Goal: Task Accomplishment & Management: Complete application form

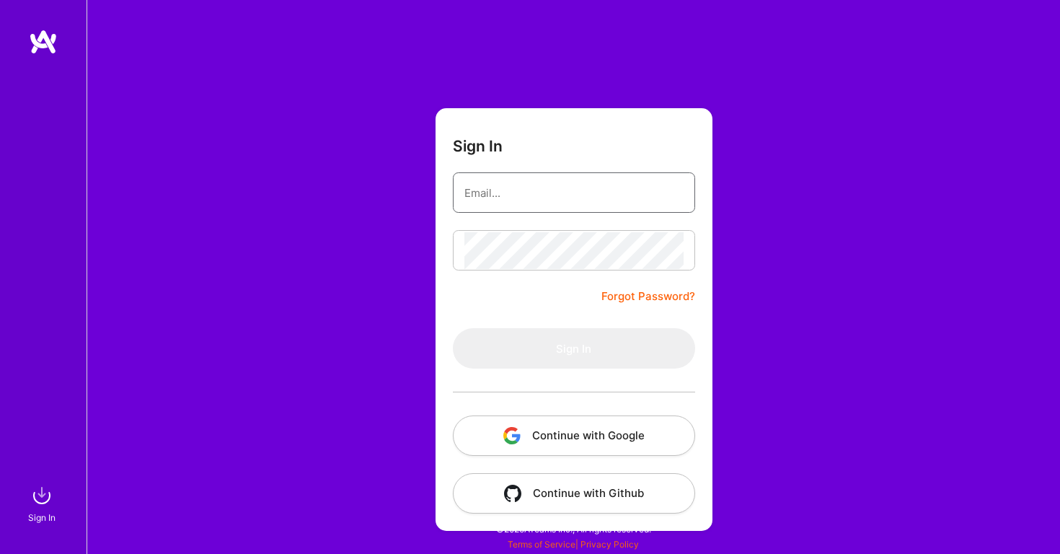
type input "toth.pala@gmail.com"
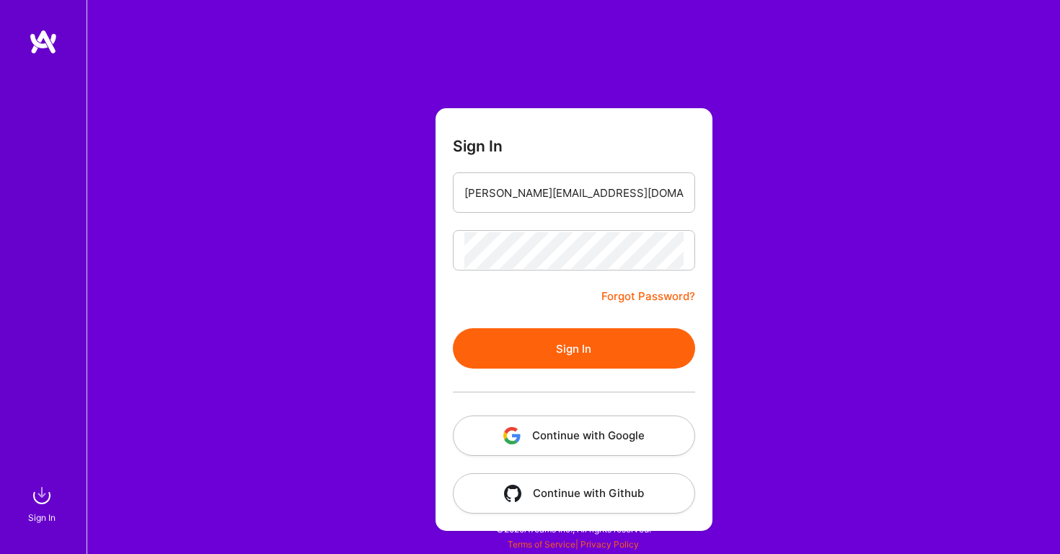
click at [556, 367] on button "Sign In" at bounding box center [574, 348] width 242 height 40
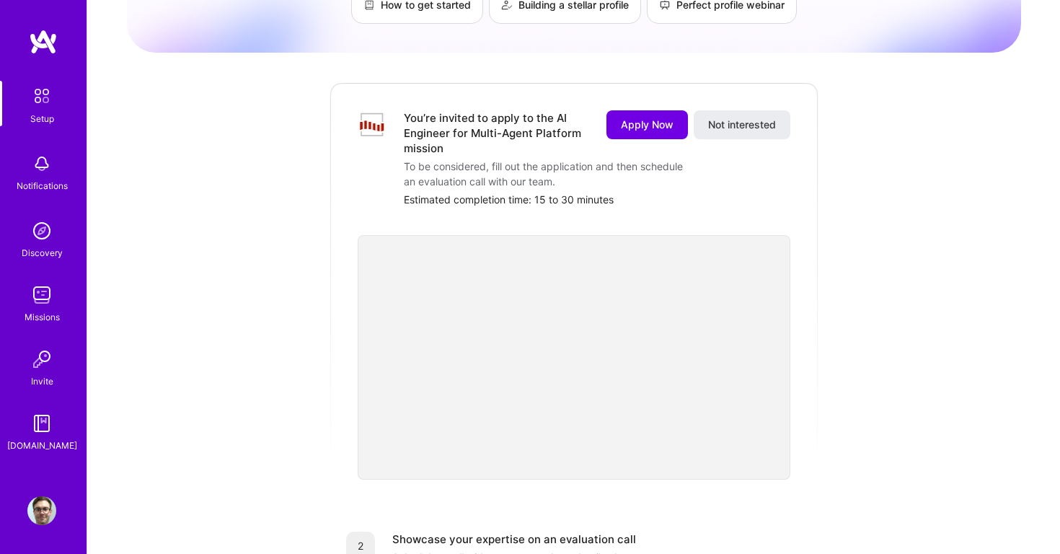
scroll to position [136, 0]
click at [644, 116] on span "Apply Now" at bounding box center [647, 123] width 53 height 14
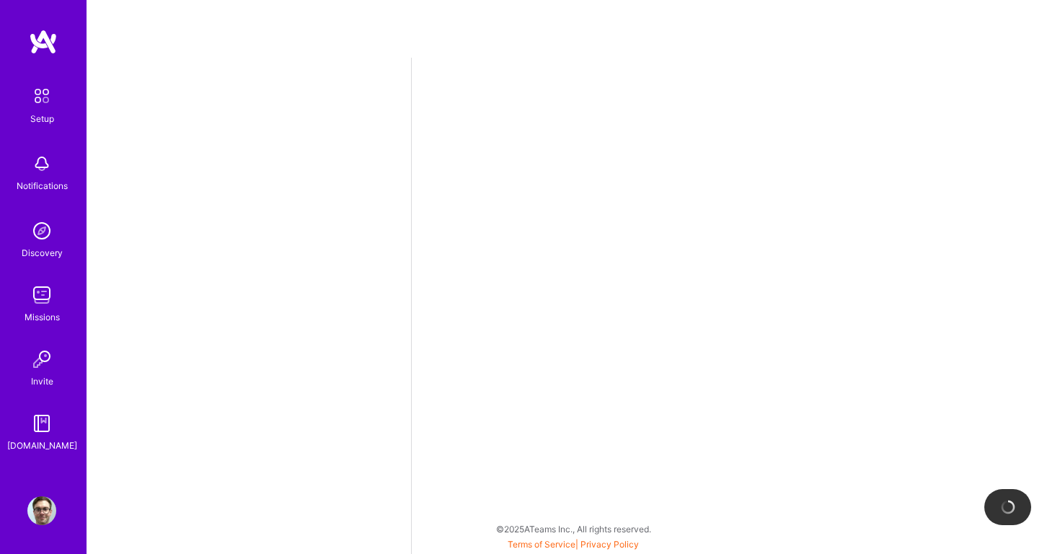
select select "US"
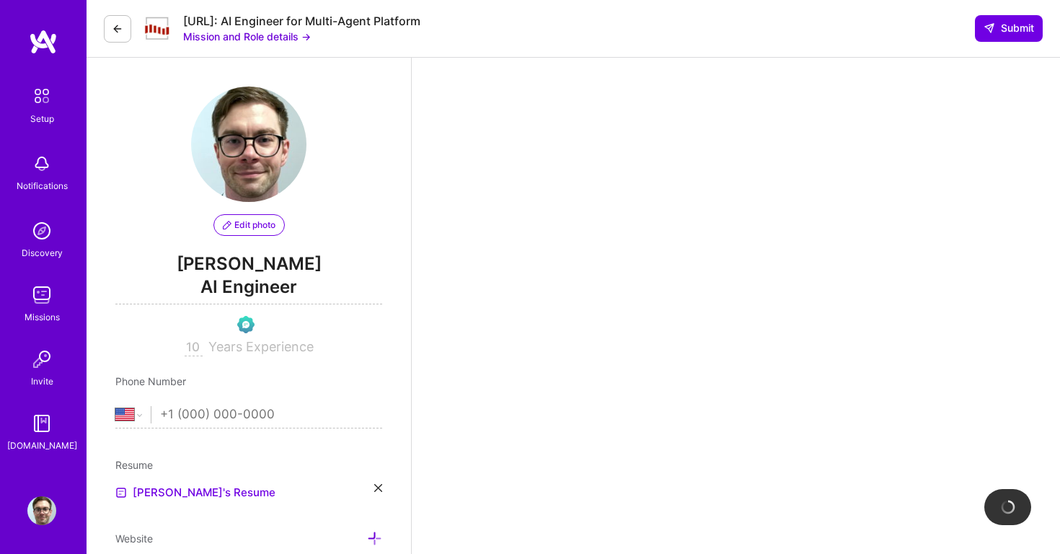
scroll to position [186, 0]
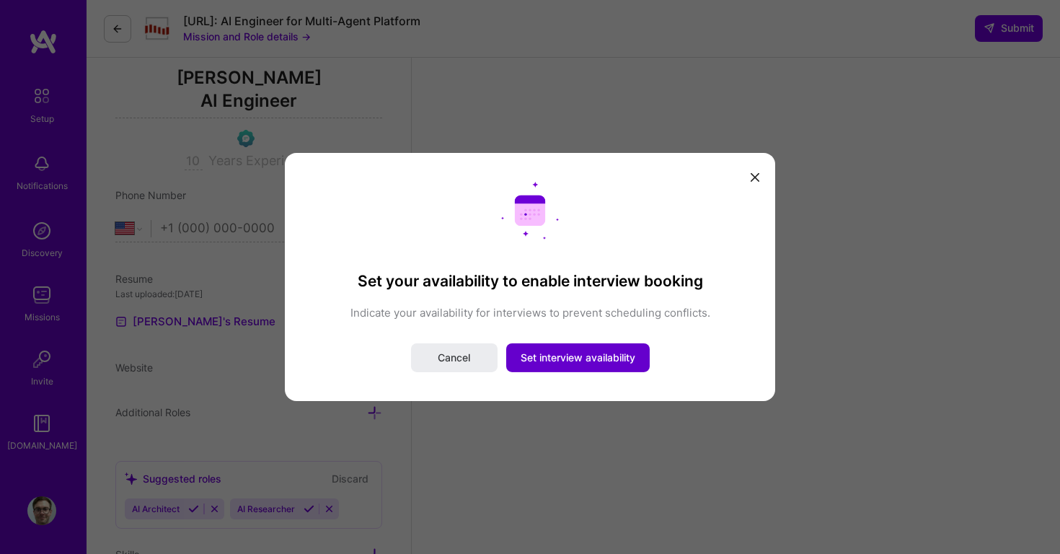
click at [588, 357] on span "Set interview availability" at bounding box center [578, 357] width 115 height 14
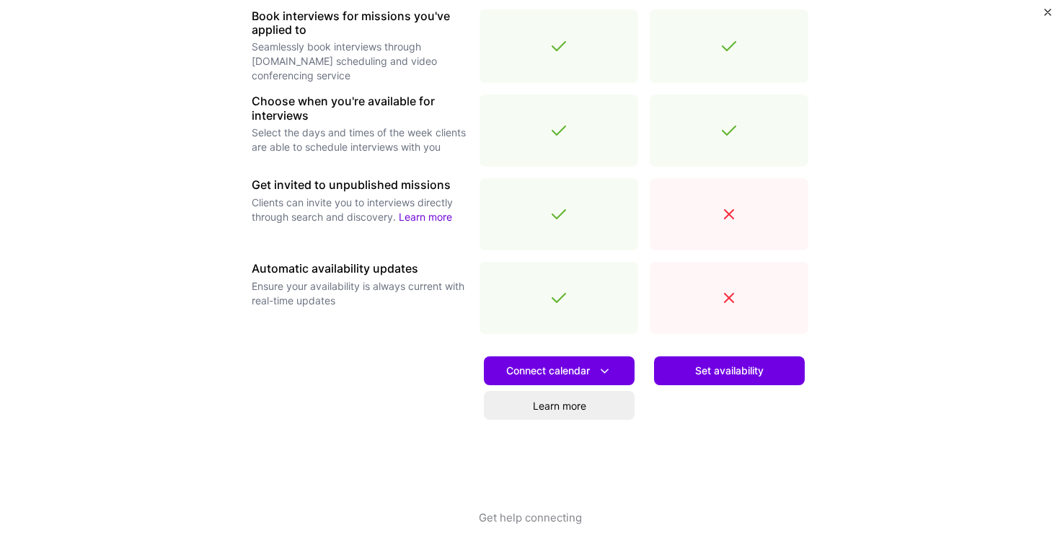
scroll to position [456, 0]
click at [727, 371] on span "Set availability" at bounding box center [729, 370] width 68 height 14
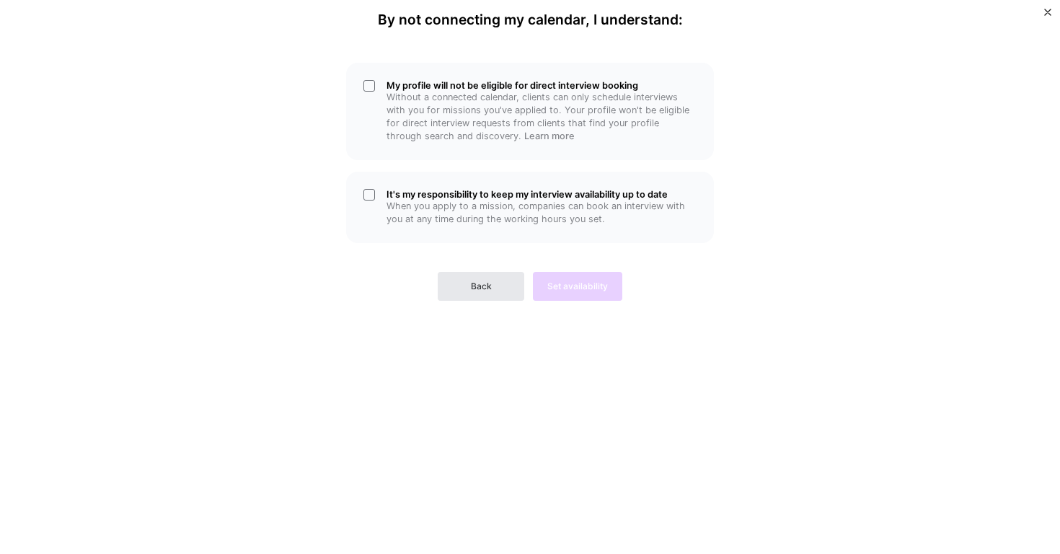
click at [466, 275] on button "Back" at bounding box center [481, 286] width 87 height 29
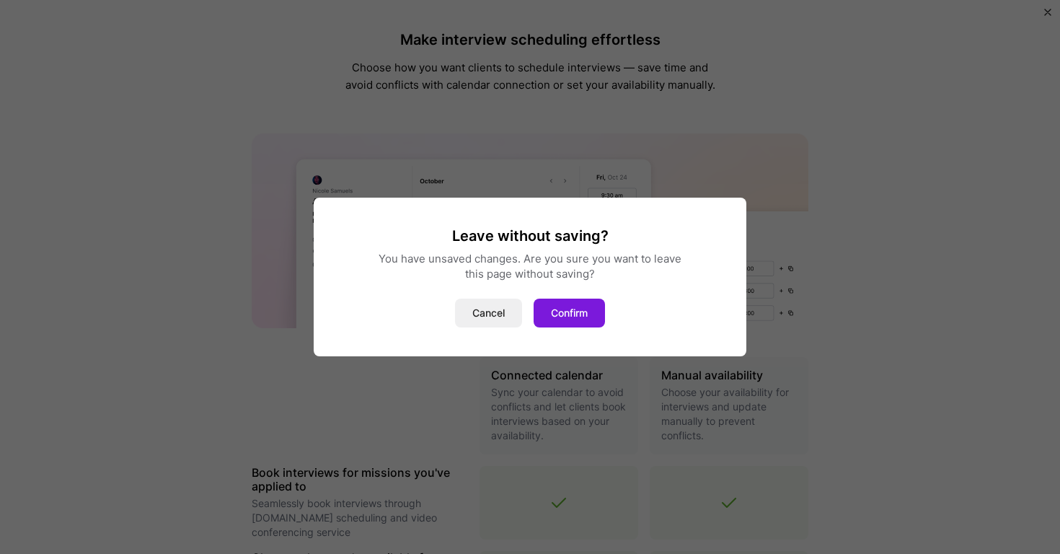
click at [577, 312] on button "Confirm" at bounding box center [569, 312] width 71 height 29
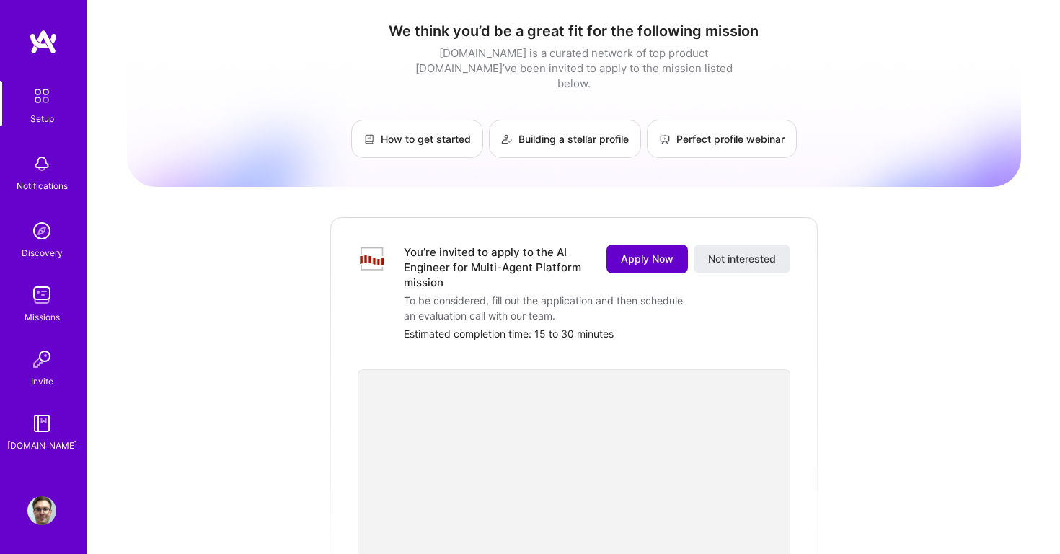
click at [631, 244] on button "Apply Now" at bounding box center [646, 258] width 81 height 29
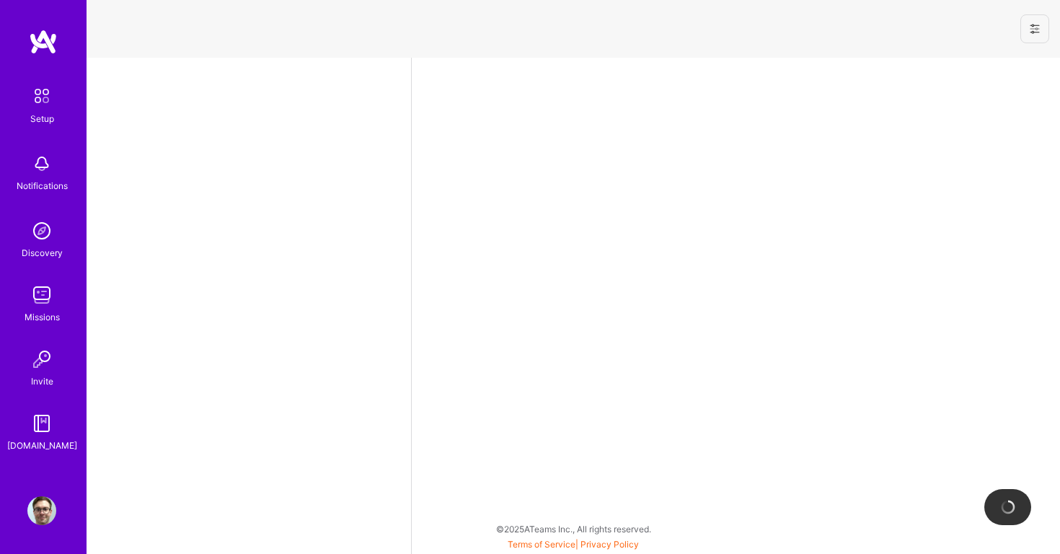
scroll to position [322, 0]
select select "US"
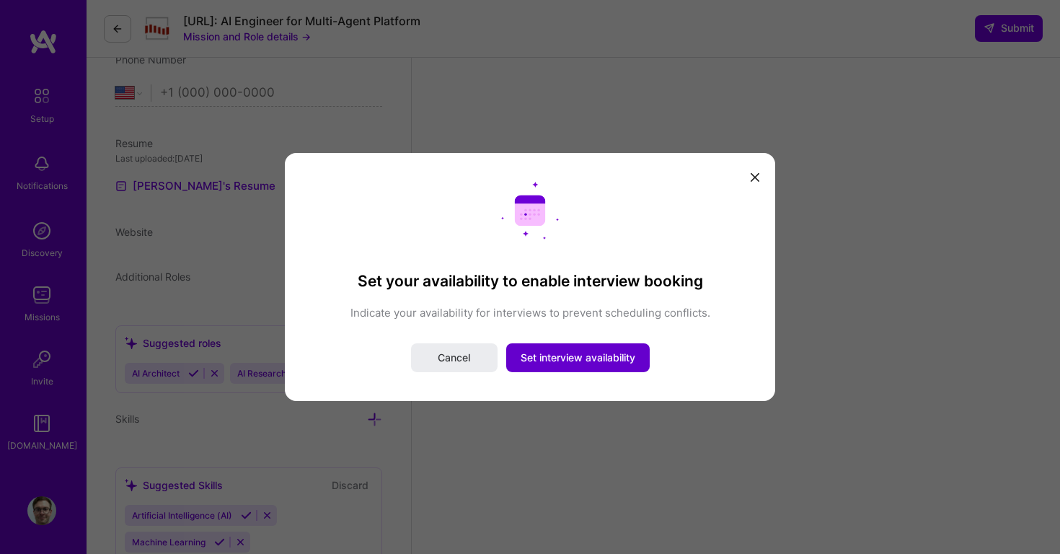
click at [577, 371] on button "Set interview availability" at bounding box center [577, 357] width 143 height 29
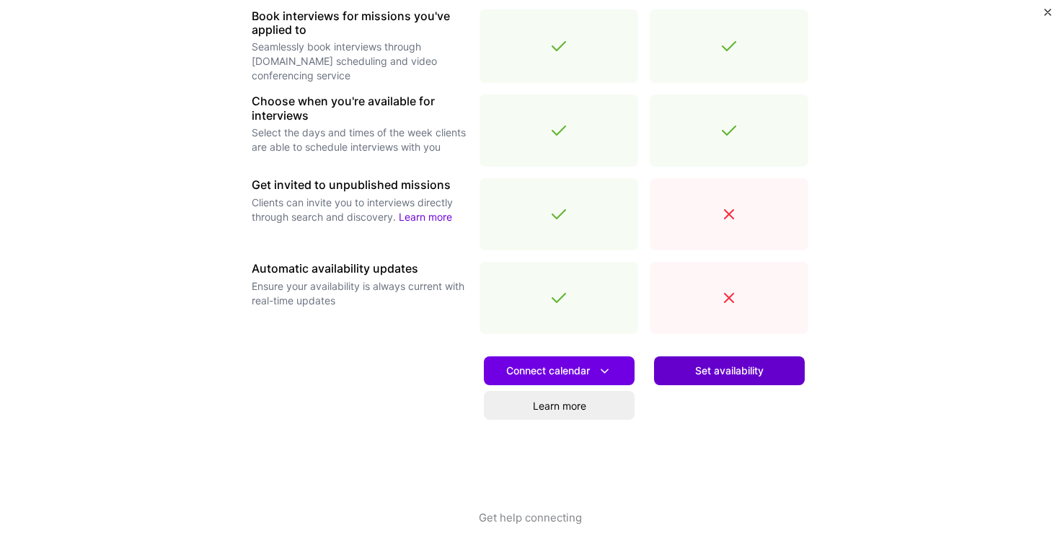
scroll to position [456, 0]
click at [722, 356] on button "Set availability" at bounding box center [729, 370] width 151 height 29
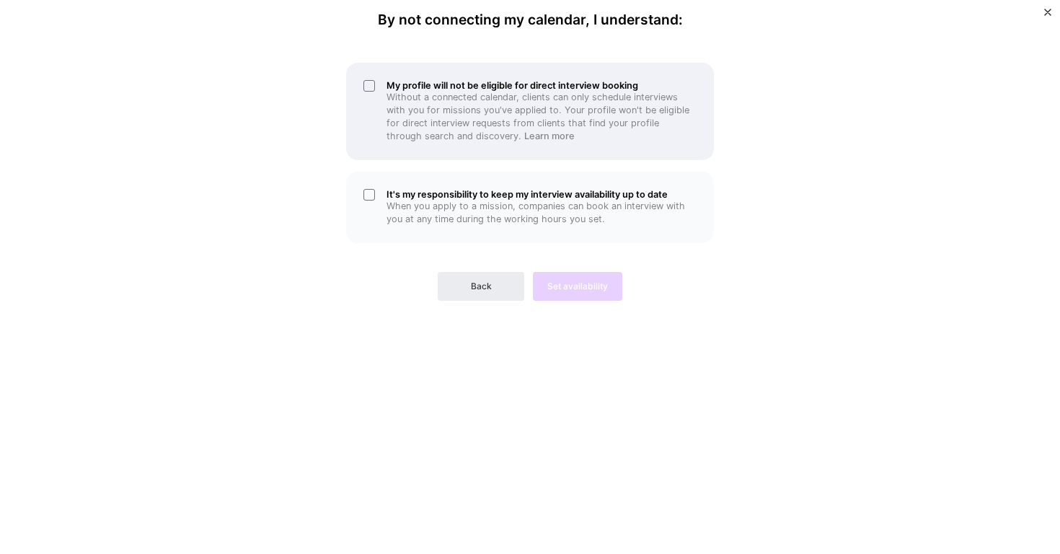
click at [423, 99] on p "Without a connected calendar, clients can only schedule interviews with you for…" at bounding box center [541, 117] width 310 height 52
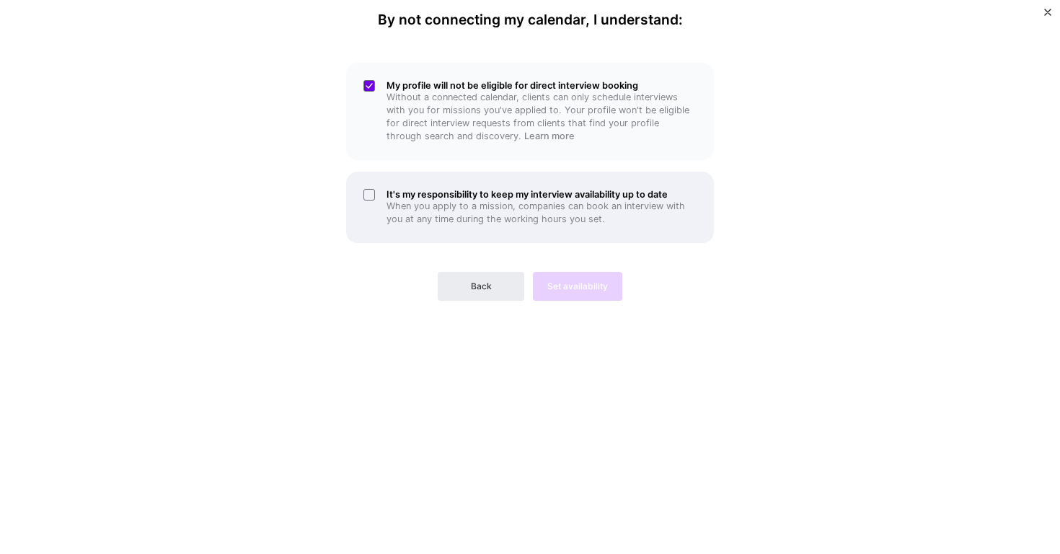
click at [417, 203] on p "When you apply to a mission, companies can book an interview with you at any ti…" at bounding box center [541, 213] width 310 height 26
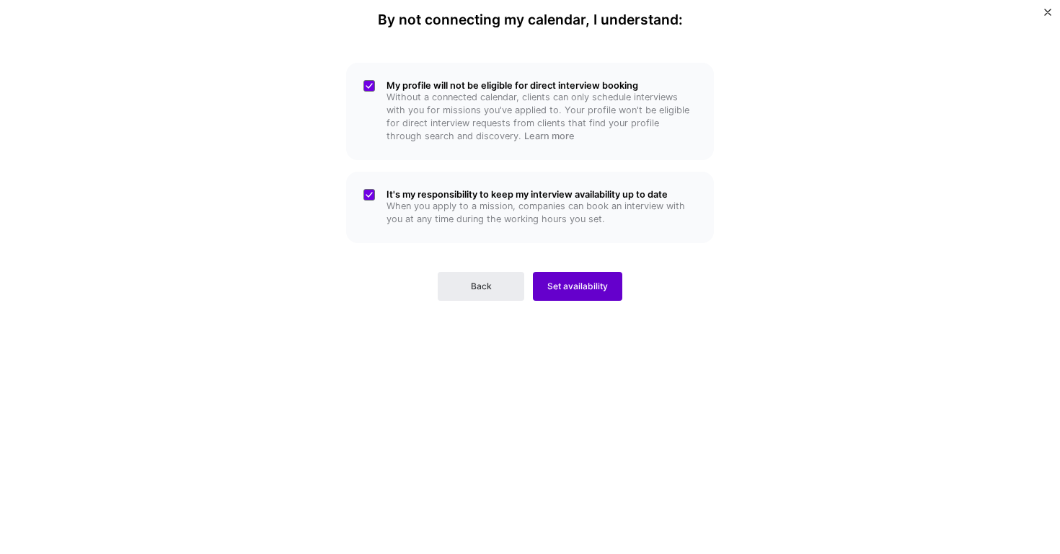
click at [572, 293] on button "Set availability" at bounding box center [577, 286] width 89 height 29
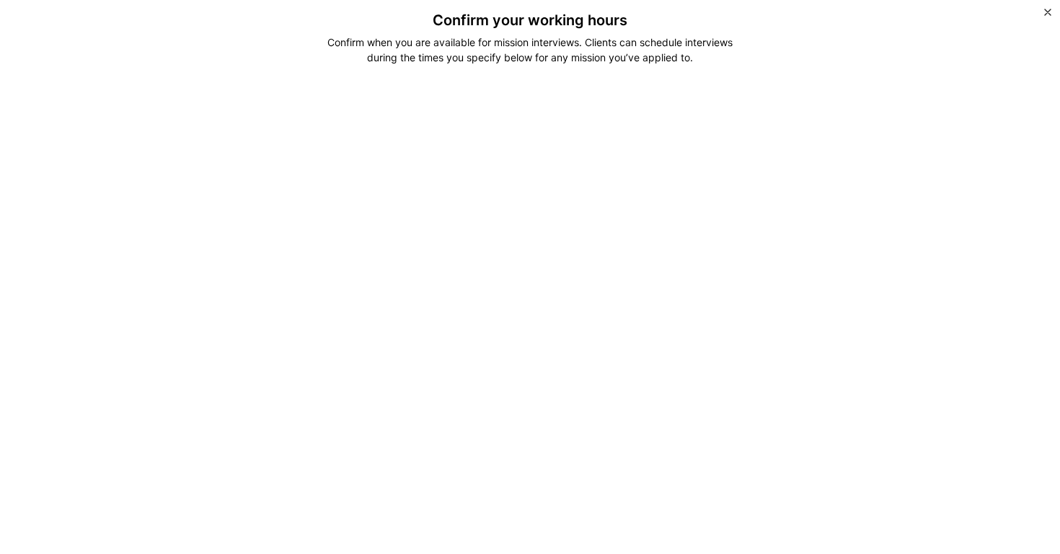
click at [477, 71] on div "Confirm your working hours Confirm when you are available for mission interview…" at bounding box center [529, 415] width 613 height 807
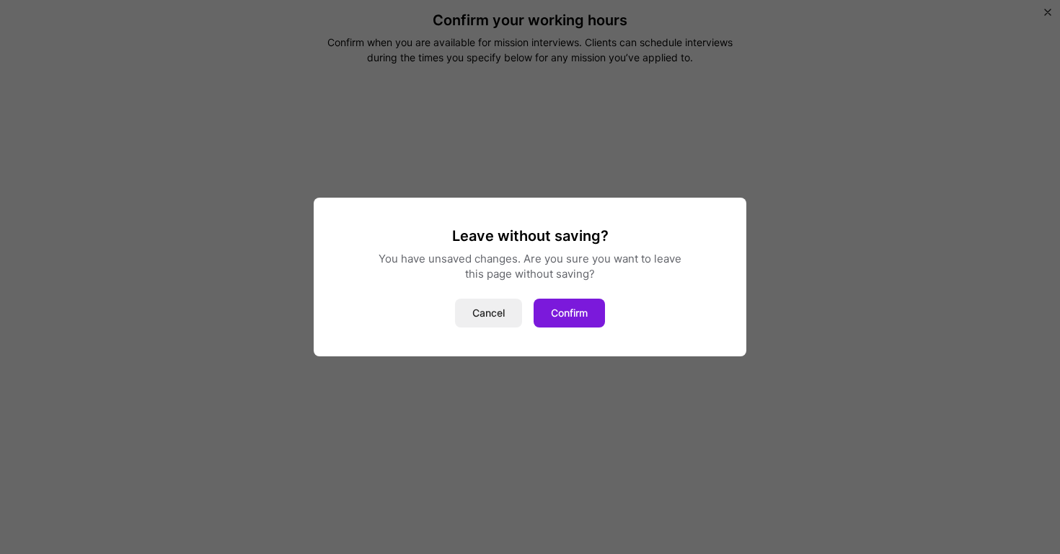
click at [587, 316] on button "Confirm" at bounding box center [569, 312] width 71 height 29
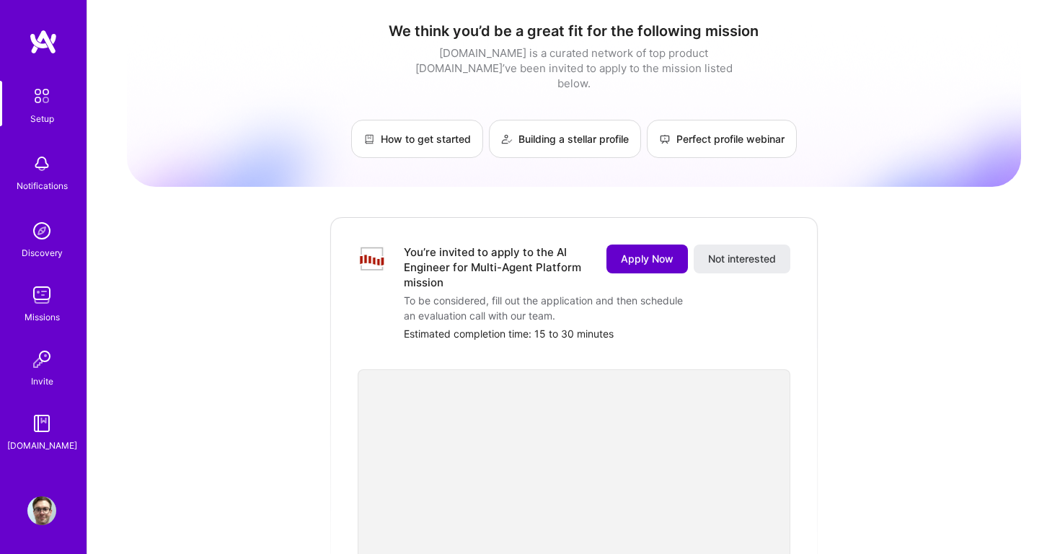
click at [647, 252] on span "Apply Now" at bounding box center [647, 259] width 53 height 14
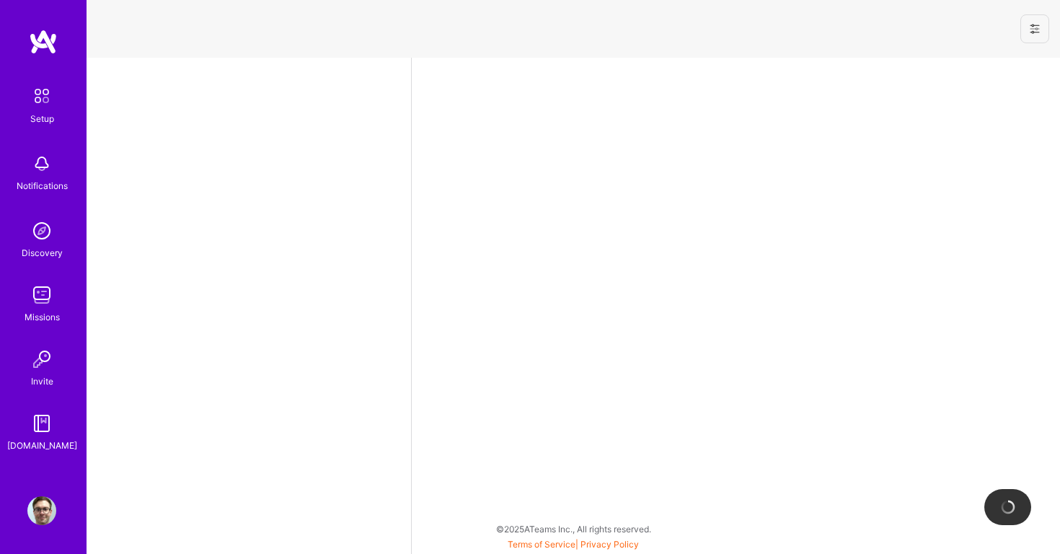
select select "US"
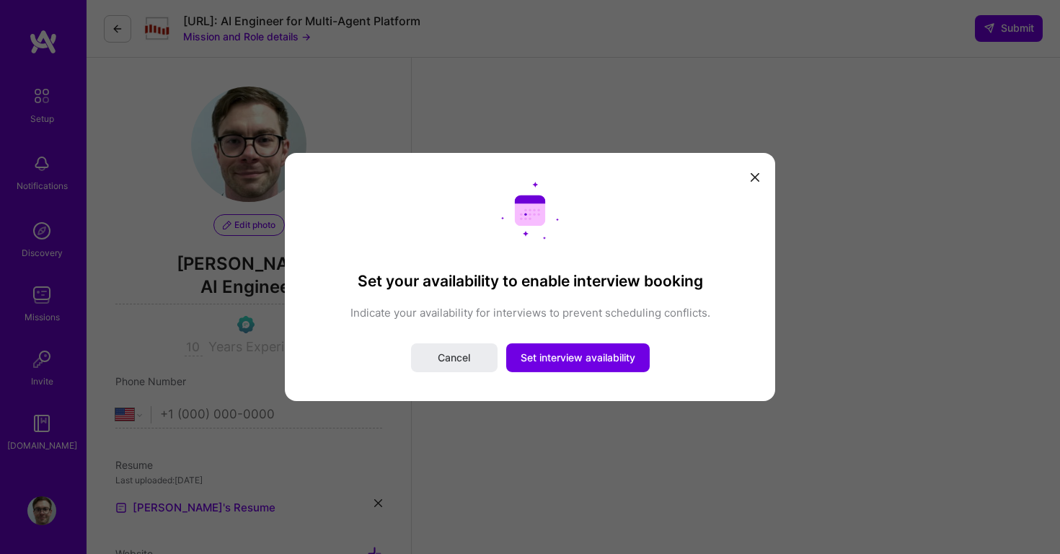
scroll to position [322, 0]
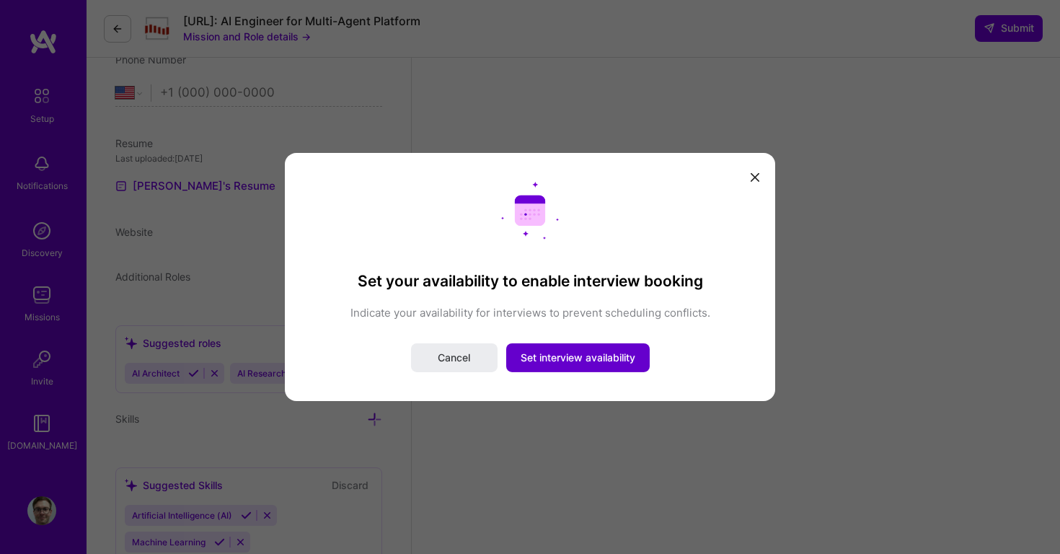
click at [552, 358] on span "Set interview availability" at bounding box center [578, 357] width 115 height 14
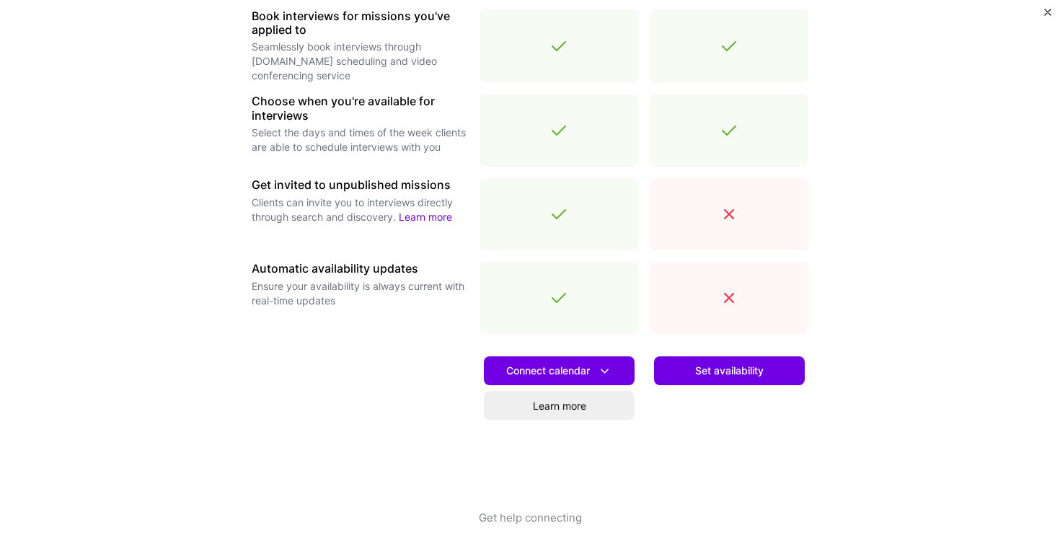
scroll to position [456, 0]
click at [547, 355] on div "Connect calendar Learn more" at bounding box center [558, 427] width 159 height 164
click at [555, 362] on button "Connect calendar" at bounding box center [559, 370] width 151 height 29
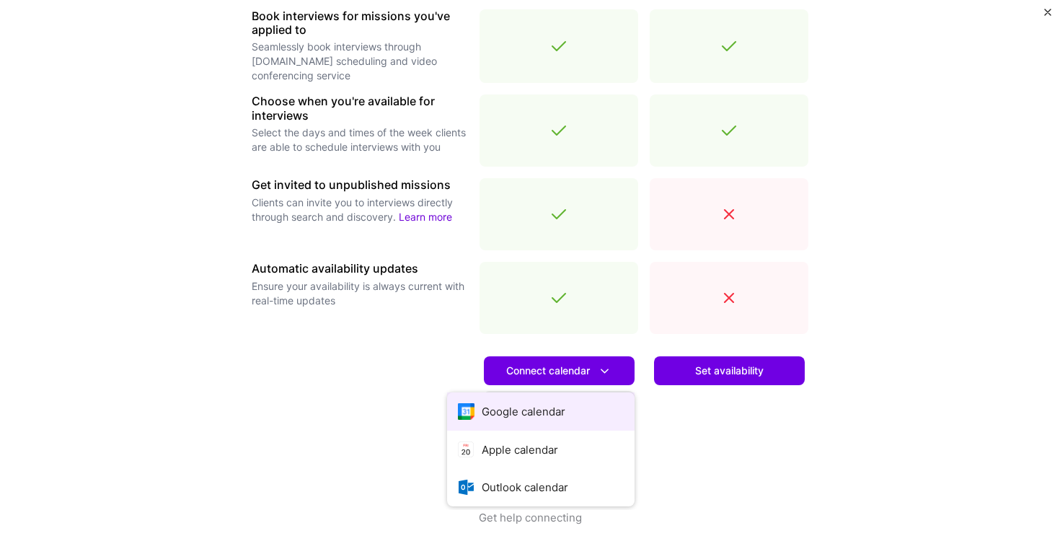
click at [558, 416] on button "Google calendar" at bounding box center [540, 411] width 187 height 38
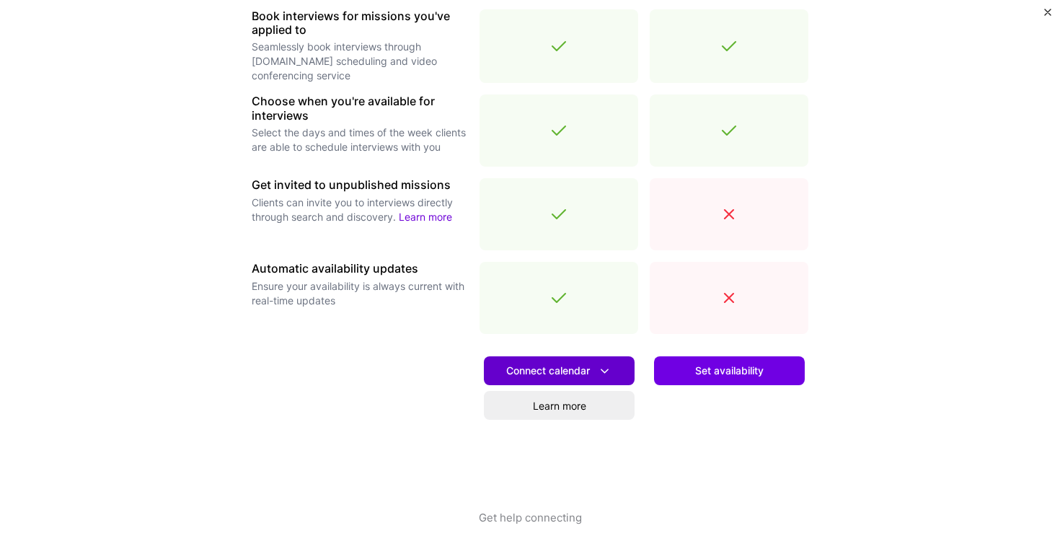
click at [552, 365] on span "Connect calendar" at bounding box center [559, 370] width 106 height 15
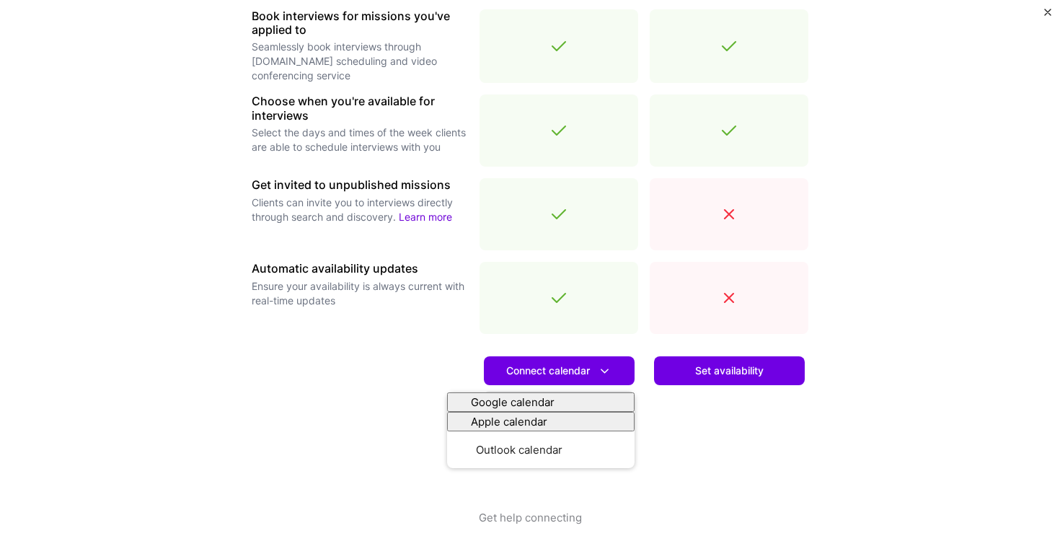
click at [422, 366] on div at bounding box center [360, 427] width 216 height 164
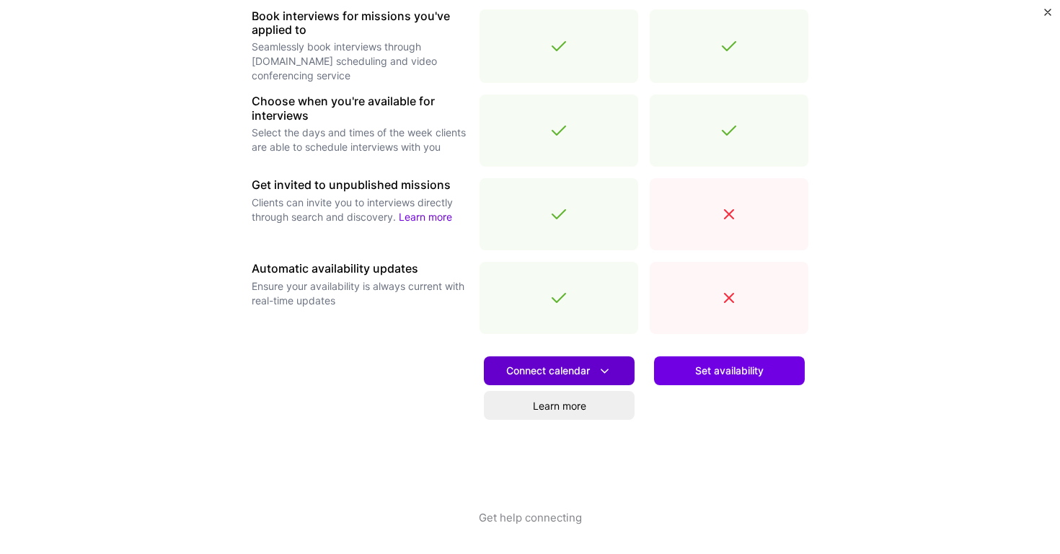
click at [589, 361] on button "Connect calendar" at bounding box center [559, 370] width 151 height 29
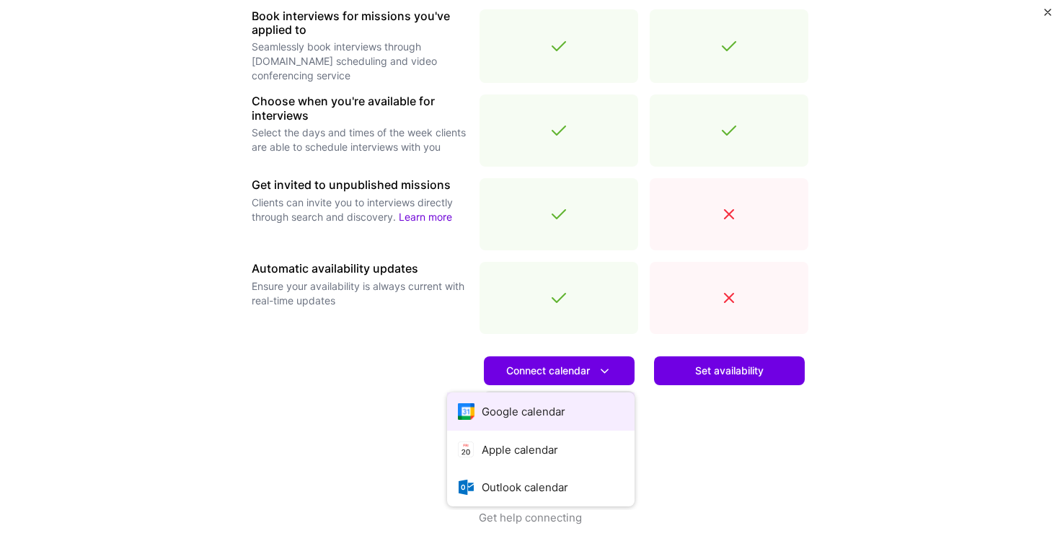
click at [505, 425] on button "Google calendar" at bounding box center [540, 411] width 187 height 38
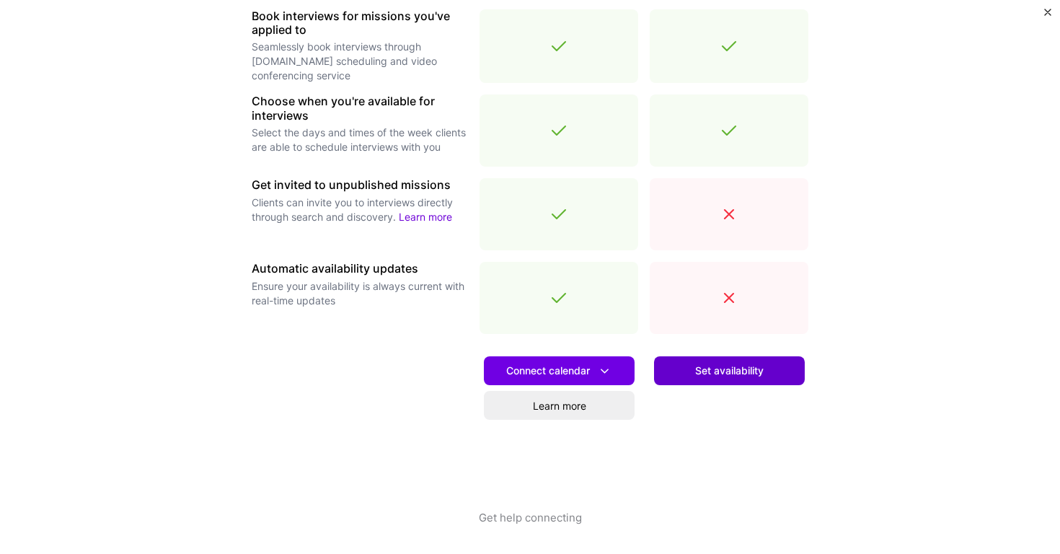
click at [717, 375] on span "Set availability" at bounding box center [729, 370] width 68 height 14
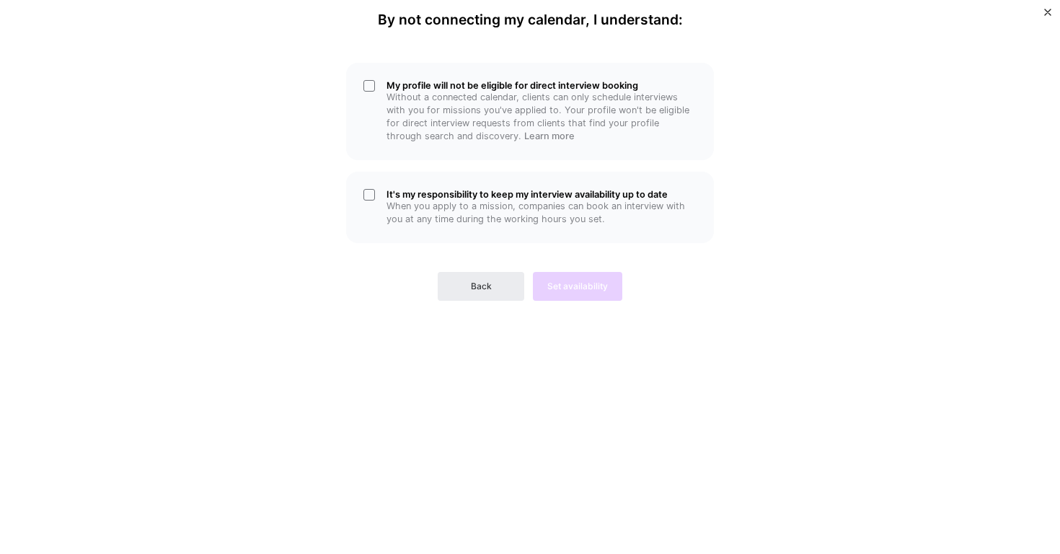
scroll to position [0, 0]
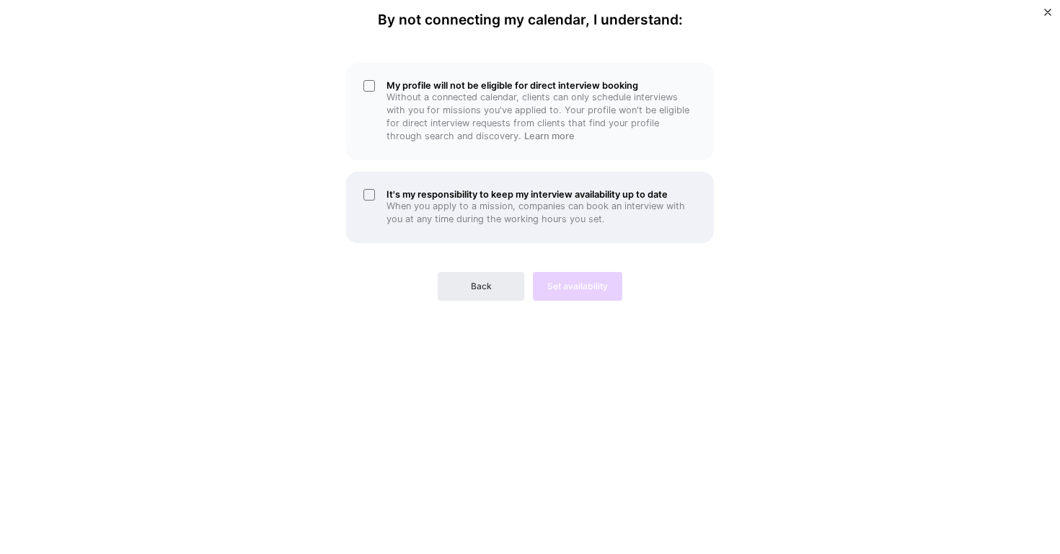
click at [467, 201] on p "When you apply to a mission, companies can book an interview with you at any ti…" at bounding box center [541, 213] width 310 height 26
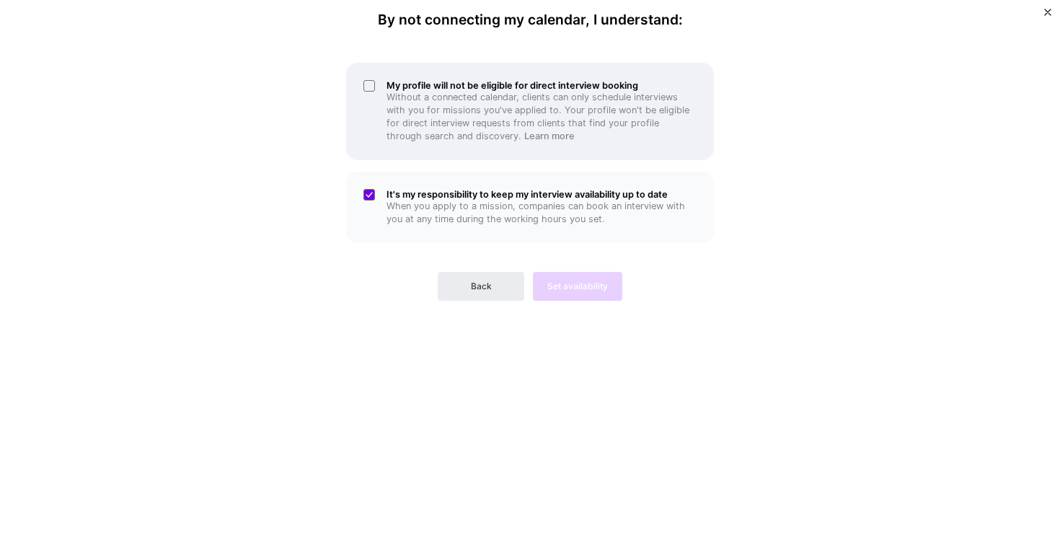
click at [492, 97] on p "Without a connected calendar, clients can only schedule interviews with you for…" at bounding box center [541, 117] width 310 height 52
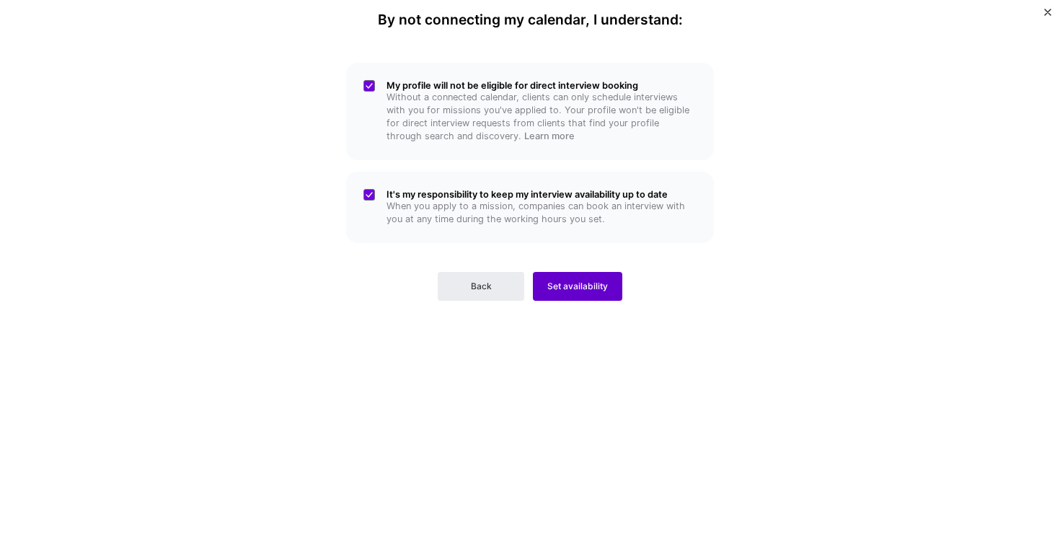
click at [556, 274] on button "Set availability" at bounding box center [577, 286] width 89 height 29
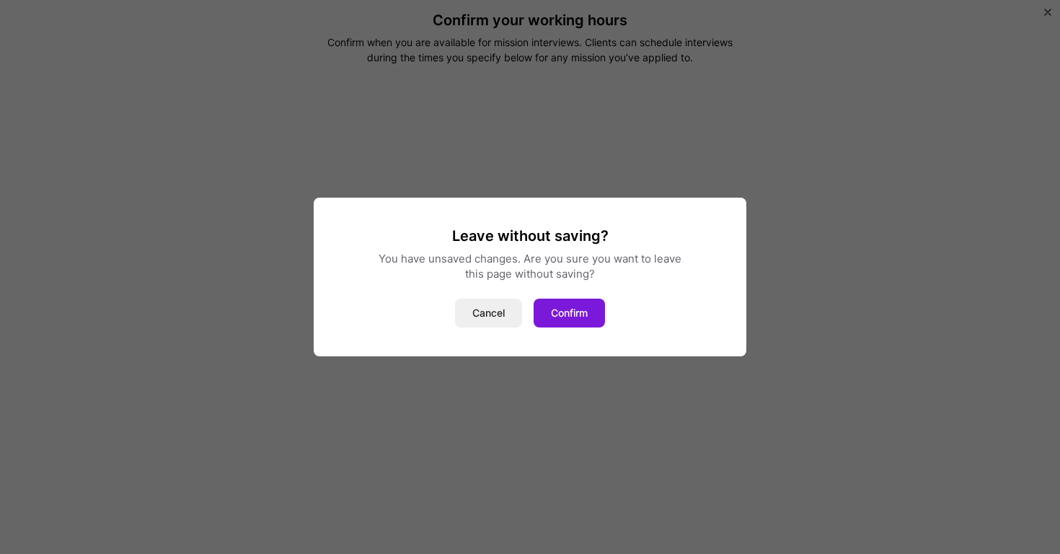
click at [578, 323] on button "Confirm" at bounding box center [569, 312] width 71 height 29
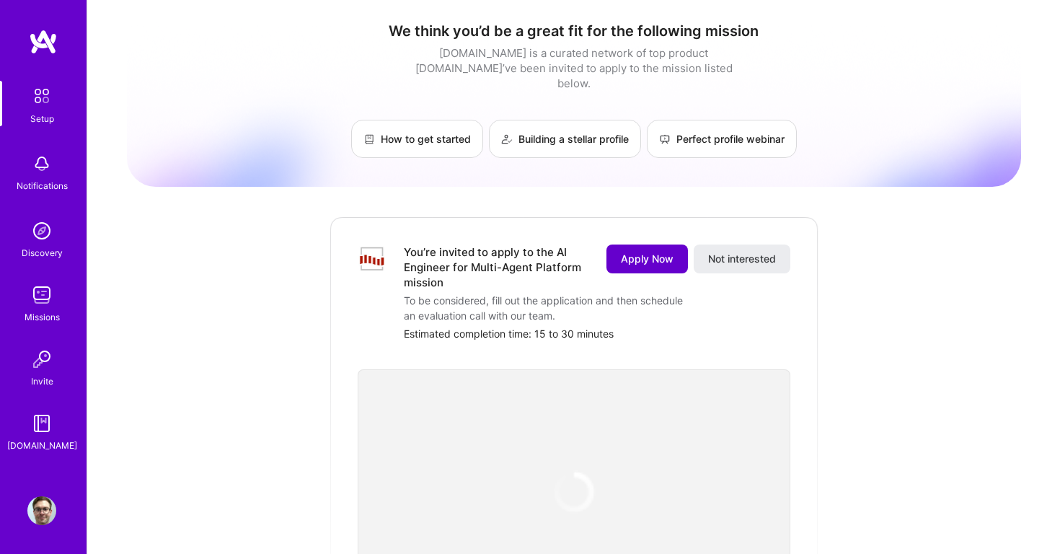
click at [638, 252] on span "Apply Now" at bounding box center [647, 259] width 53 height 14
click at [634, 252] on span "Apply Now" at bounding box center [647, 259] width 53 height 14
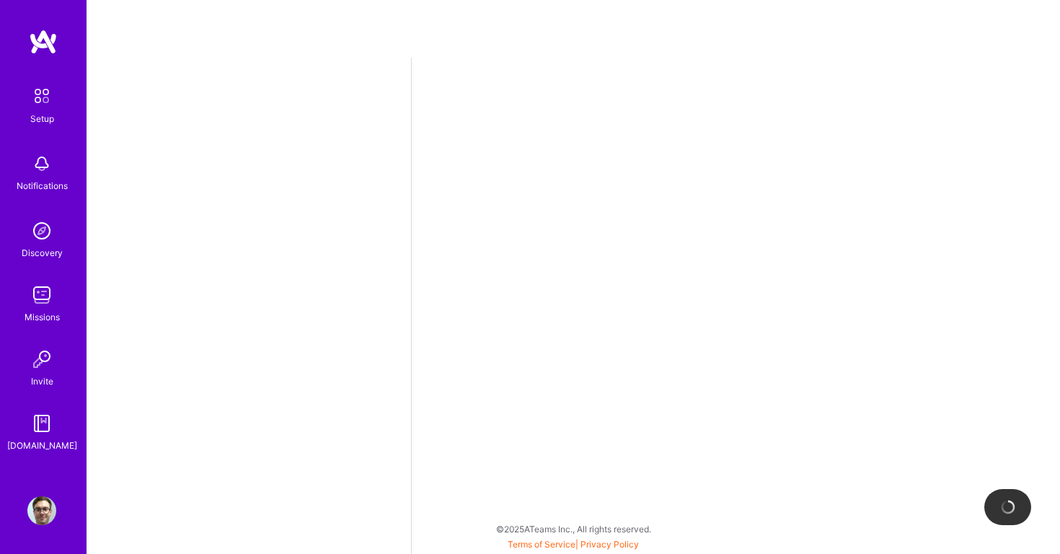
select select "US"
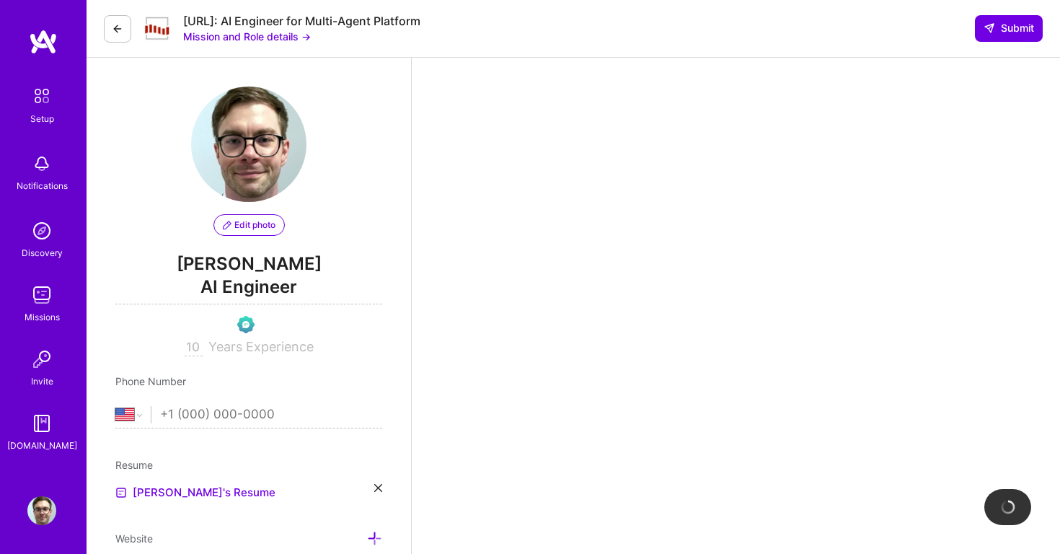
scroll to position [186, 0]
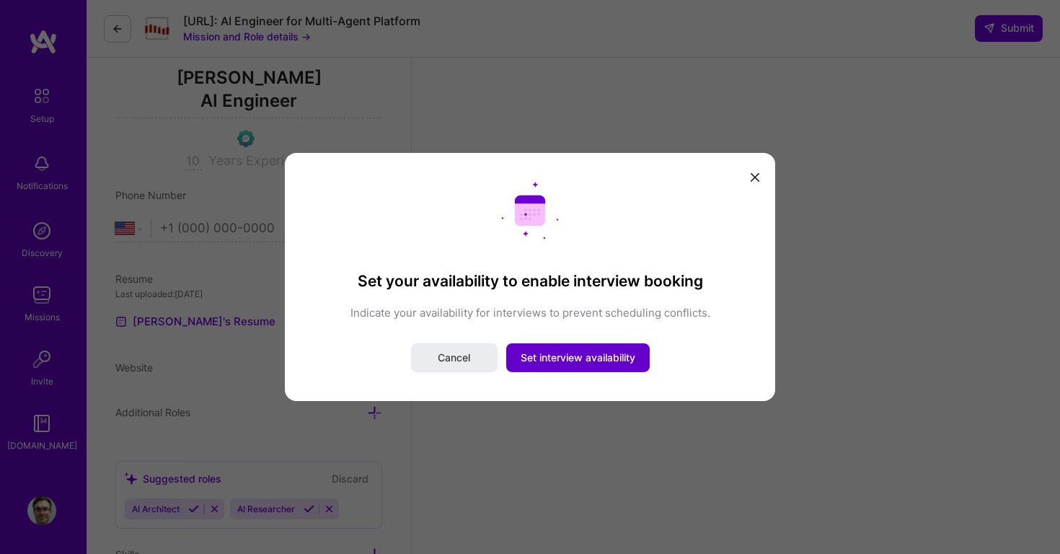
click at [555, 360] on span "Set interview availability" at bounding box center [578, 357] width 115 height 14
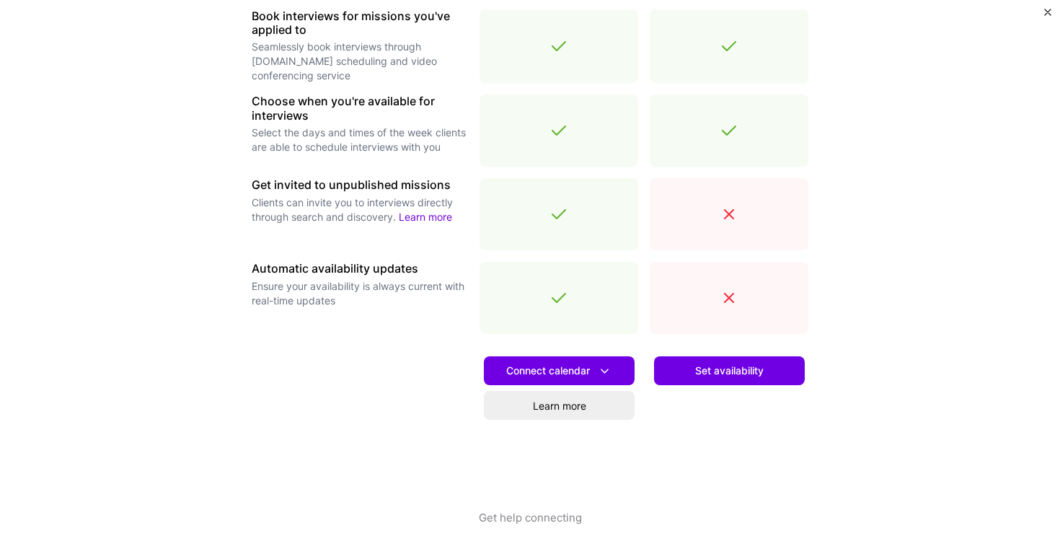
scroll to position [456, 0]
click at [704, 349] on div "Set availability" at bounding box center [729, 427] width 159 height 164
click at [717, 373] on span "Set availability" at bounding box center [729, 370] width 68 height 14
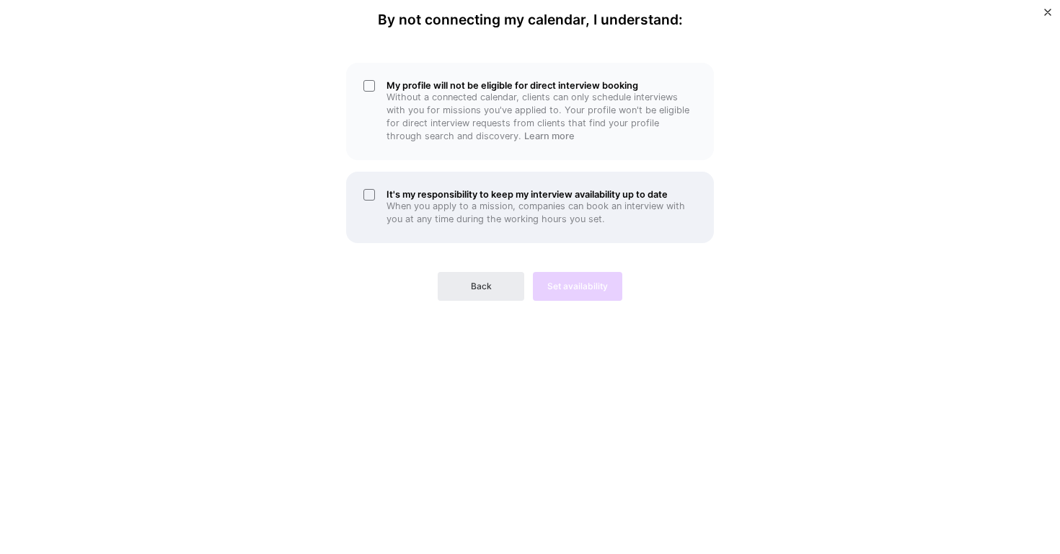
click at [478, 210] on p "When you apply to a mission, companies can book an interview with you at any ti…" at bounding box center [541, 213] width 310 height 26
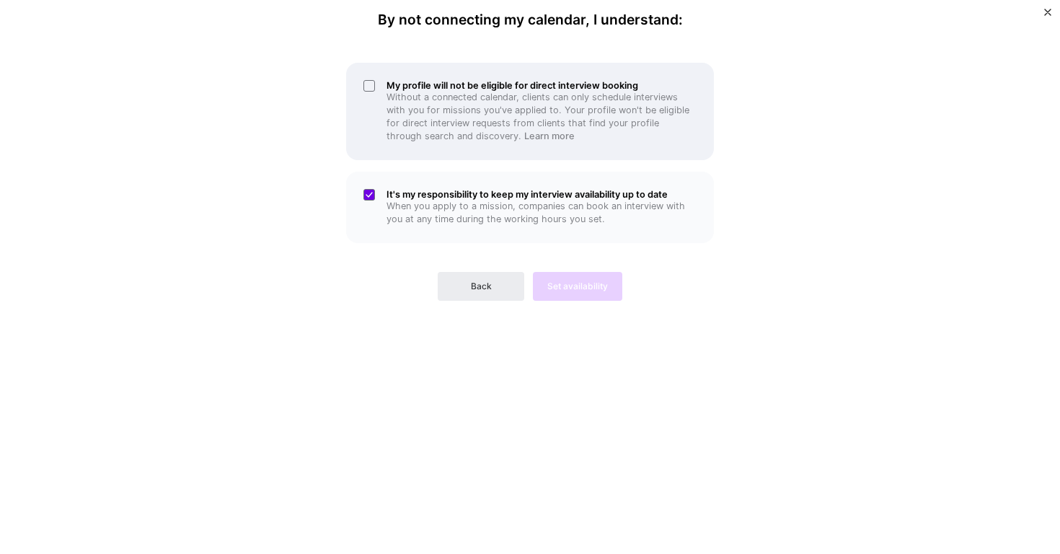
click at [521, 110] on p "Without a connected calendar, clients can only schedule interviews with you for…" at bounding box center [541, 117] width 310 height 52
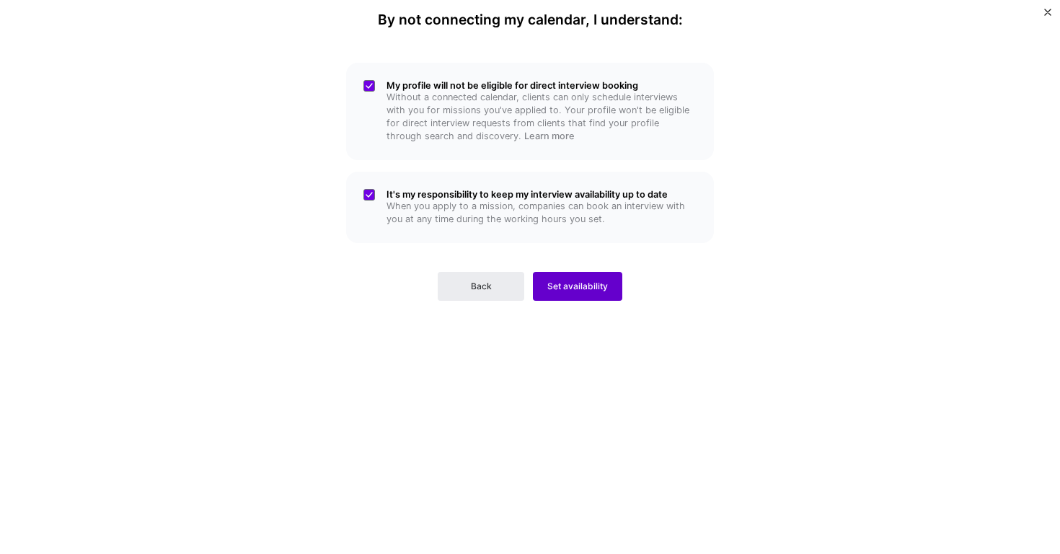
click at [580, 285] on span "Set availability" at bounding box center [577, 286] width 61 height 13
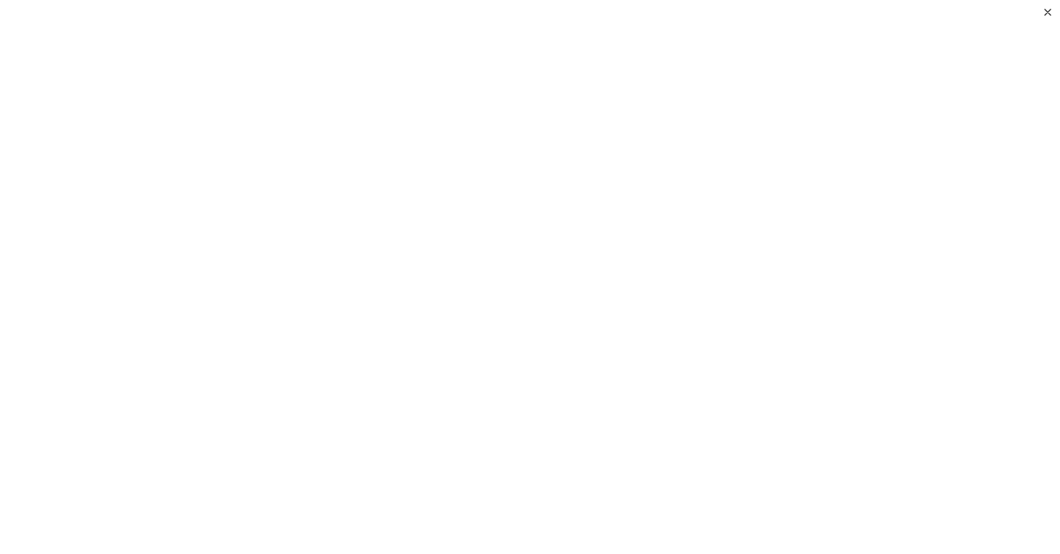
scroll to position [182, 0]
click at [177, 149] on div "Confirm your working hours Confirm when you are available for mission interview…" at bounding box center [530, 277] width 1060 height 554
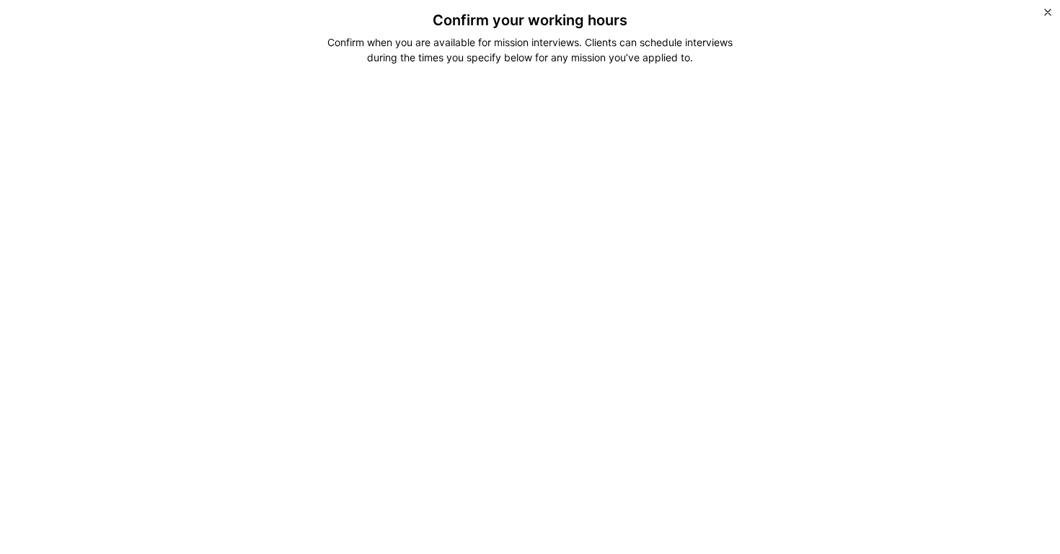
scroll to position [0, 0]
click at [1039, 14] on div "Confirm your working hours Confirm when you are available for mission interview…" at bounding box center [530, 277] width 1060 height 554
click at [1045, 14] on img "Close" at bounding box center [1047, 12] width 7 height 7
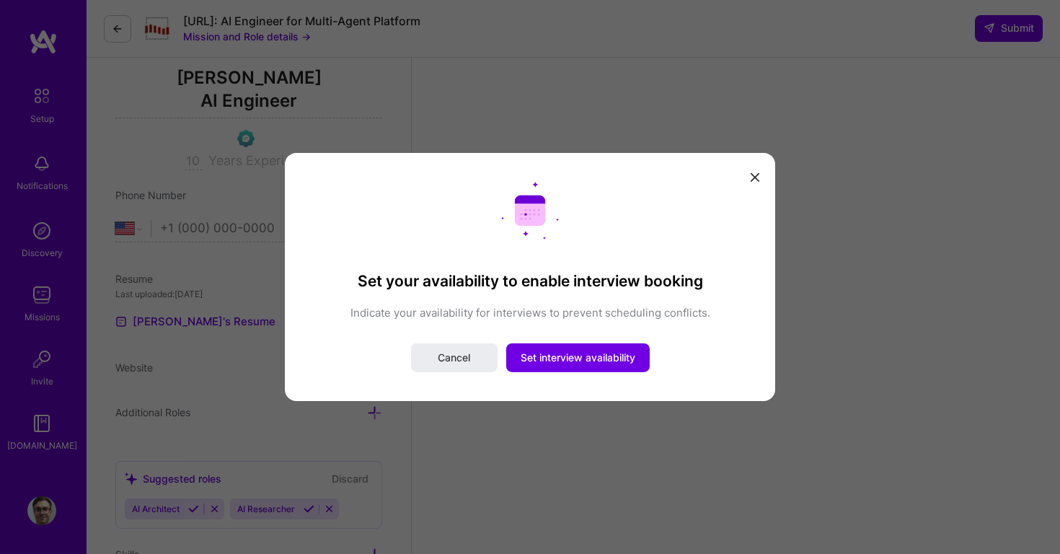
click at [753, 181] on icon "modal" at bounding box center [755, 177] width 9 height 9
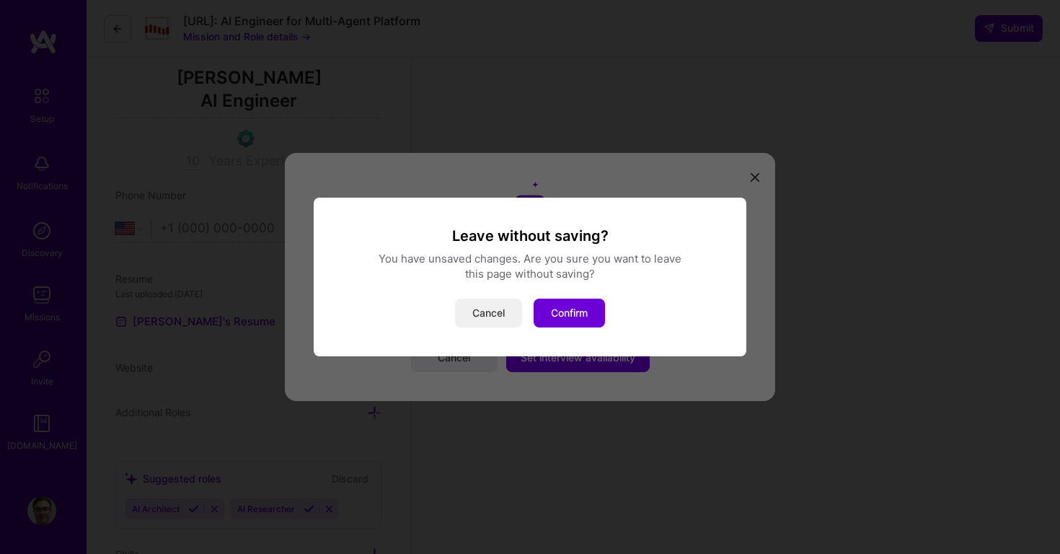
click at [499, 314] on button "Cancel" at bounding box center [488, 312] width 67 height 29
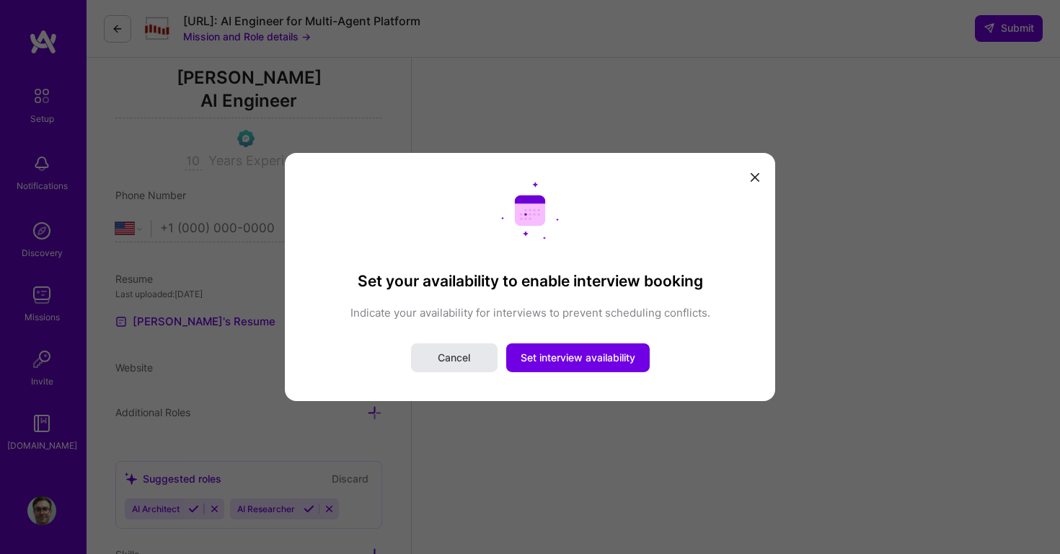
click at [434, 363] on button "Cancel" at bounding box center [454, 357] width 87 height 29
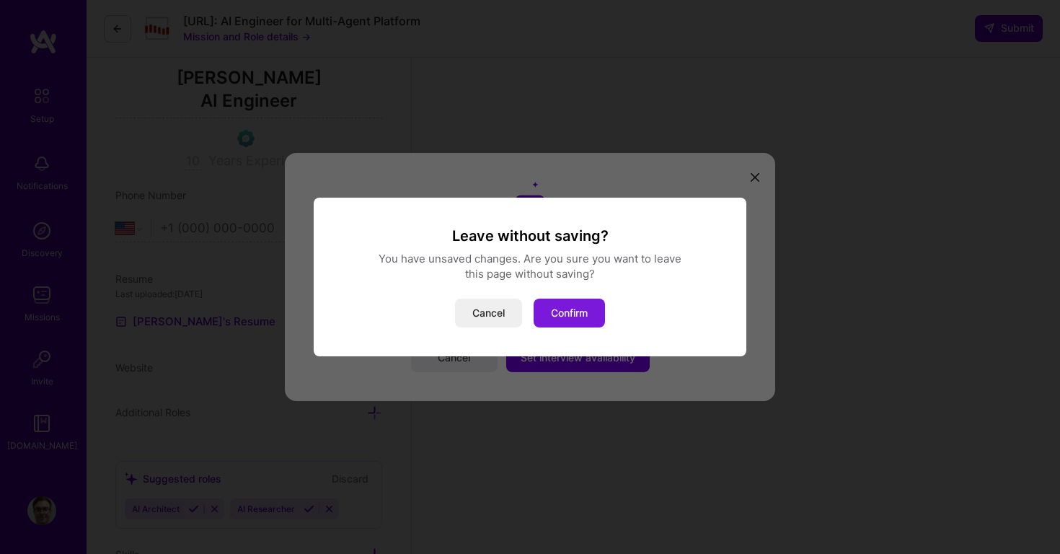
click at [585, 309] on button "Confirm" at bounding box center [569, 312] width 71 height 29
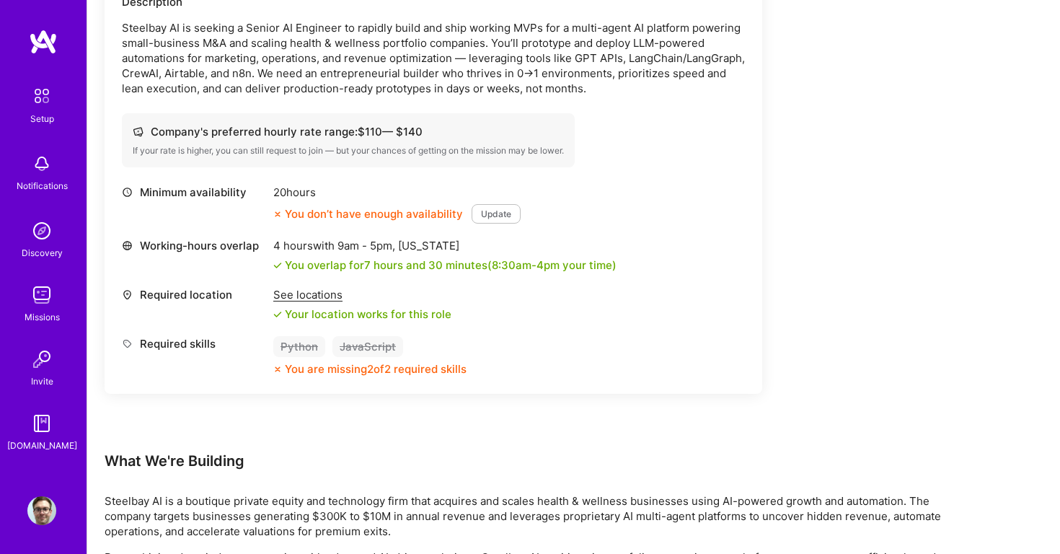
scroll to position [456, 0]
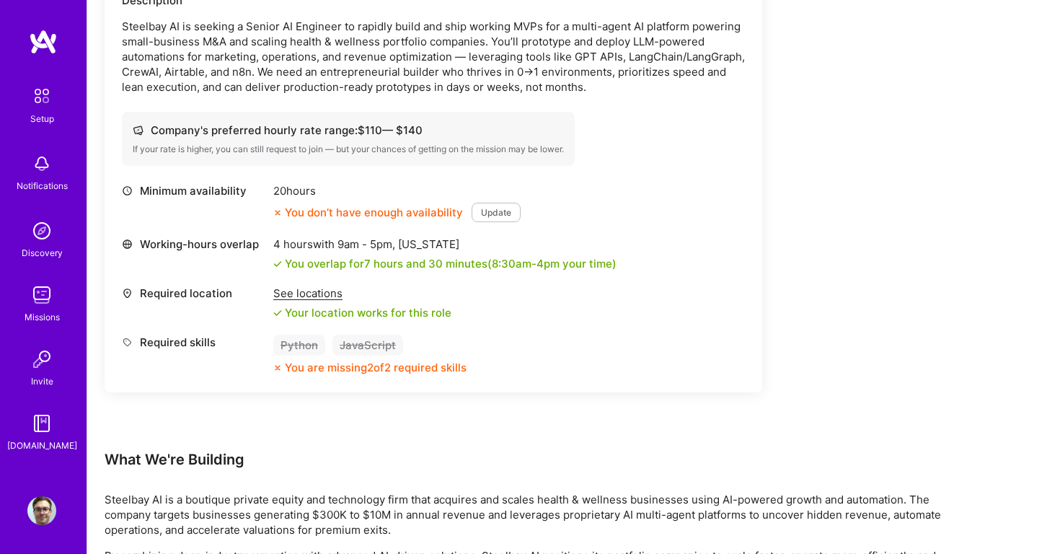
click at [490, 214] on button "Update" at bounding box center [496, 212] width 49 height 19
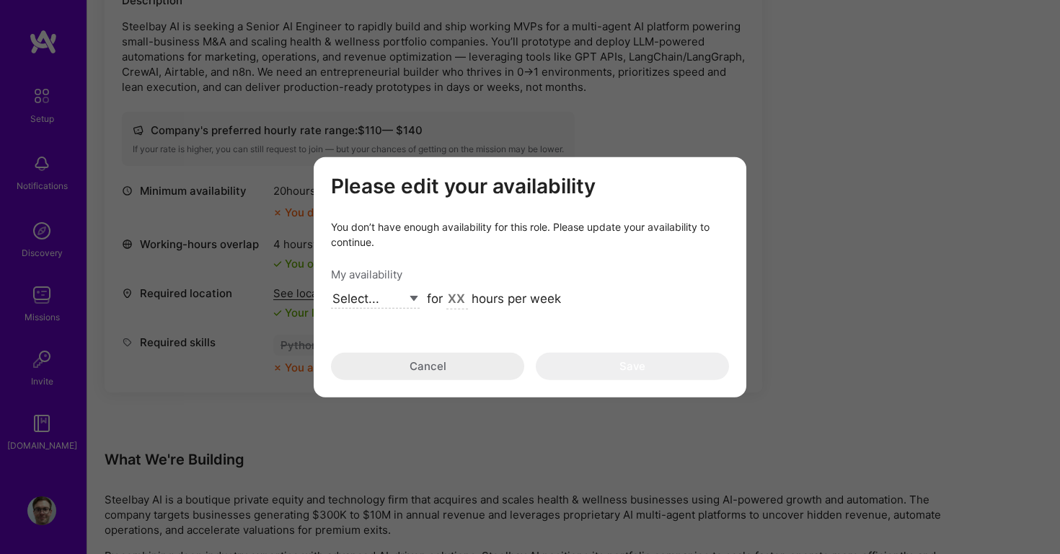
select select "Right Now"
click at [457, 296] on input "modal" at bounding box center [457, 299] width 22 height 19
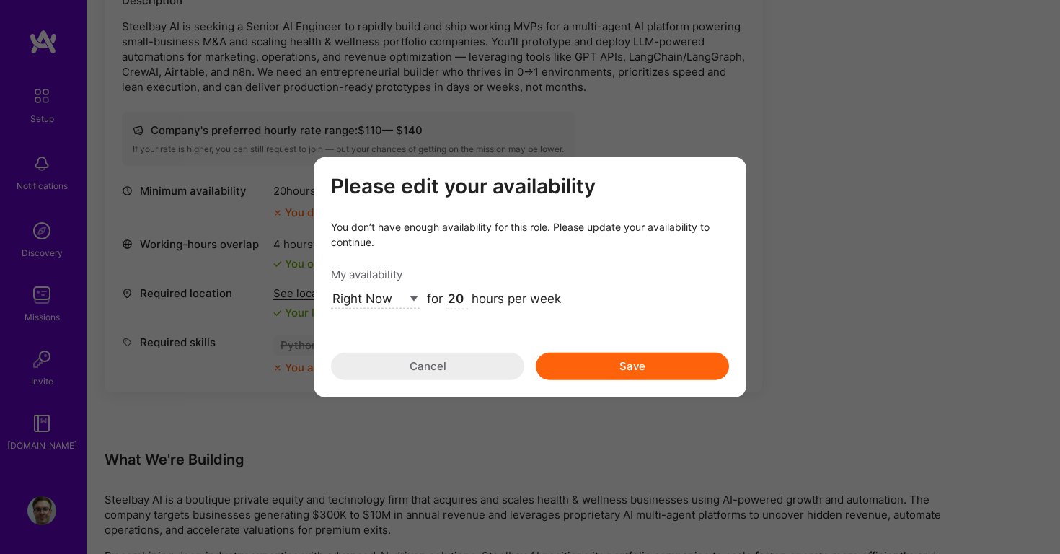
type input "20"
click at [637, 385] on div "Please edit your availability You don’t have enough availability for this role.…" at bounding box center [530, 277] width 433 height 240
click at [624, 363] on button "Save" at bounding box center [632, 365] width 193 height 27
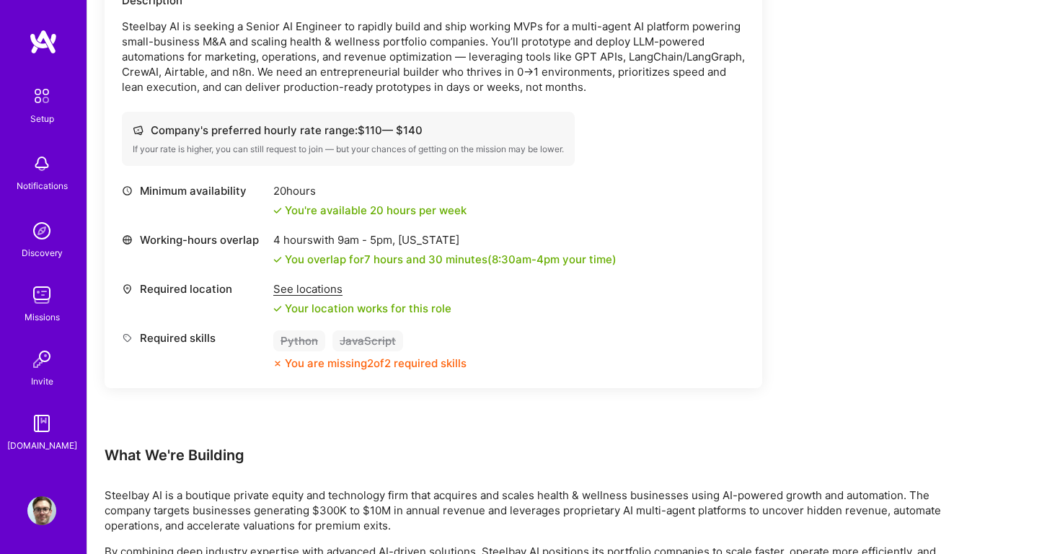
click at [329, 291] on div "See locations" at bounding box center [362, 288] width 178 height 15
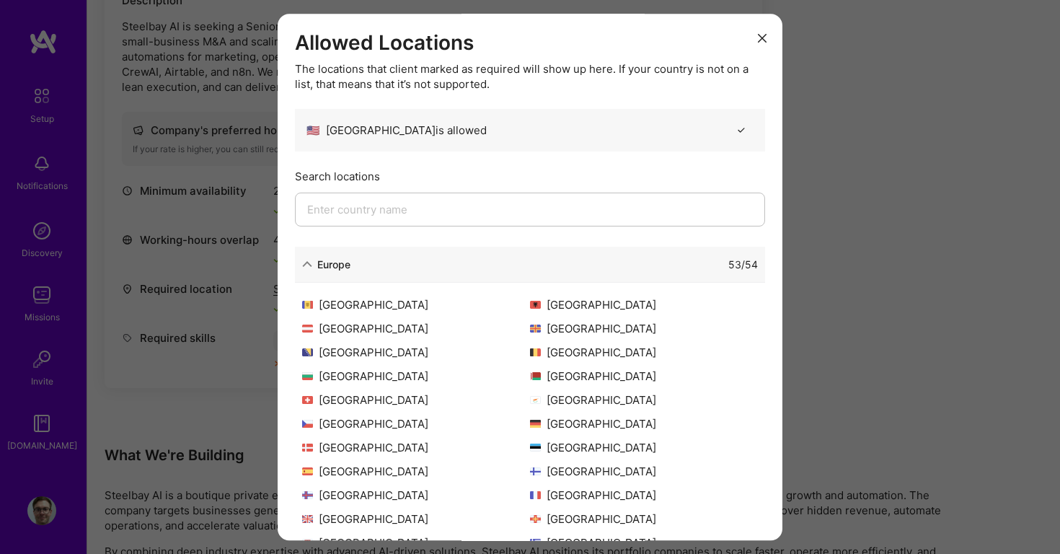
click at [765, 43] on icon "modal" at bounding box center [762, 38] width 9 height 9
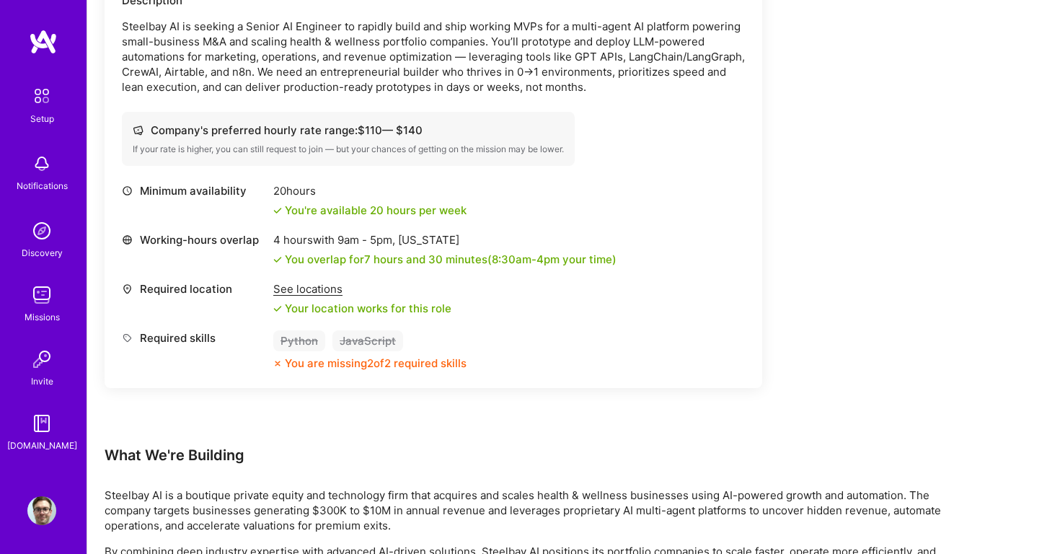
click at [315, 296] on div "See locations" at bounding box center [362, 288] width 178 height 15
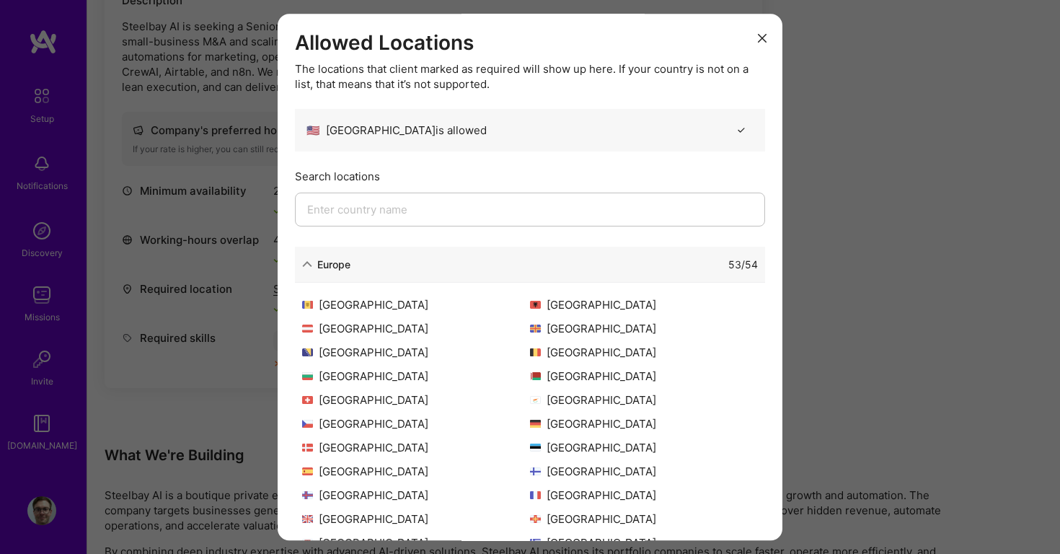
click at [759, 39] on icon "modal" at bounding box center [762, 38] width 9 height 9
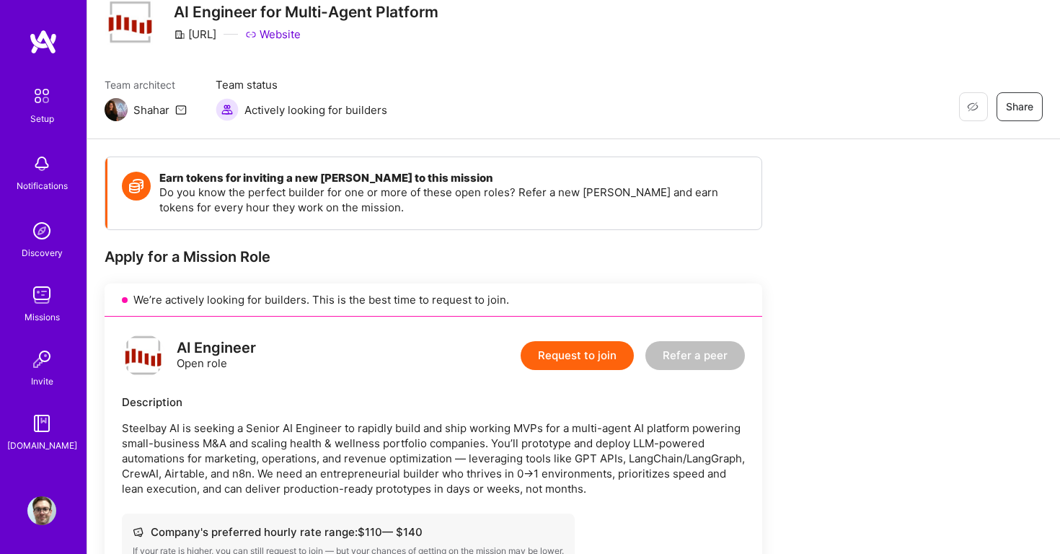
scroll to position [43, 0]
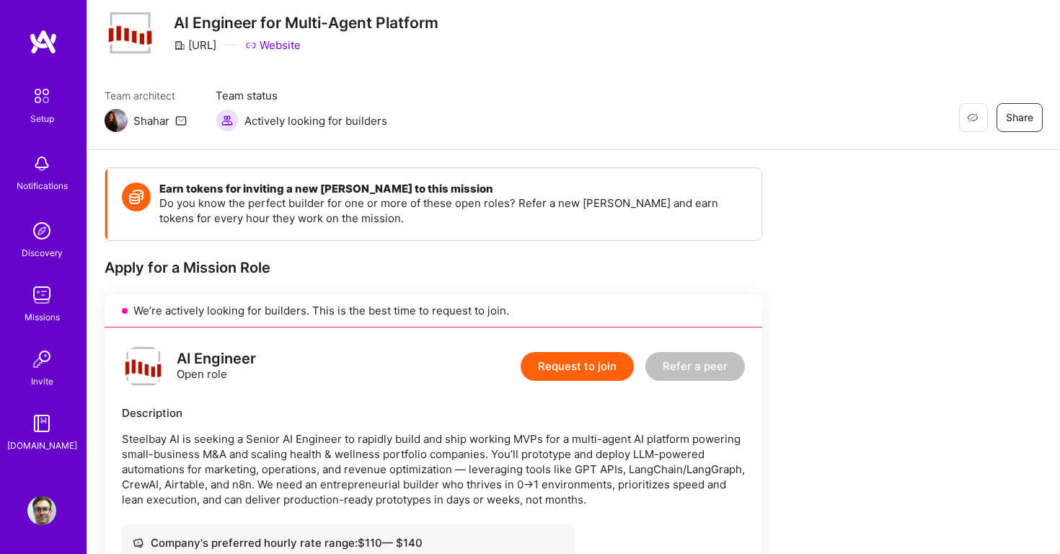
click at [580, 366] on button "Request to join" at bounding box center [577, 366] width 113 height 29
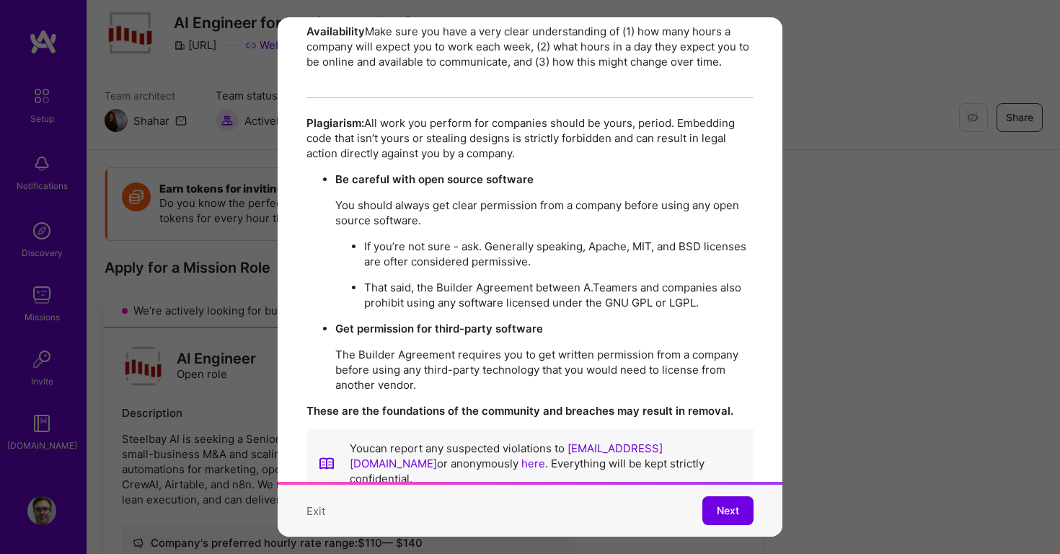
scroll to position [2473, 0]
click at [727, 515] on span "Next" at bounding box center [728, 510] width 22 height 14
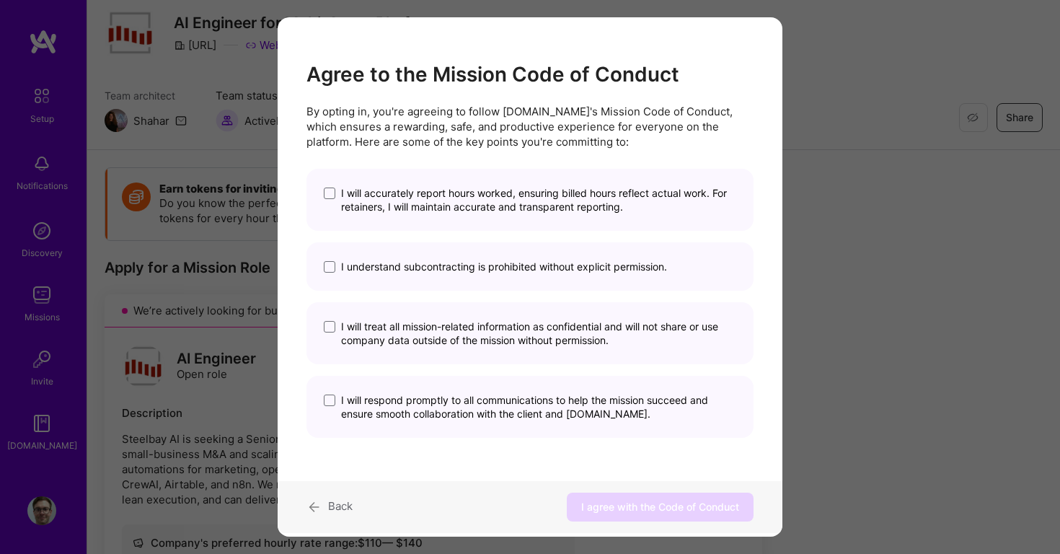
scroll to position [0, 0]
click at [469, 194] on span "I will accurately report hours worked, ensuring billed hours reflect actual wor…" at bounding box center [538, 199] width 395 height 27
click at [0, 0] on input "I will accurately report hours worked, ensuring billed hours reflect actual wor…" at bounding box center [0, 0] width 0 height 0
click at [452, 263] on span "I understand subcontracting is prohibited without explicit permission." at bounding box center [504, 267] width 326 height 14
click at [0, 0] on input "I understand subcontracting is prohibited without explicit permission." at bounding box center [0, 0] width 0 height 0
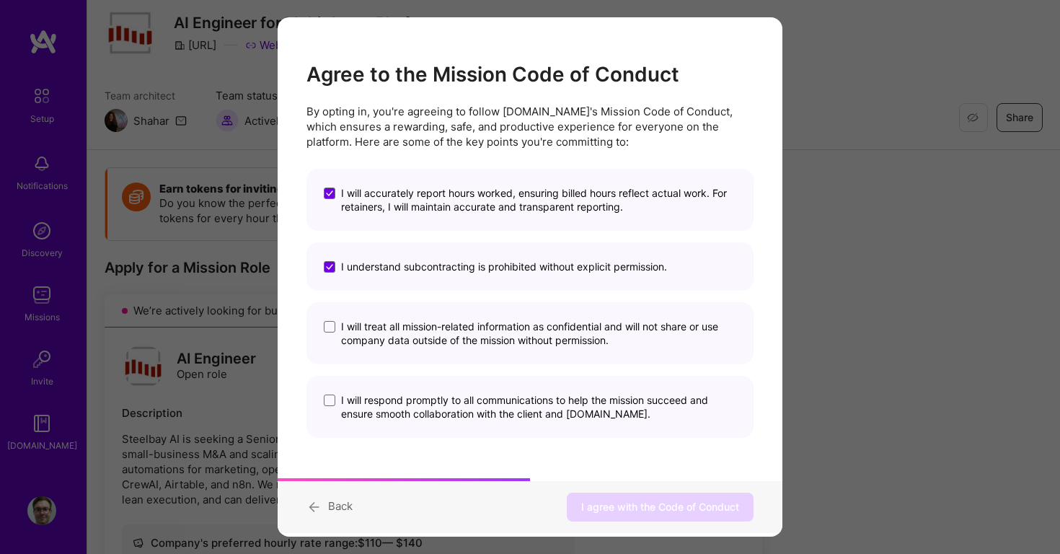
click at [459, 338] on span "I will treat all mission-related information as confidential and will not share…" at bounding box center [538, 332] width 395 height 27
click at [0, 0] on input "I will treat all mission-related information as confidential and will not share…" at bounding box center [0, 0] width 0 height 0
click at [459, 422] on div "I will respond promptly to all communications to help the mission succeed and e…" at bounding box center [529, 407] width 447 height 62
click at [479, 412] on span "I will respond promptly to all communications to help the mission succeed and e…" at bounding box center [538, 406] width 395 height 27
click at [0, 0] on input "I will respond promptly to all communications to help the mission succeed and e…" at bounding box center [0, 0] width 0 height 0
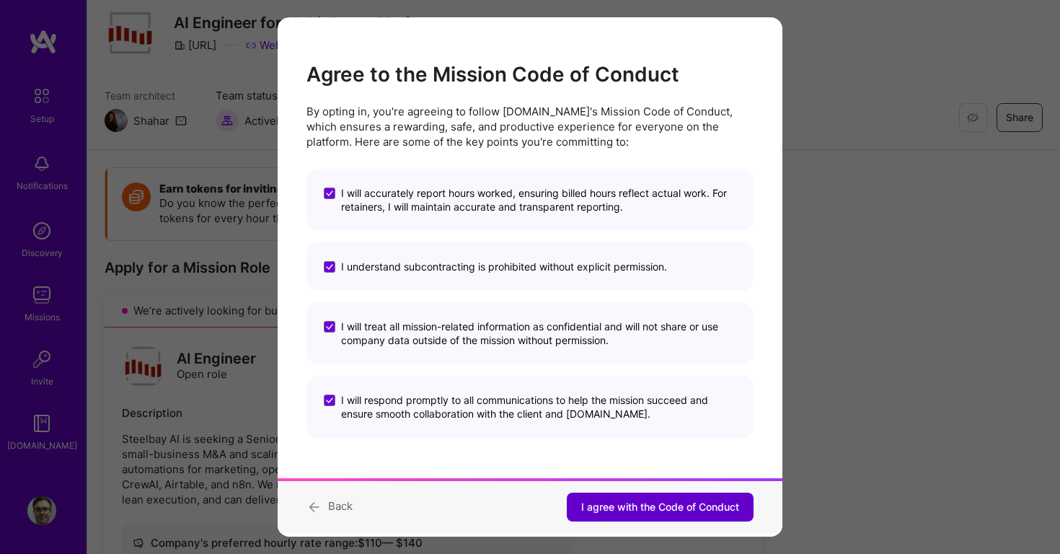
click at [619, 515] on button "I agree with the Code of Conduct" at bounding box center [660, 506] width 187 height 29
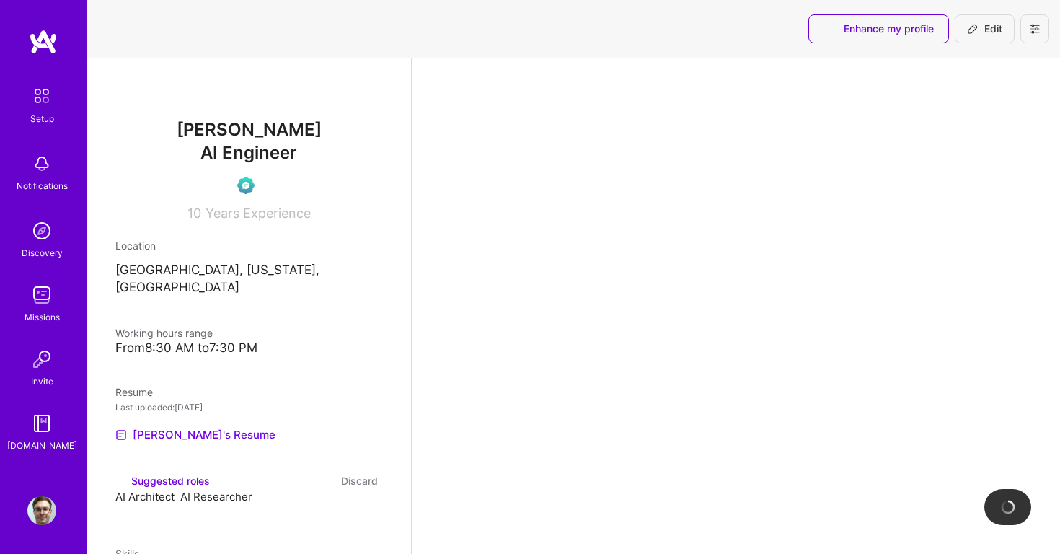
select select "US"
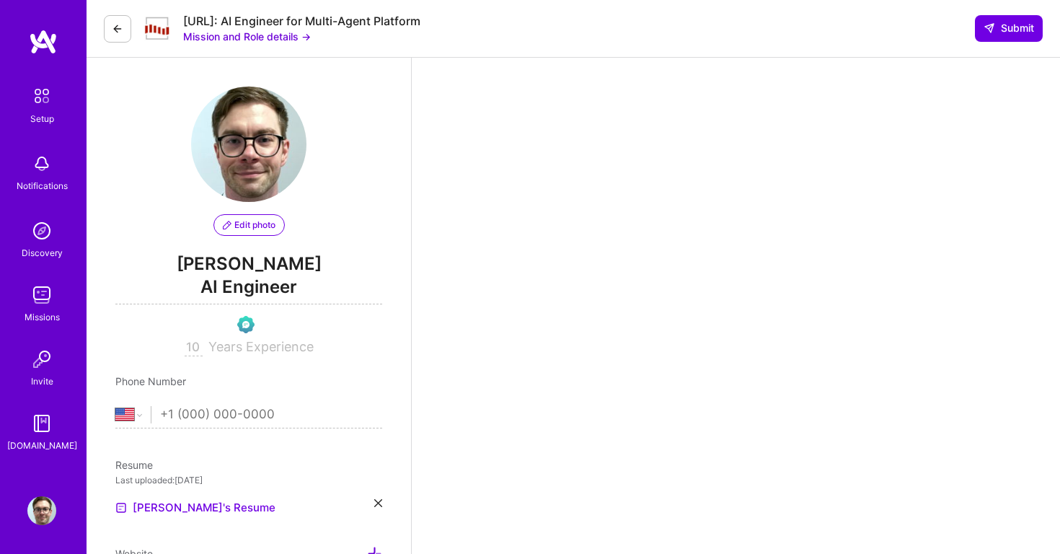
scroll to position [322, 0]
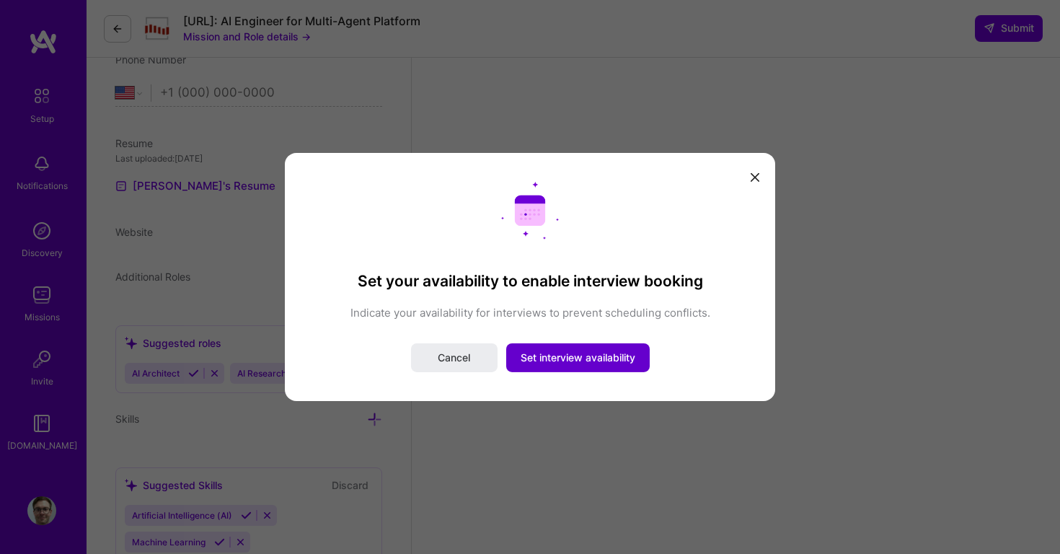
click at [565, 363] on span "Set interview availability" at bounding box center [578, 357] width 115 height 14
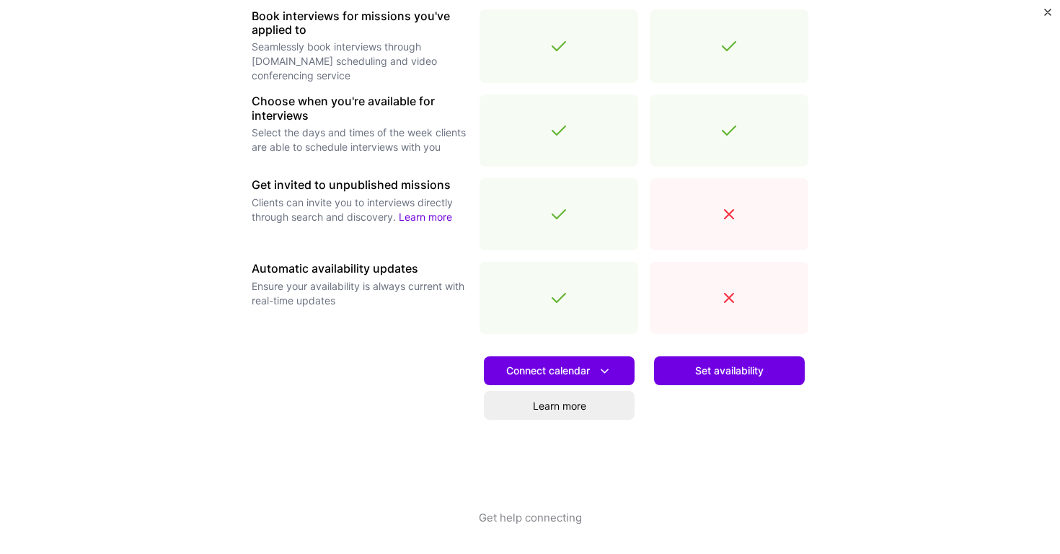
scroll to position [456, 0]
click at [531, 523] on button "Get help connecting" at bounding box center [530, 532] width 103 height 44
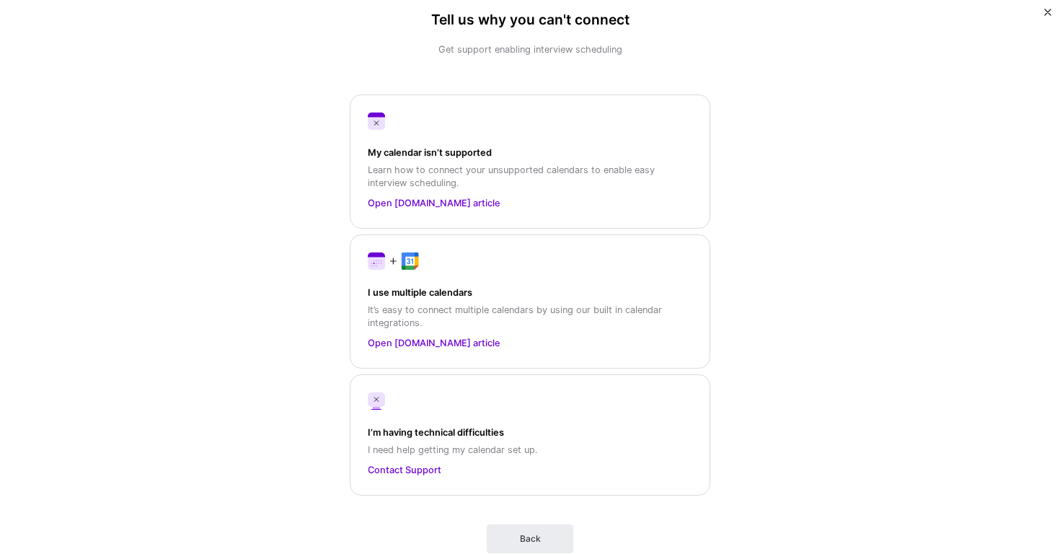
scroll to position [0, 0]
click at [427, 203] on link "Open A.Team article" at bounding box center [530, 202] width 324 height 15
click at [526, 515] on div "Back" at bounding box center [530, 527] width 360 height 52
click at [532, 536] on span "Back" at bounding box center [530, 538] width 21 height 13
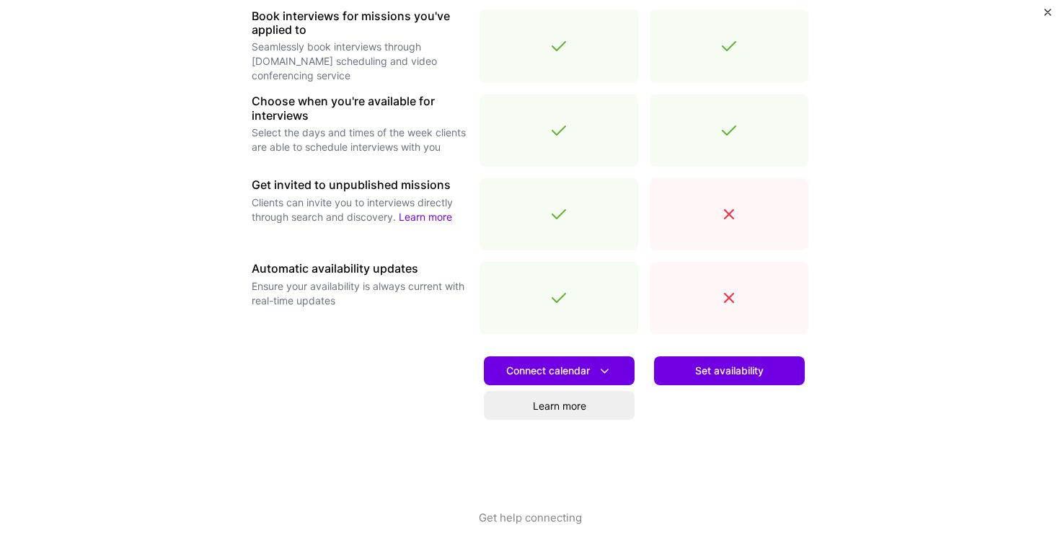
scroll to position [456, 0]
click at [534, 369] on span "Connect calendar" at bounding box center [559, 370] width 106 height 15
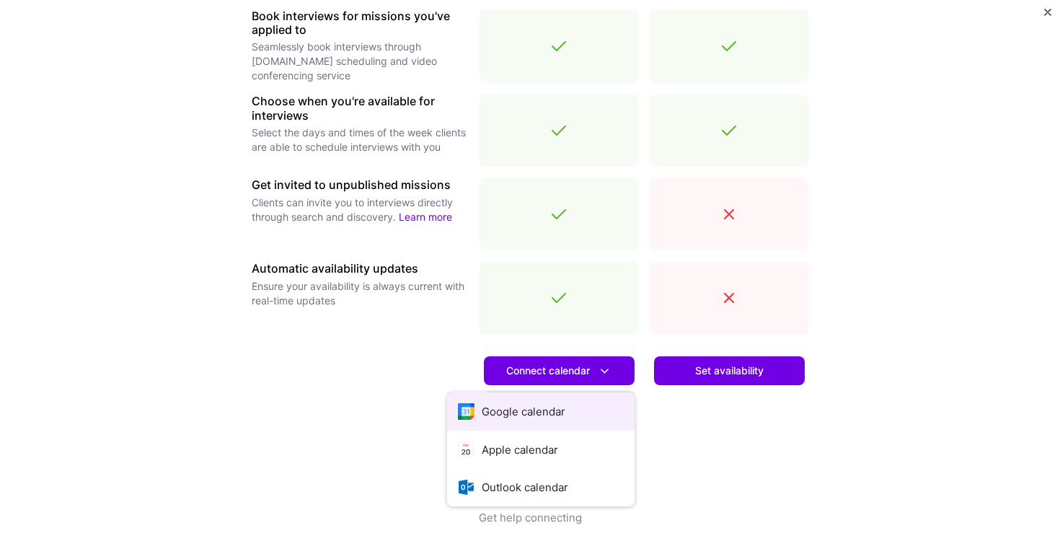
click at [527, 415] on button "Google calendar" at bounding box center [540, 411] width 187 height 38
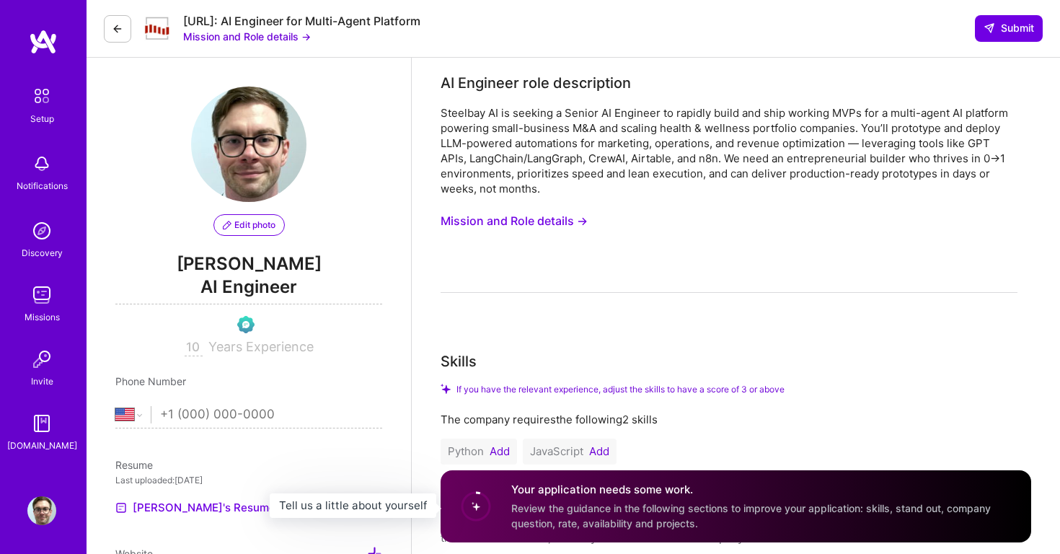
select select "US"
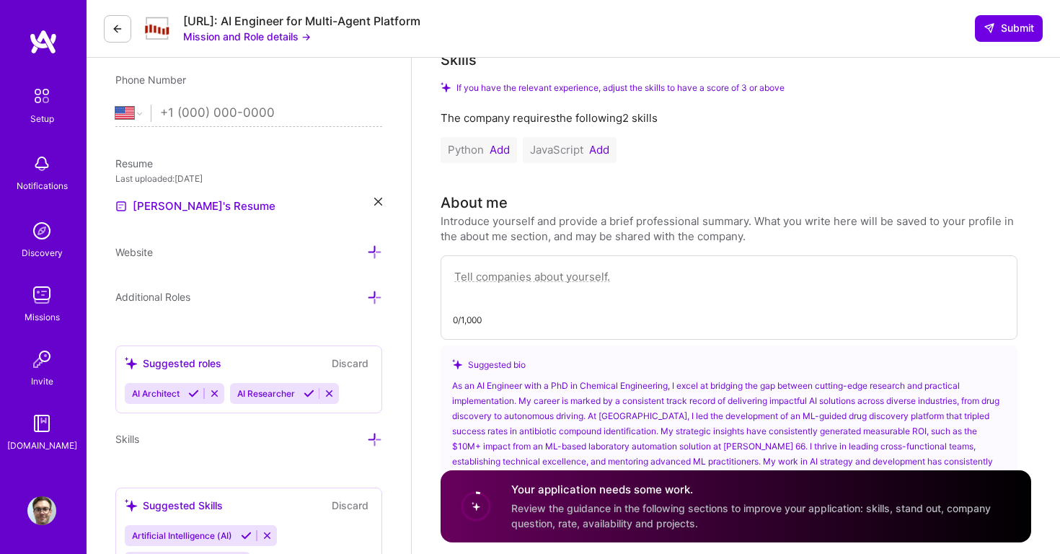
click at [499, 148] on button "Add" at bounding box center [500, 150] width 20 height 12
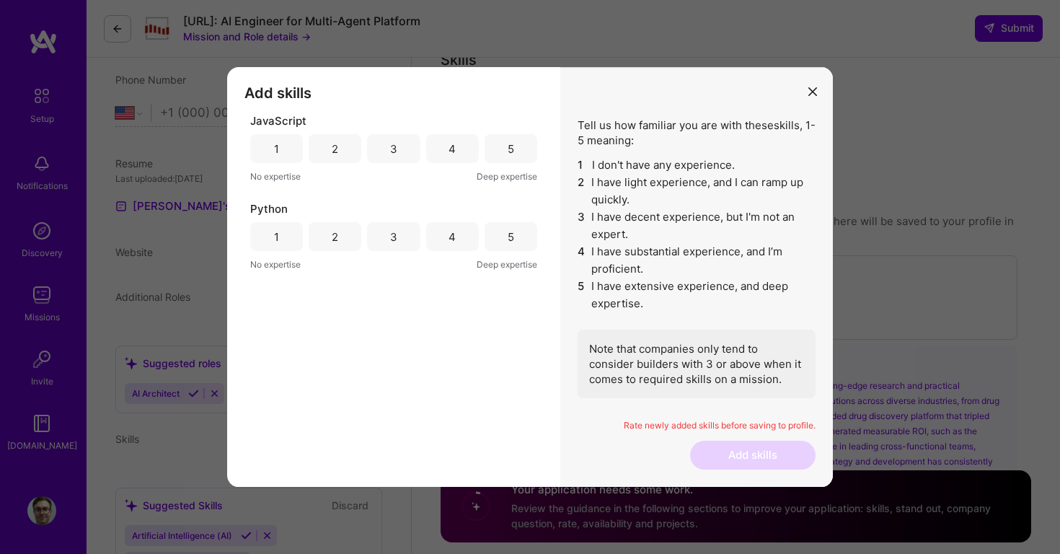
click at [512, 149] on div "5" at bounding box center [511, 148] width 6 height 15
click at [515, 225] on div "5" at bounding box center [510, 236] width 53 height 29
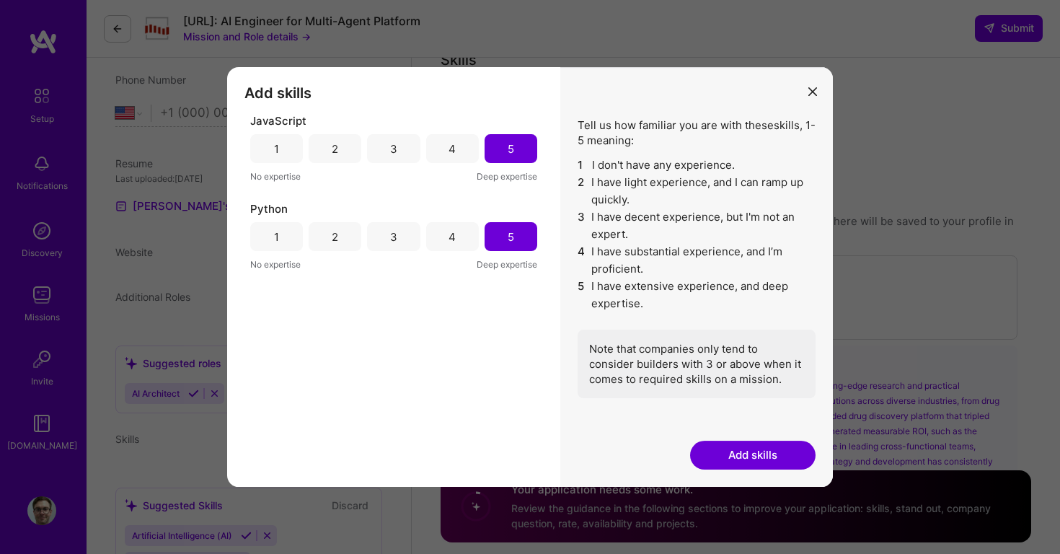
click at [731, 456] on button "Add skills" at bounding box center [752, 455] width 125 height 29
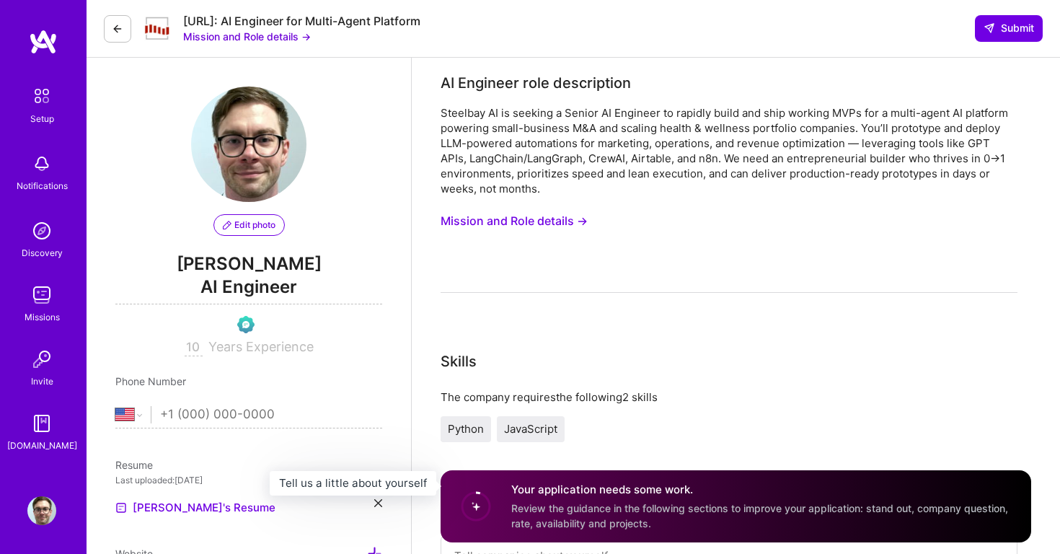
scroll to position [0, 0]
click at [204, 418] on input "tel" at bounding box center [271, 415] width 222 height 42
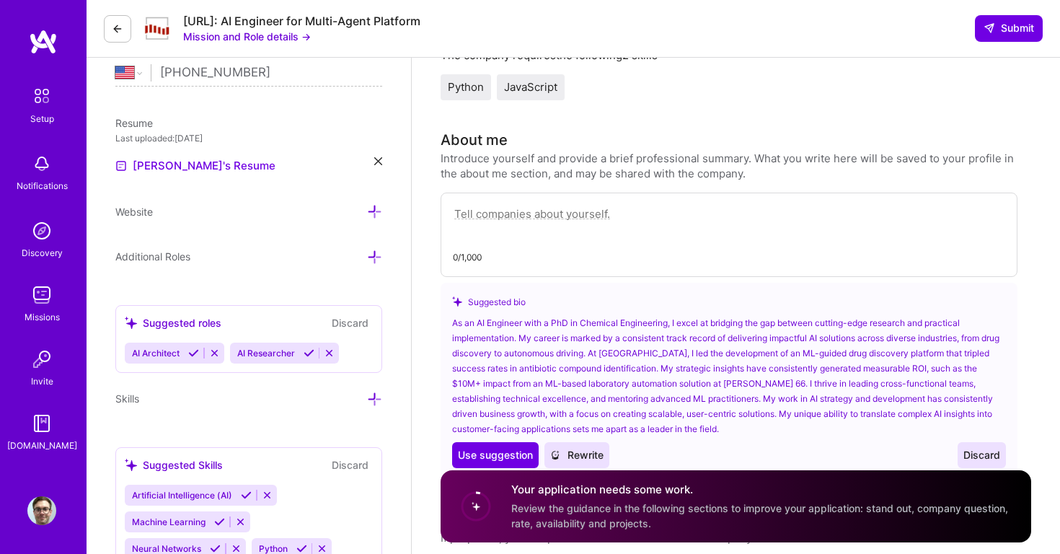
scroll to position [342, 0]
type input "[PHONE_NUMBER]"
click at [165, 164] on link "[PERSON_NAME]'s Resume" at bounding box center [195, 164] width 160 height 17
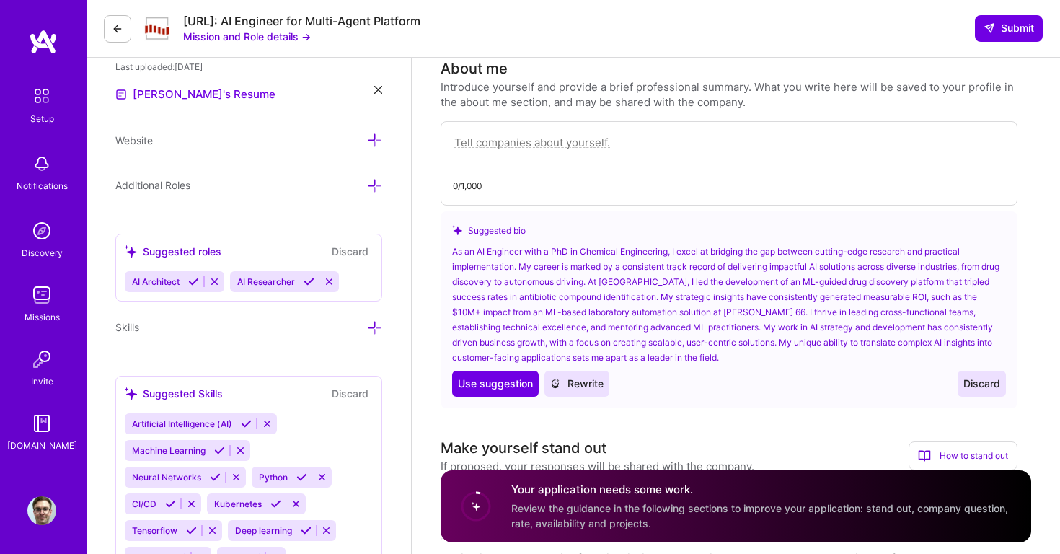
scroll to position [415, 0]
click at [481, 376] on span "Use suggestion" at bounding box center [495, 382] width 75 height 14
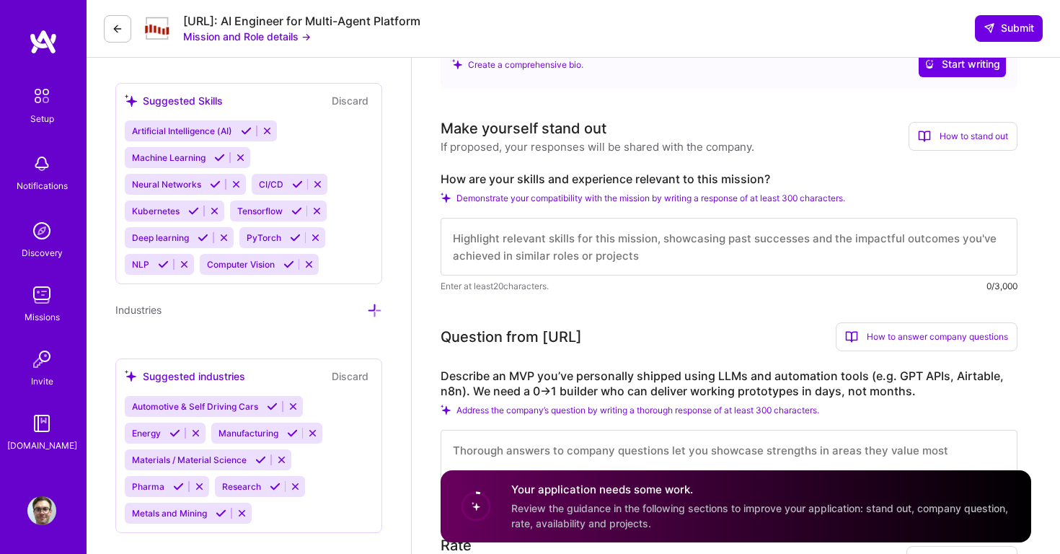
scroll to position [707, 0]
click at [698, 249] on textarea at bounding box center [729, 246] width 577 height 58
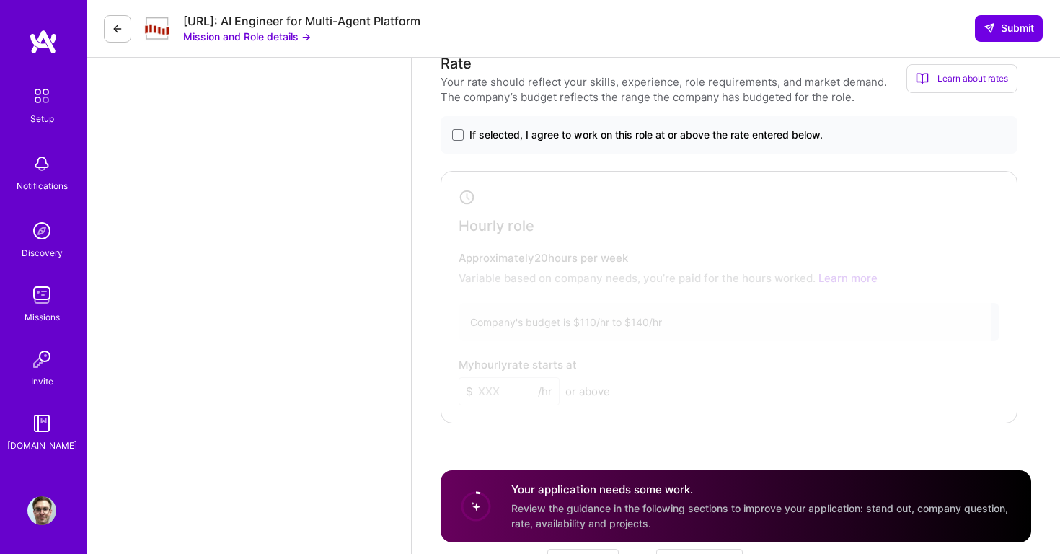
scroll to position [1176, 0]
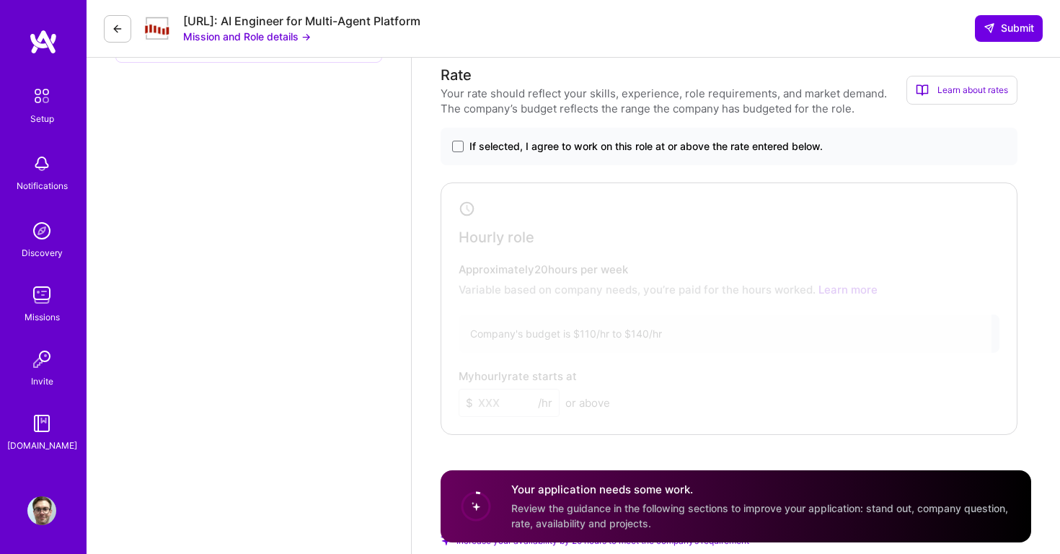
click at [624, 138] on div "If selected, I agree to work on this role at or above the rate entered below." at bounding box center [729, 146] width 577 height 37
click at [625, 153] on span "If selected, I agree to work on this role at or above the rate entered below." at bounding box center [645, 146] width 353 height 14
click at [0, 0] on input "If selected, I agree to work on this role at or above the rate entered below." at bounding box center [0, 0] width 0 height 0
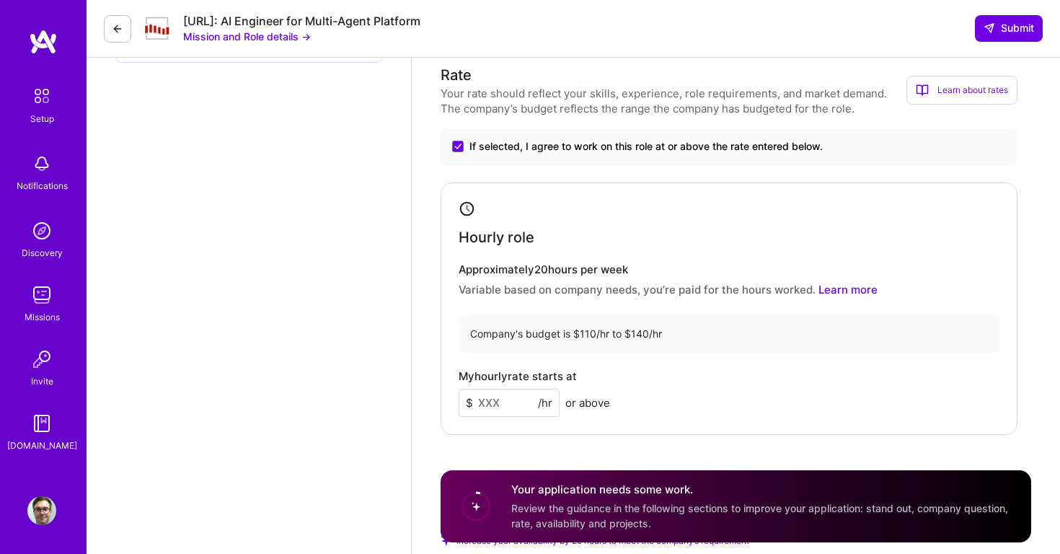
click at [510, 404] on input at bounding box center [509, 403] width 101 height 28
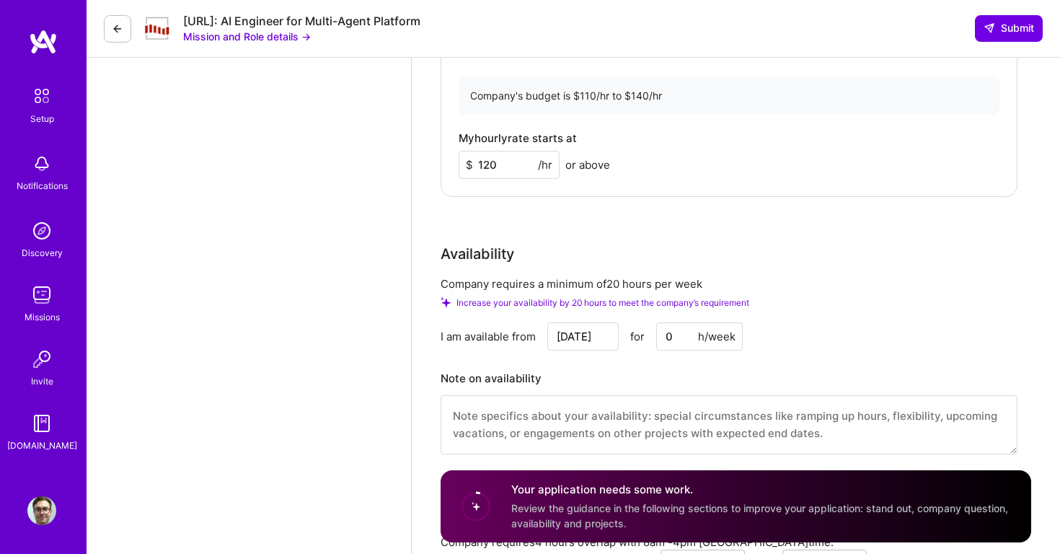
scroll to position [1415, 0]
type input "120"
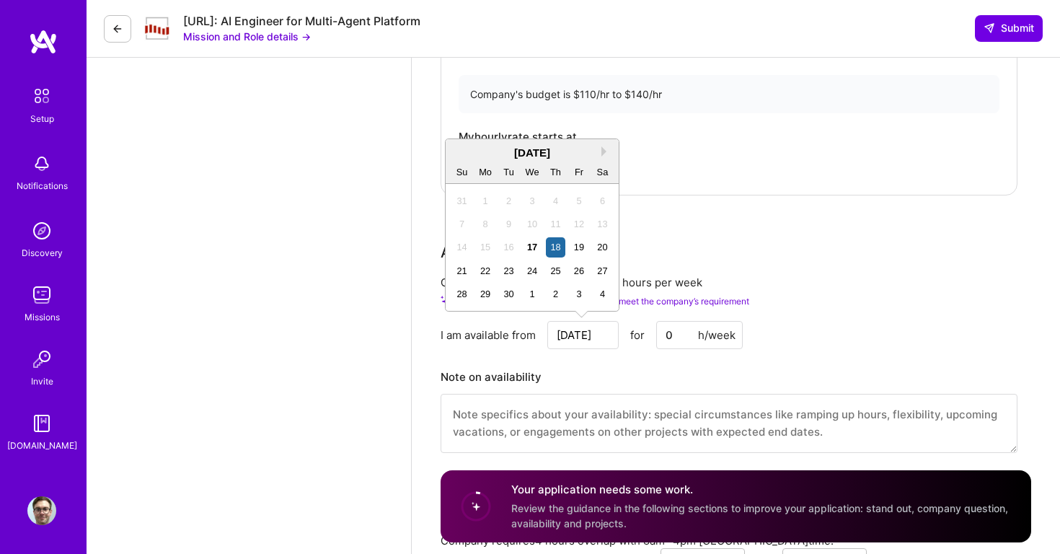
click at [599, 336] on input "[DATE]" at bounding box center [582, 335] width 71 height 28
click at [485, 268] on div "22" at bounding box center [485, 270] width 19 height 19
type input "[DATE]"
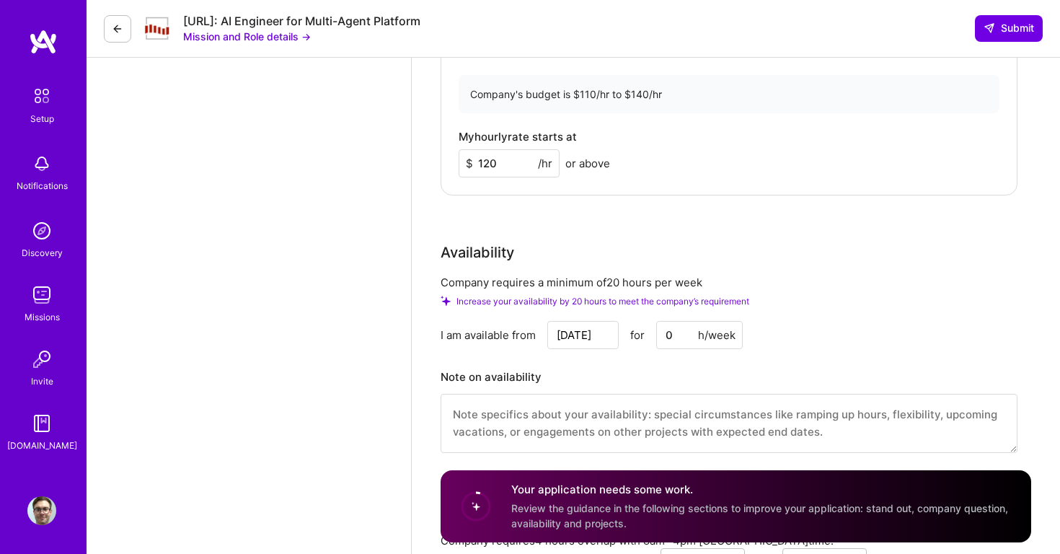
drag, startPoint x: 679, startPoint y: 342, endPoint x: 652, endPoint y: 337, distance: 27.9
click at [652, 337] on div "[DATE] for 0 h/week" at bounding box center [644, 335] width 195 height 28
type input "20"
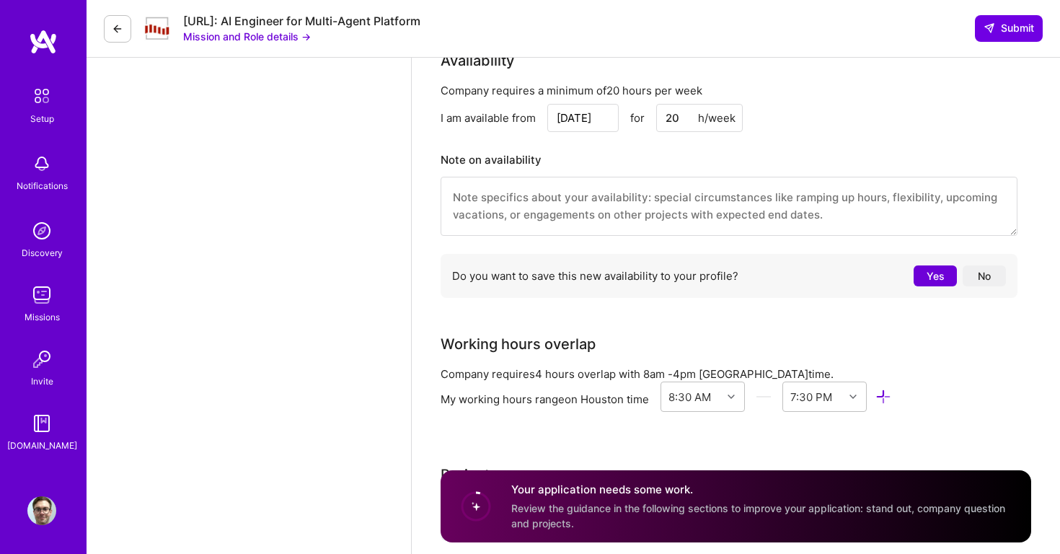
scroll to position [1623, 0]
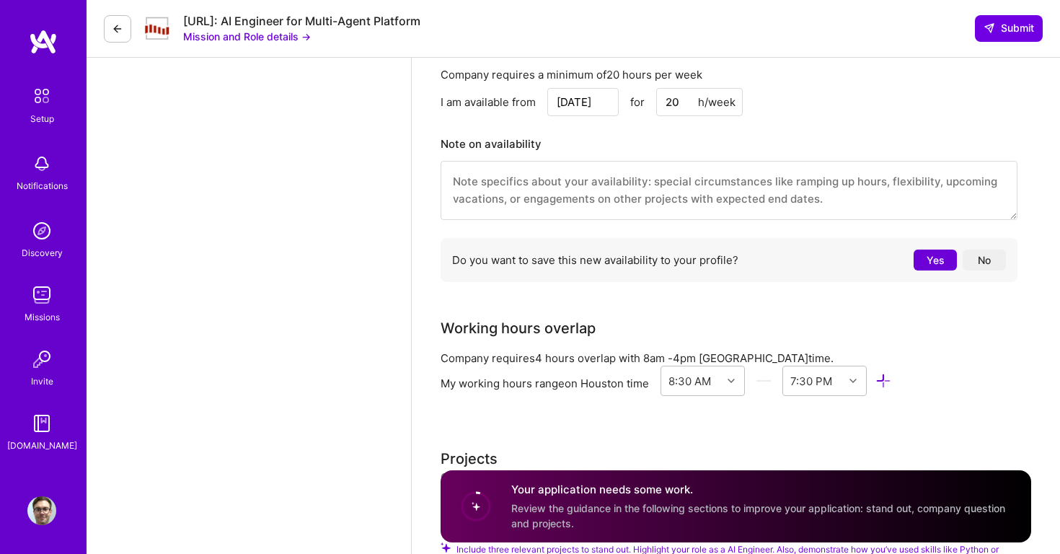
click at [929, 263] on button "Yes" at bounding box center [934, 259] width 43 height 21
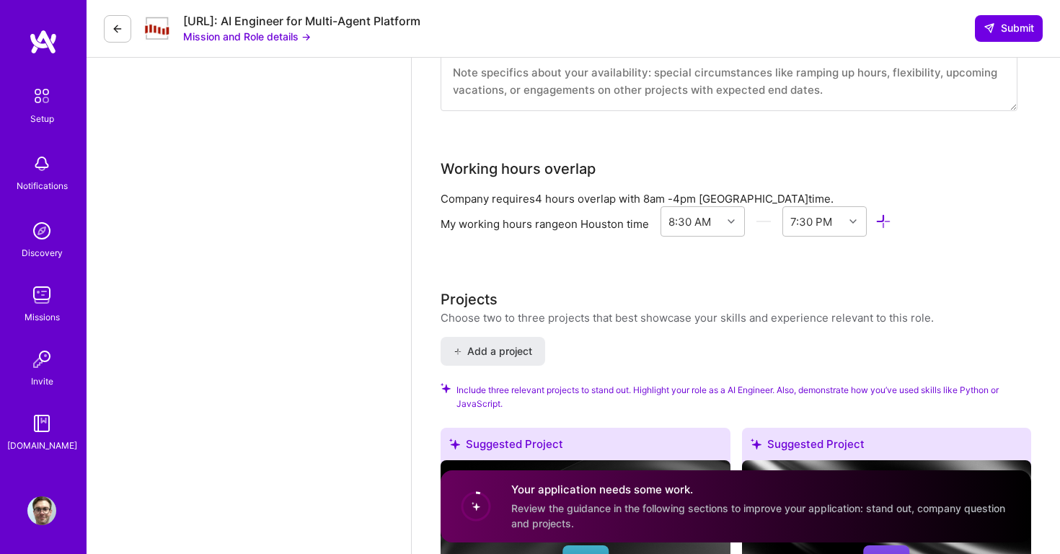
scroll to position [1738, 0]
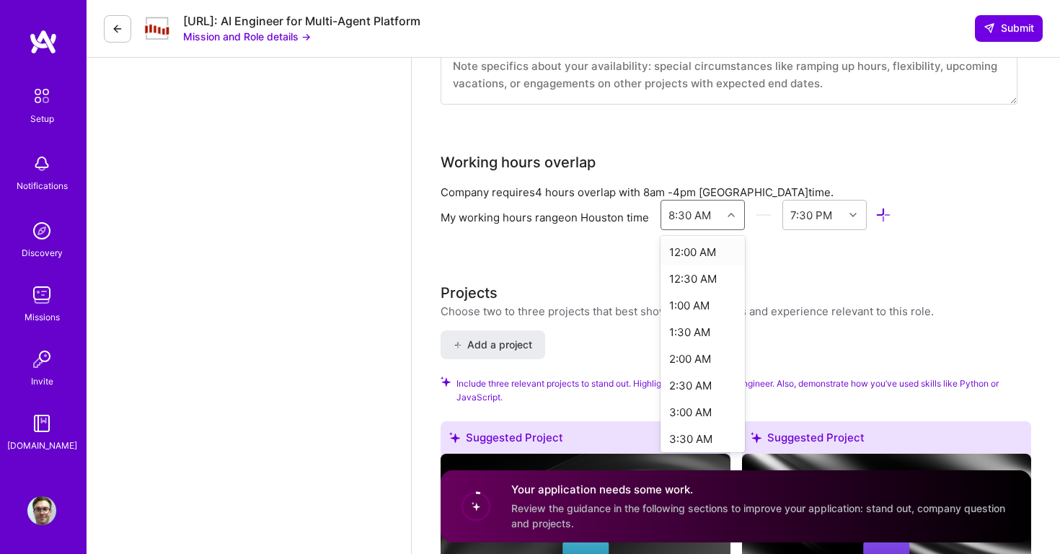
click at [734, 216] on icon at bounding box center [730, 214] width 7 height 7
click at [702, 257] on div "12:00 AM" at bounding box center [702, 252] width 84 height 27
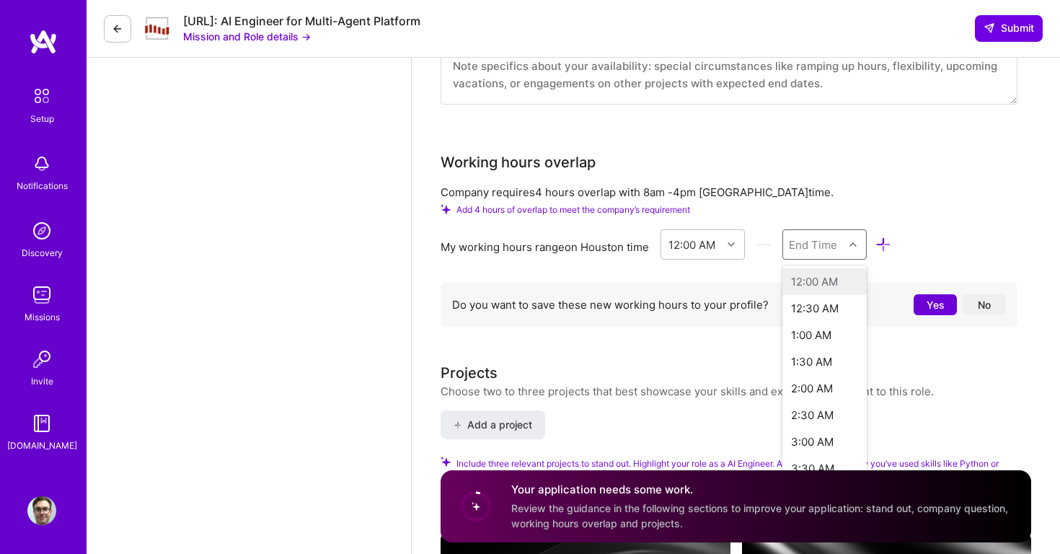
click at [852, 244] on icon at bounding box center [852, 244] width 7 height 7
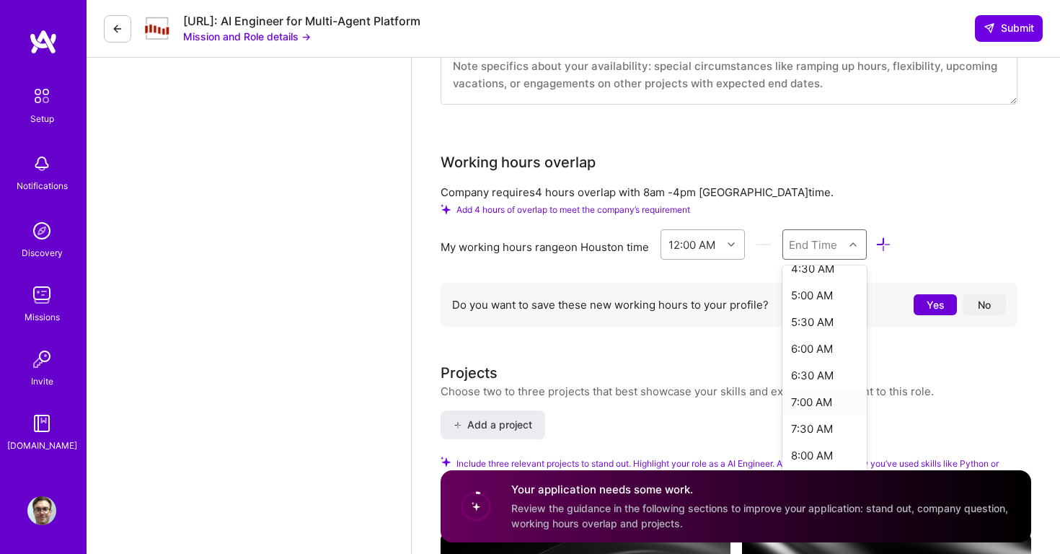
click at [738, 236] on div at bounding box center [733, 244] width 22 height 19
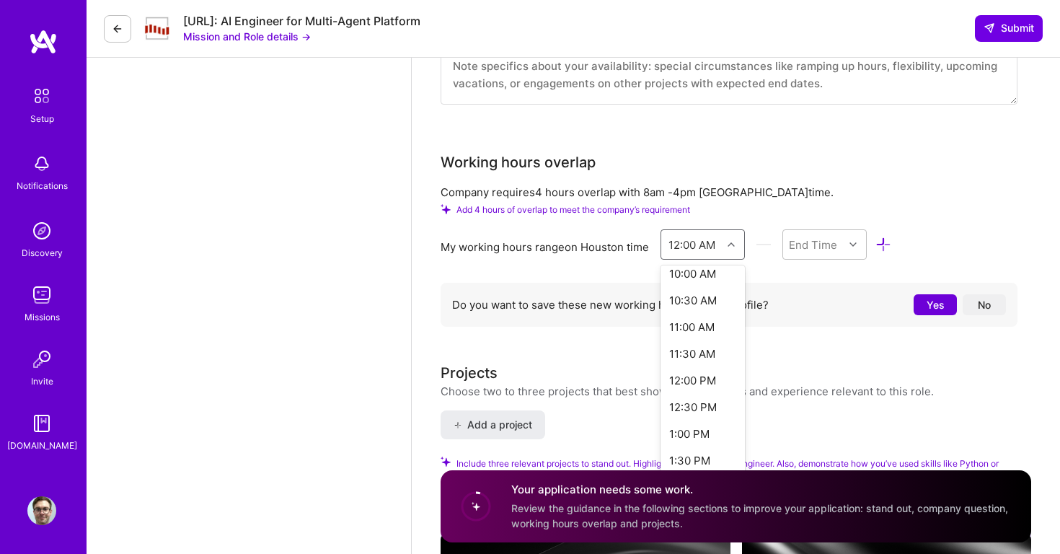
scroll to position [546, 0]
click at [702, 371] on div "12:00 PM" at bounding box center [702, 376] width 84 height 27
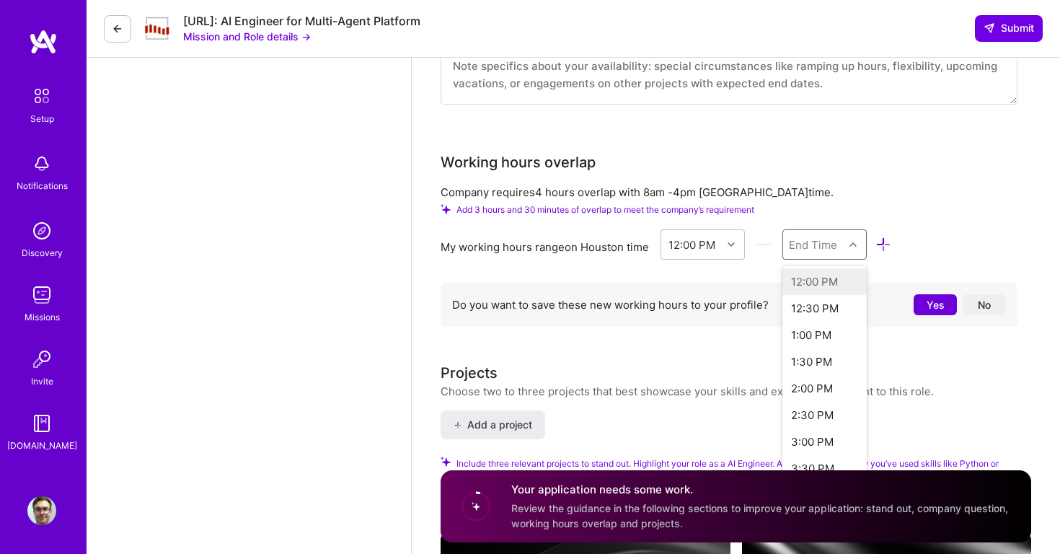
click at [846, 245] on div at bounding box center [855, 244] width 22 height 19
click at [810, 399] on div "4:00 PM" at bounding box center [824, 396] width 84 height 27
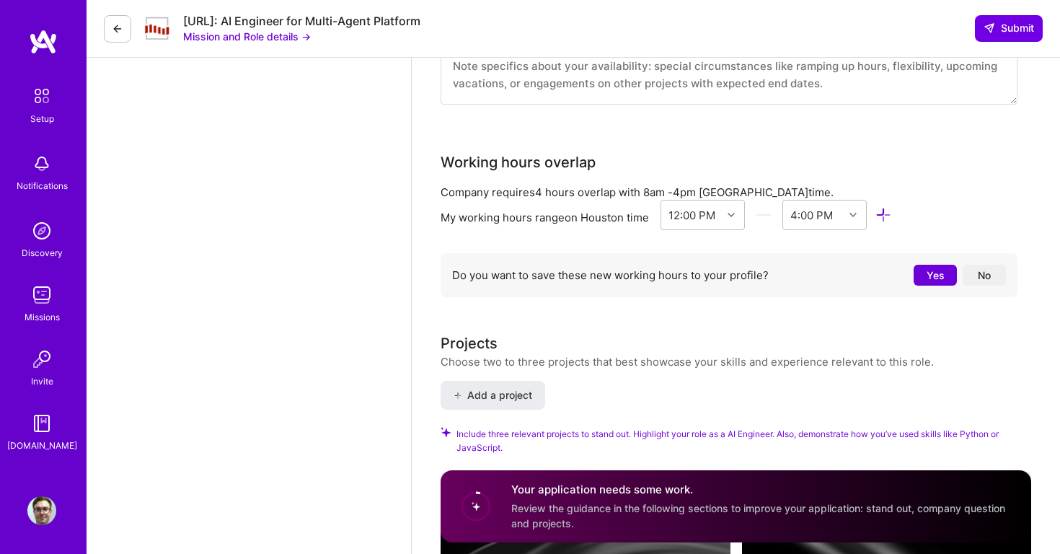
click at [572, 240] on div "Company requires 4 hours overlap with 8am - 4pm [GEOGRAPHIC_DATA] time. My work…" at bounding box center [729, 244] width 577 height 119
click at [921, 275] on button "Yes" at bounding box center [934, 275] width 43 height 21
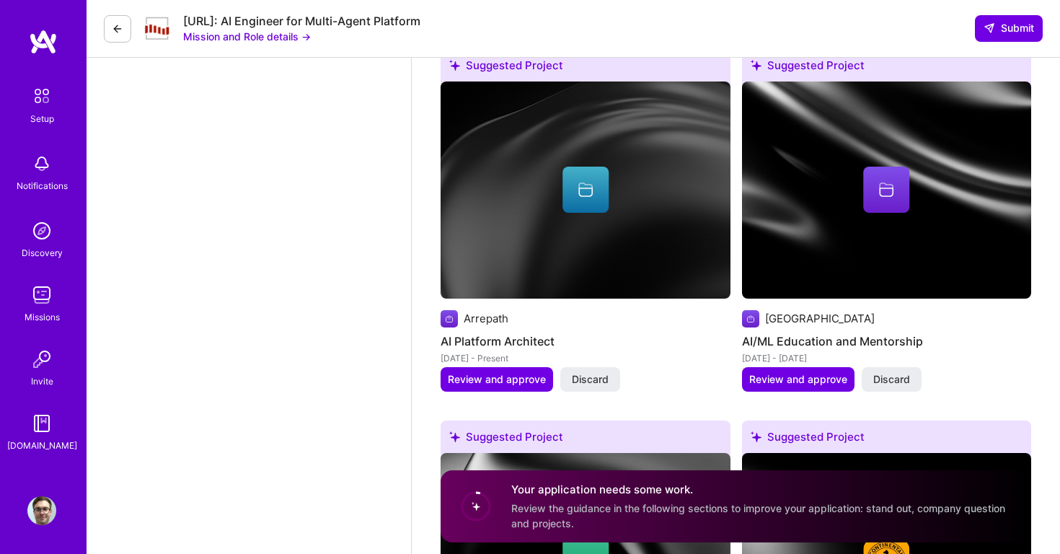
scroll to position [2115, 0]
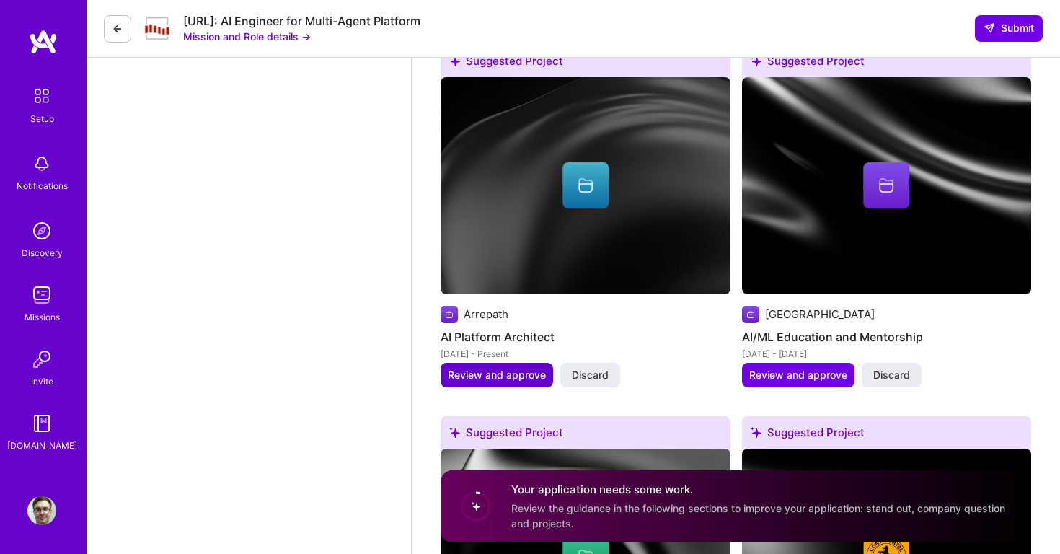
click at [494, 376] on span "Review and approve" at bounding box center [497, 375] width 98 height 14
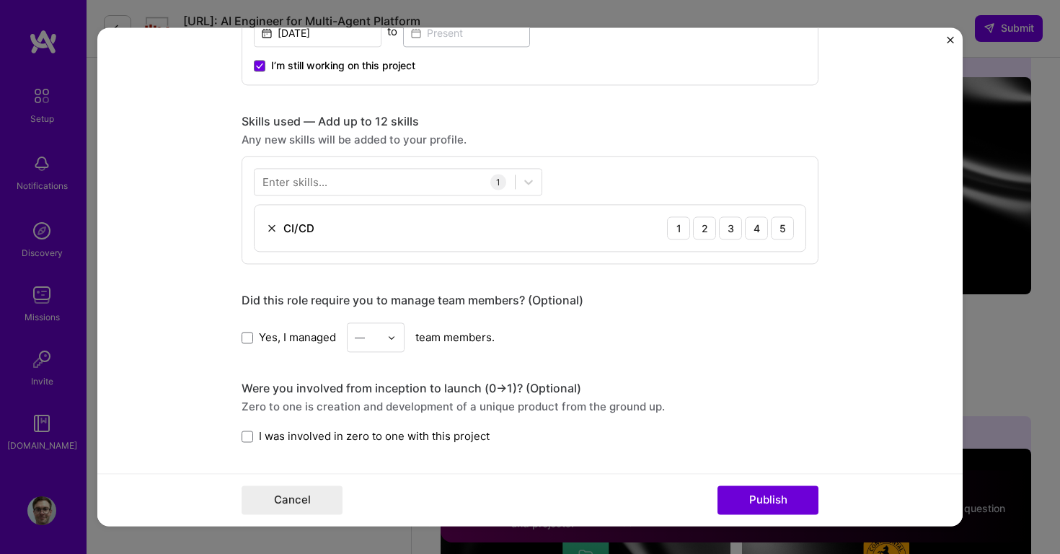
scroll to position [644, 0]
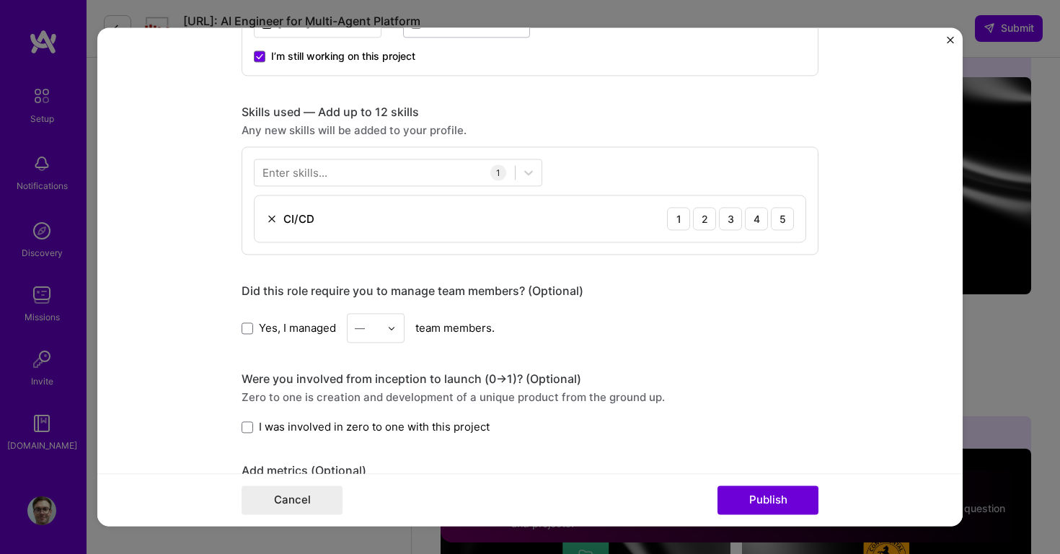
click at [286, 322] on span "Yes, I managed" at bounding box center [297, 327] width 77 height 15
click at [0, 0] on input "Yes, I managed" at bounding box center [0, 0] width 0 height 0
click at [397, 331] on div at bounding box center [395, 328] width 17 height 28
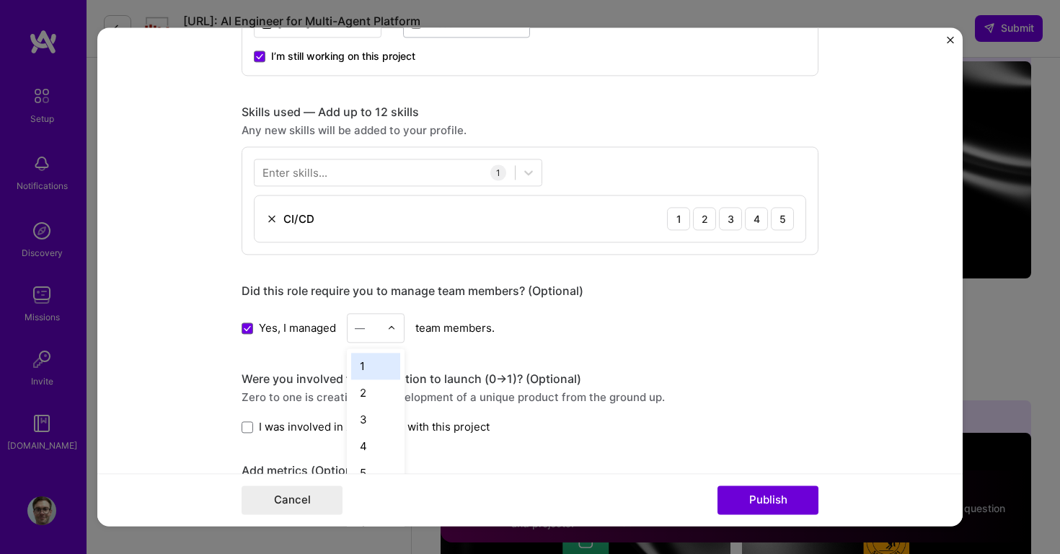
scroll to position [2131, 0]
click at [376, 420] on div "3" at bounding box center [375, 419] width 49 height 27
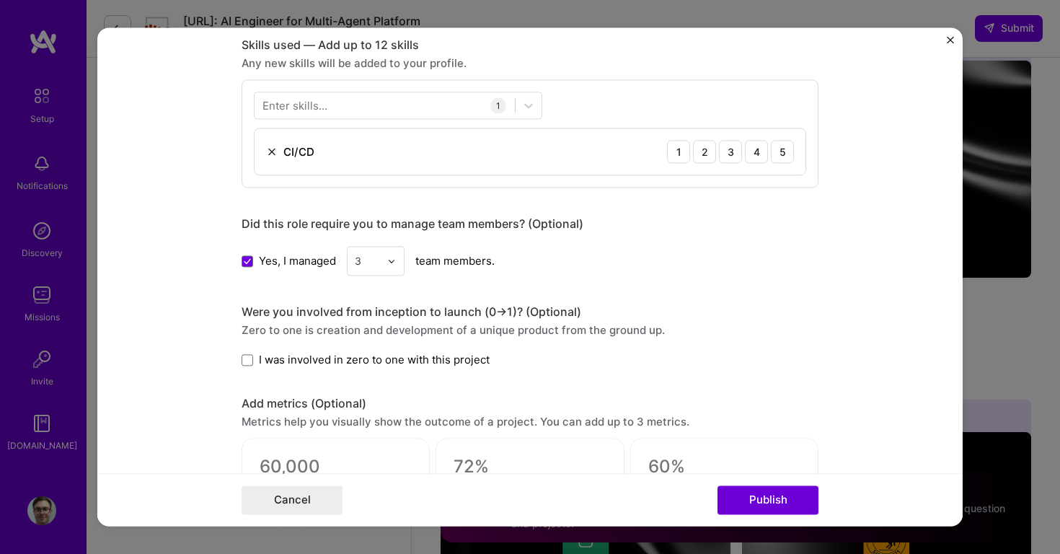
scroll to position [712, 0]
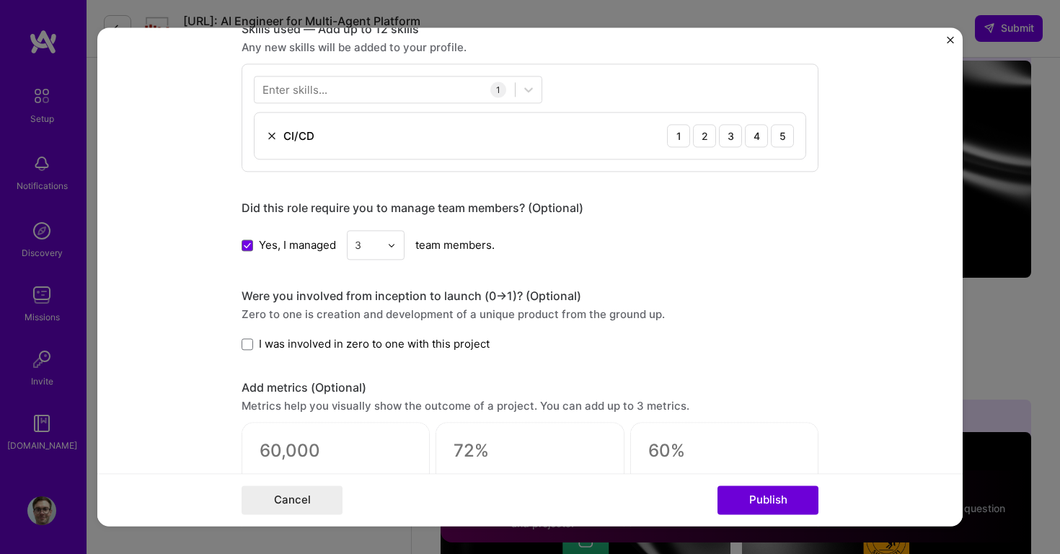
click at [391, 340] on span "I was involved in zero to one with this project" at bounding box center [374, 343] width 231 height 15
click at [0, 0] on input "I was involved in zero to one with this project" at bounding box center [0, 0] width 0 height 0
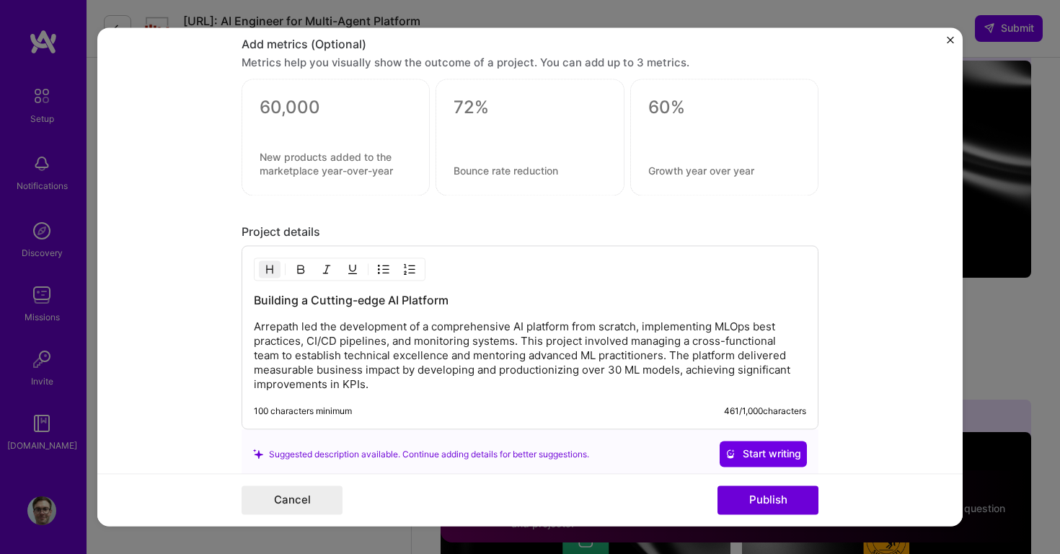
scroll to position [1077, 0]
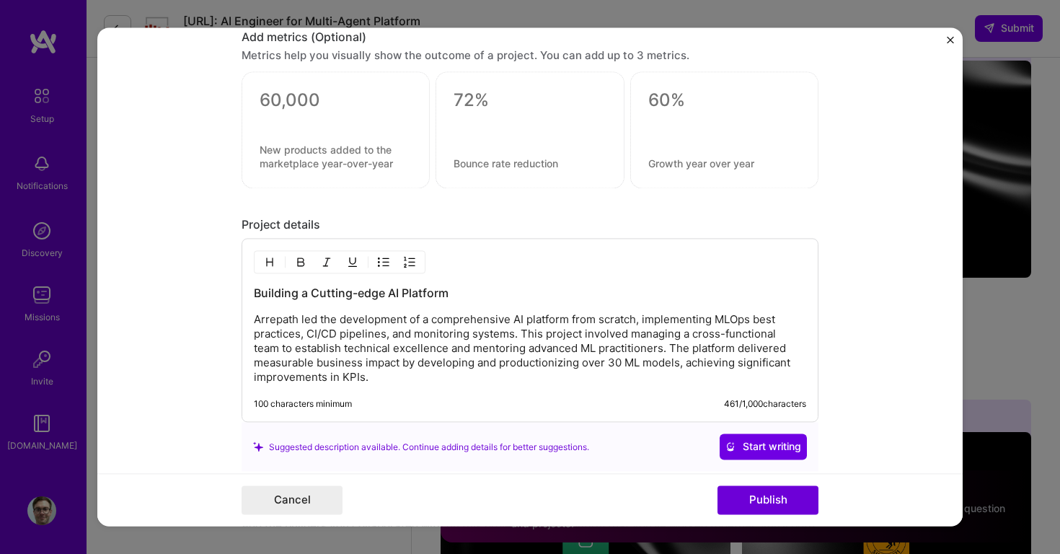
click at [435, 379] on p "Arrepath led the development of a comprehensive AI platform from scratch, imple…" at bounding box center [530, 349] width 552 height 72
drag, startPoint x: 306, startPoint y: 321, endPoint x: 205, endPoint y: 321, distance: 101.7
click at [205, 322] on form "Editing suggested project This project is suggested based on your LinkedIn, res…" at bounding box center [529, 276] width 865 height 498
click at [412, 333] on p "Led the development of a comprehensive AI platform from scratch, implementing M…" at bounding box center [530, 349] width 552 height 72
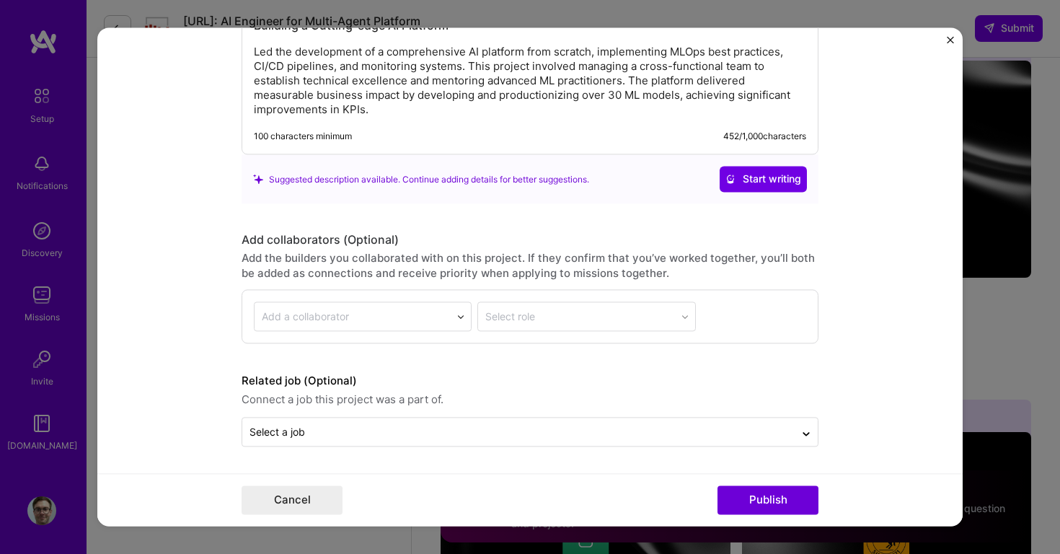
scroll to position [1345, 0]
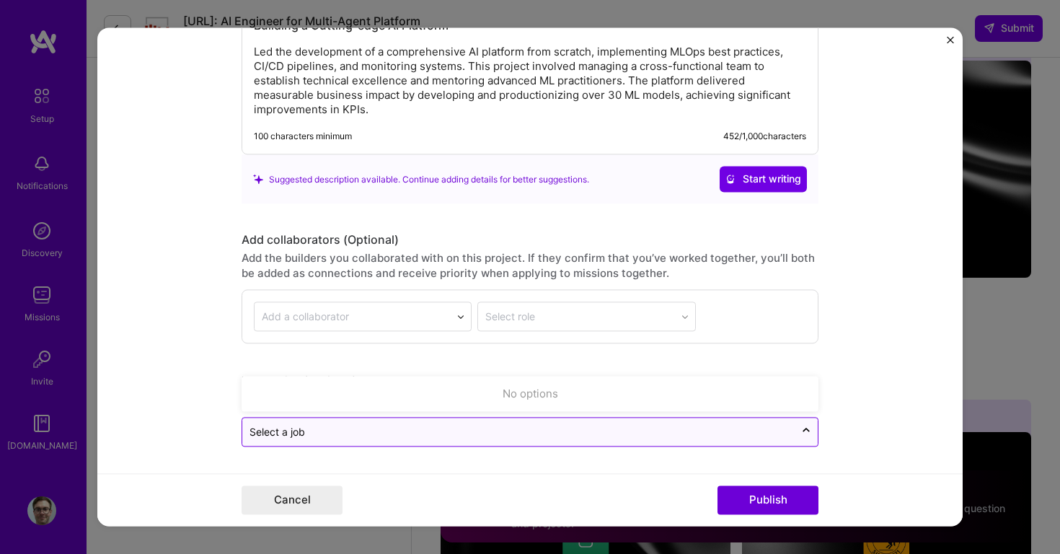
click at [602, 425] on input "text" at bounding box center [518, 432] width 538 height 15
click at [638, 430] on input "text" at bounding box center [518, 432] width 538 height 15
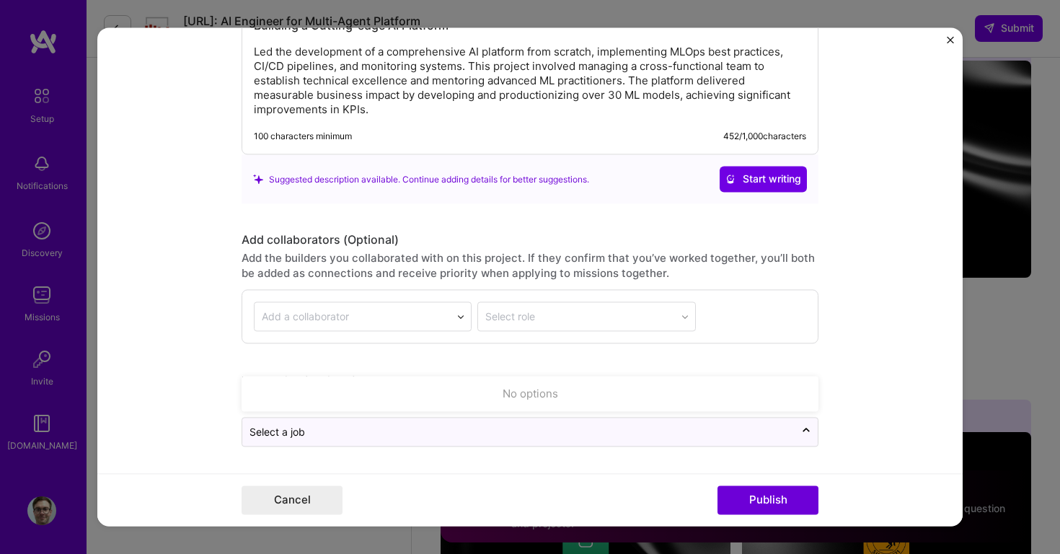
click at [871, 391] on form "Editing suggested project This project is suggested based on your LinkedIn, res…" at bounding box center [529, 276] width 865 height 498
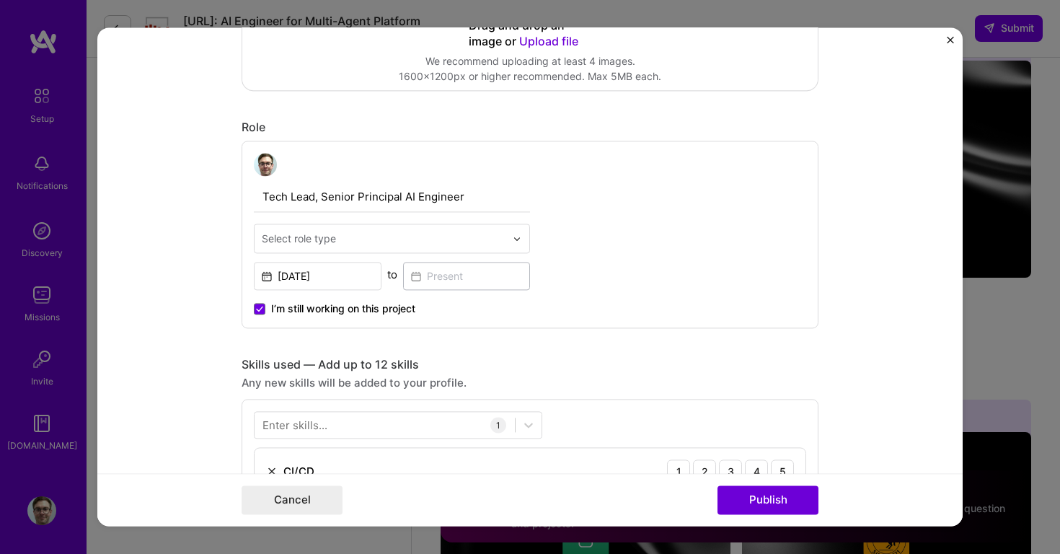
scroll to position [391, 0]
click at [518, 236] on img at bounding box center [517, 239] width 9 height 9
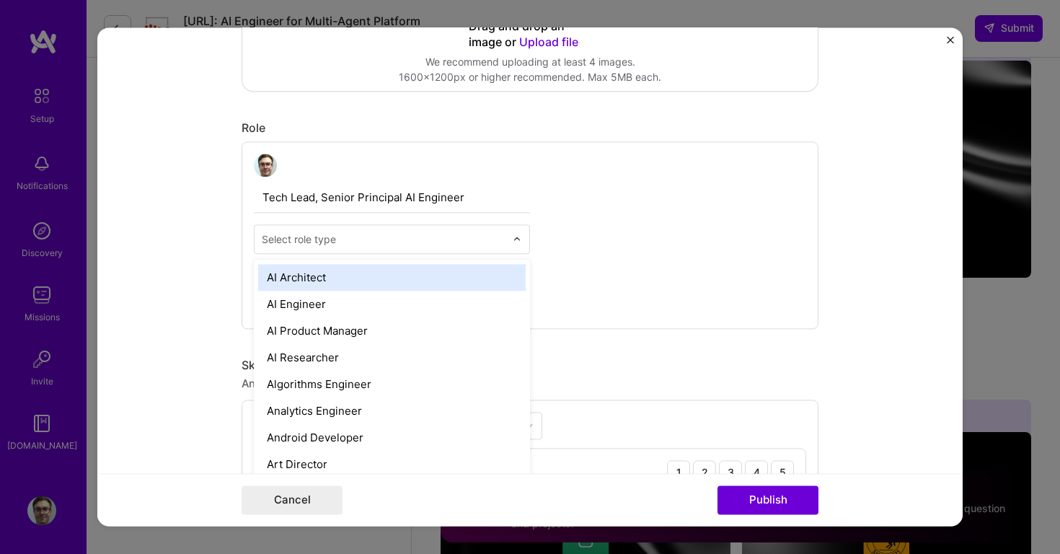
click at [445, 272] on div "AI Architect" at bounding box center [391, 277] width 267 height 27
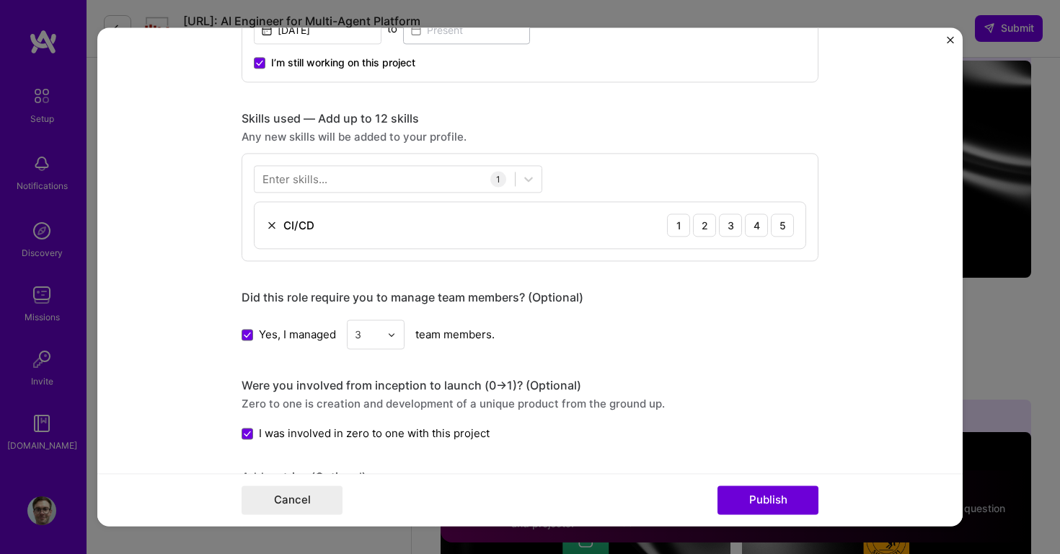
scroll to position [617, 0]
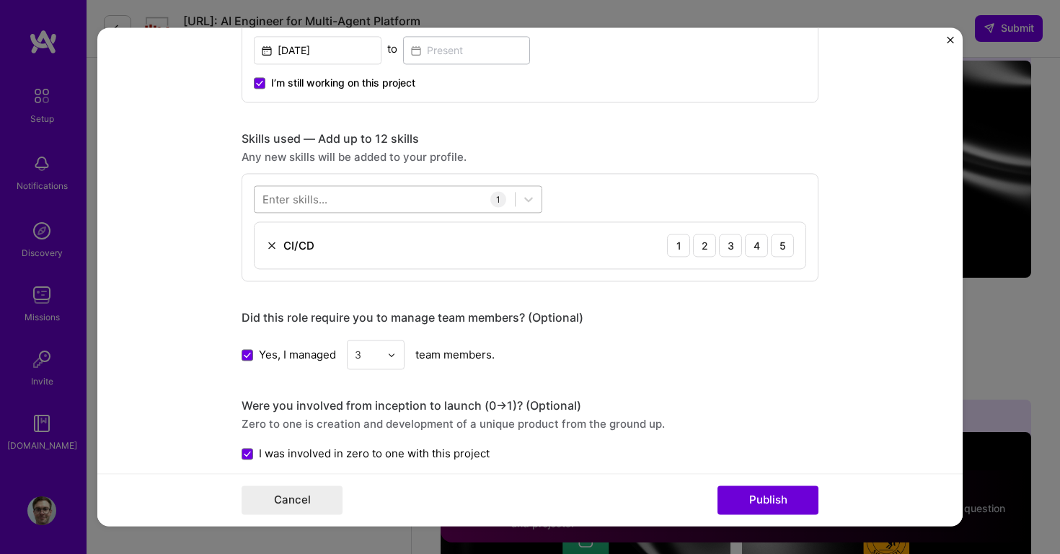
click at [394, 196] on div at bounding box center [384, 199] width 260 height 24
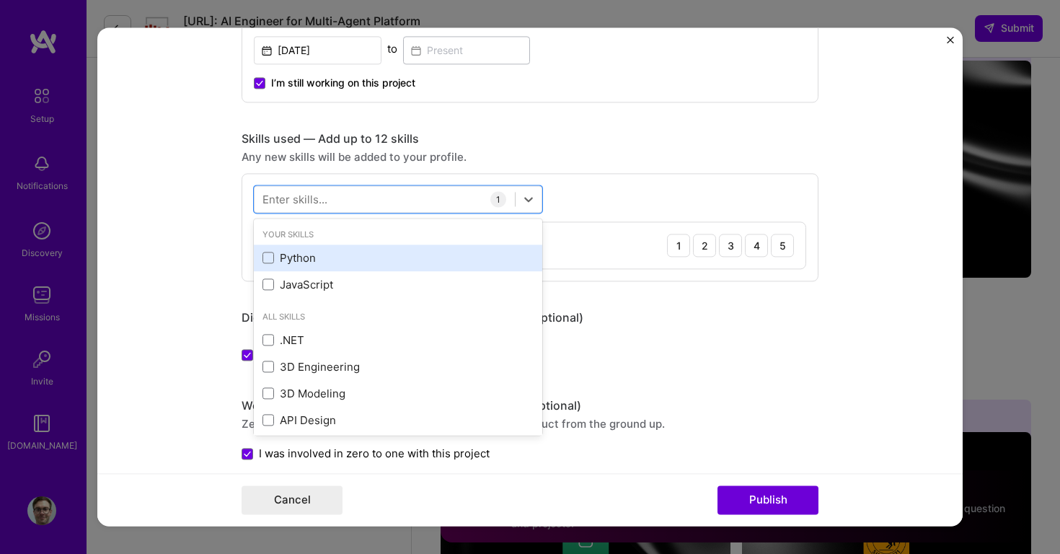
click at [297, 260] on div "Python" at bounding box center [397, 257] width 271 height 15
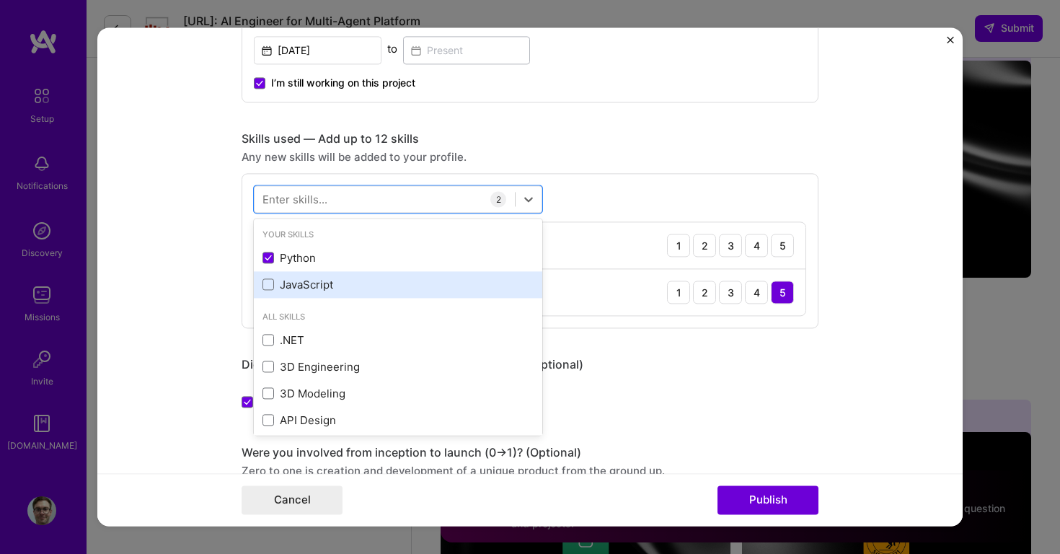
click at [305, 293] on div "JavaScript" at bounding box center [398, 284] width 288 height 27
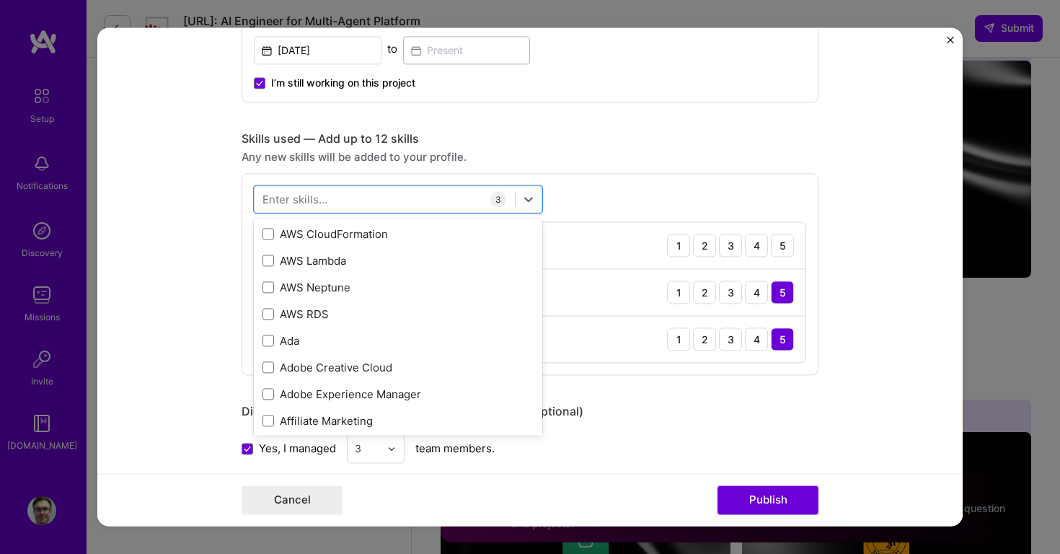
scroll to position [426, 0]
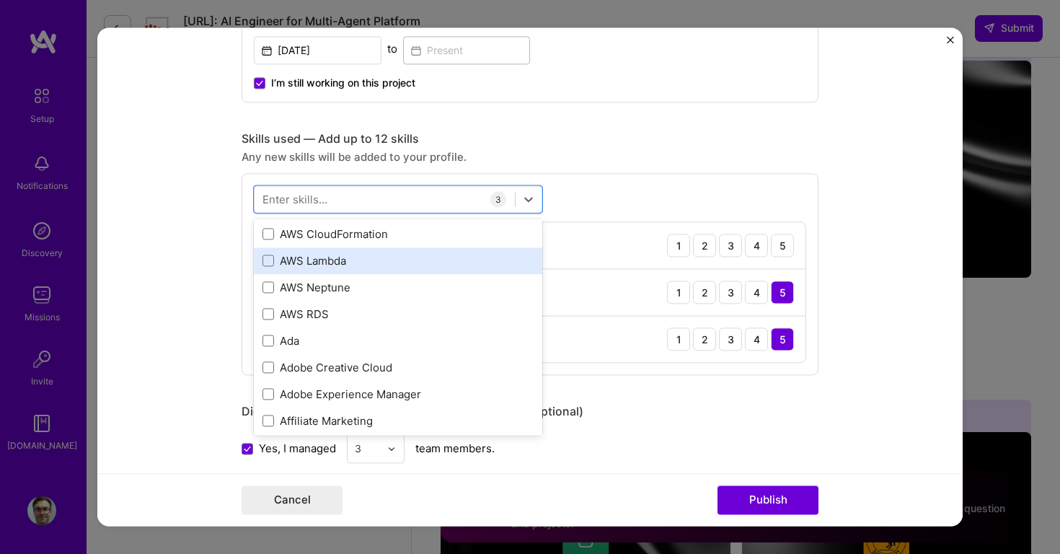
click at [337, 257] on div "AWS Lambda" at bounding box center [397, 260] width 271 height 15
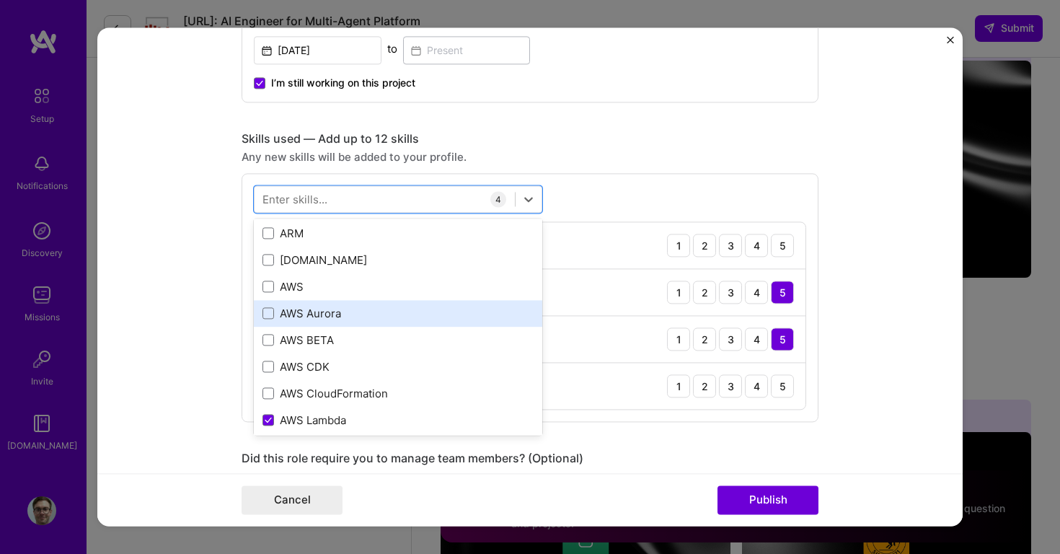
scroll to position [266, 0]
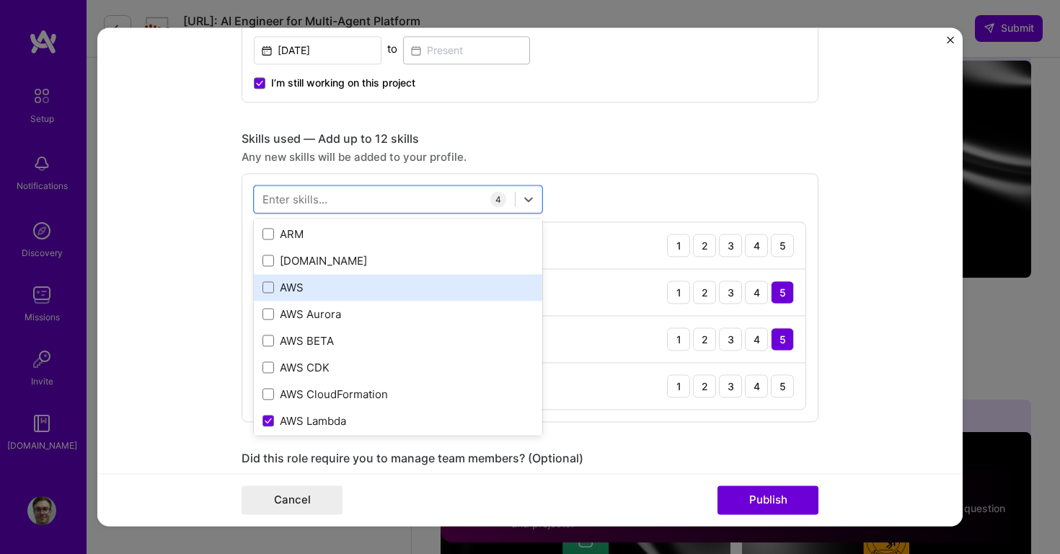
click at [305, 282] on div "AWS" at bounding box center [397, 287] width 271 height 15
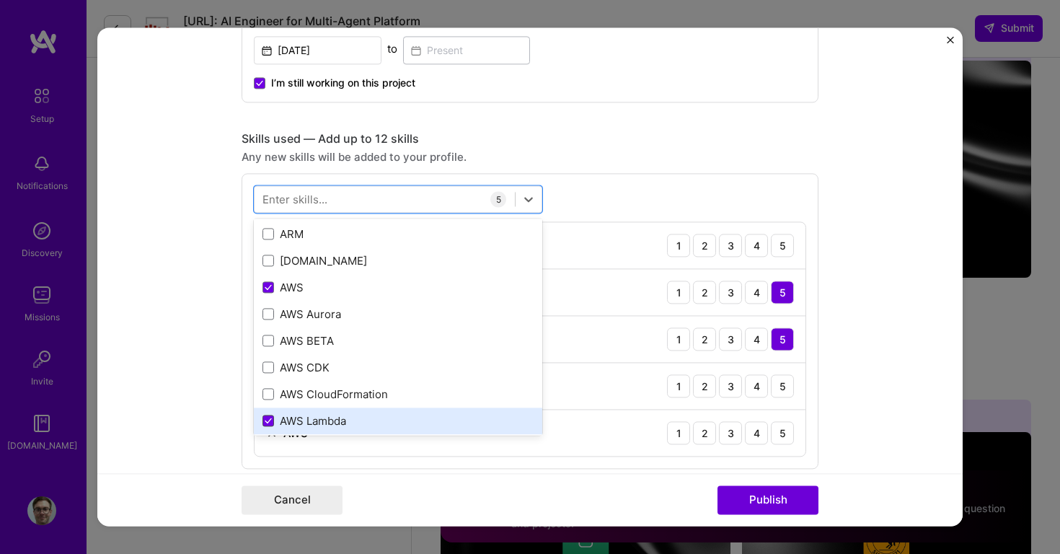
click at [269, 425] on span at bounding box center [268, 421] width 12 height 12
click at [0, 0] on input "checkbox" at bounding box center [0, 0] width 0 height 0
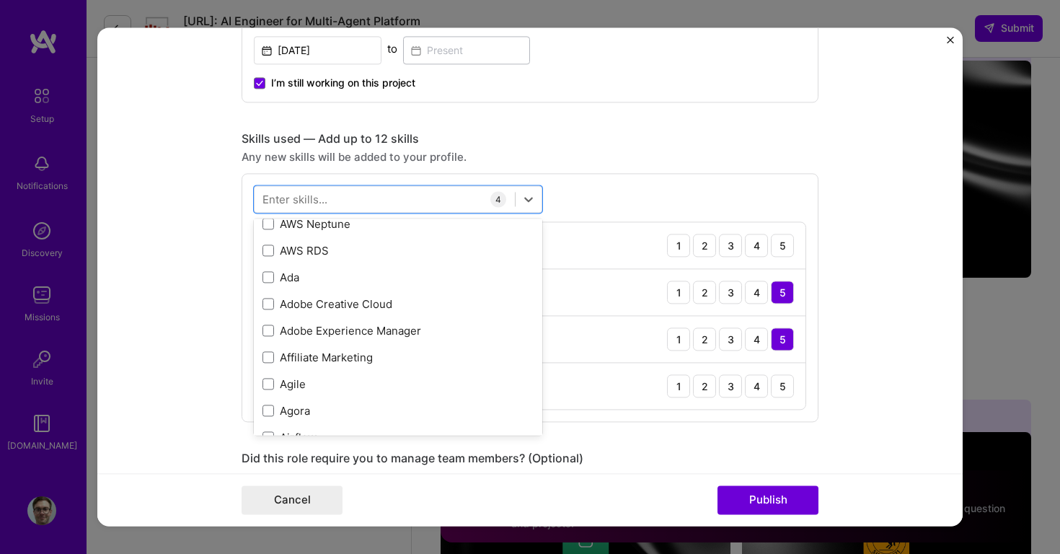
scroll to position [518, 0]
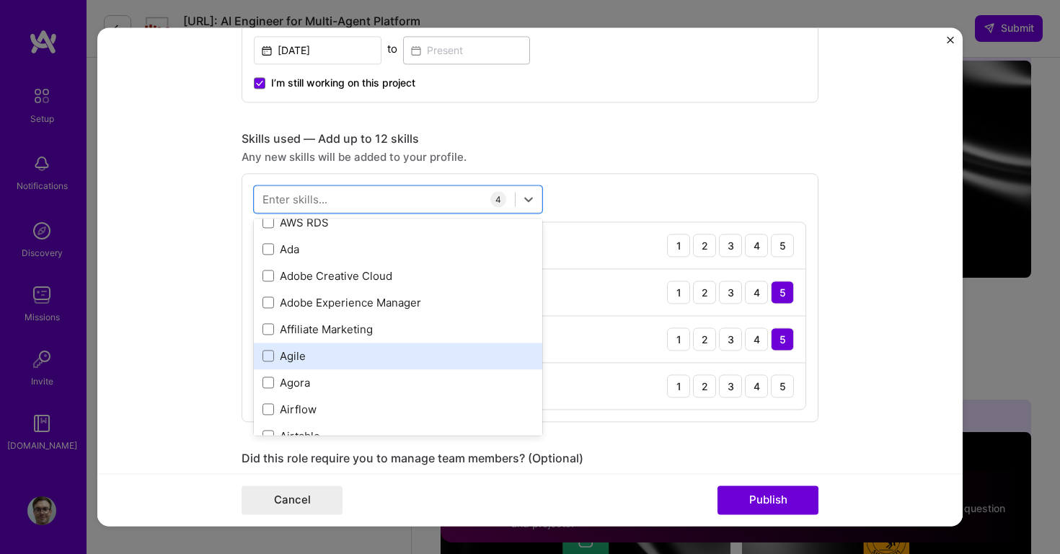
click at [301, 359] on div "Agile" at bounding box center [397, 355] width 271 height 15
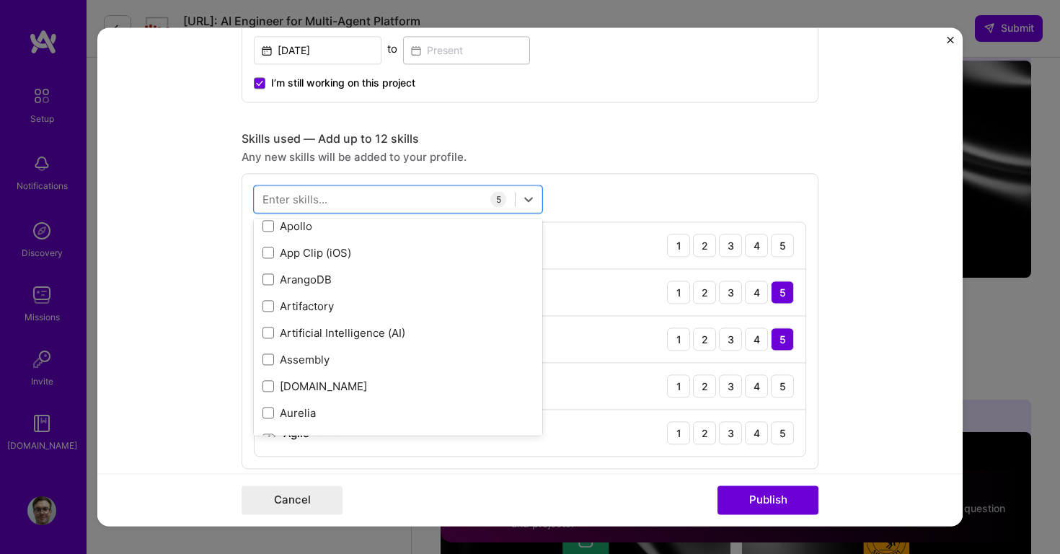
scroll to position [1026, 0]
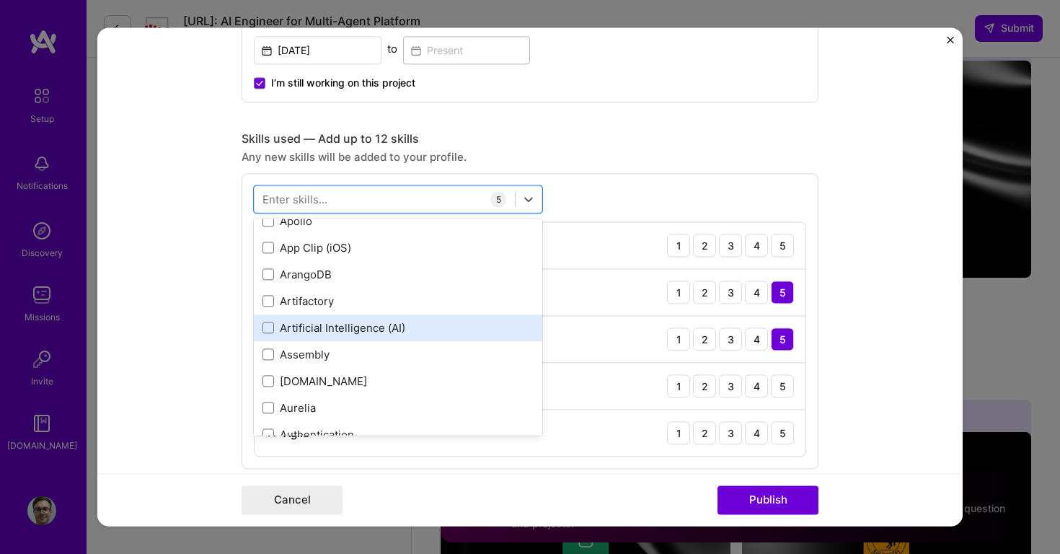
click at [380, 329] on div "Artificial Intelligence (AI)" at bounding box center [397, 327] width 271 height 15
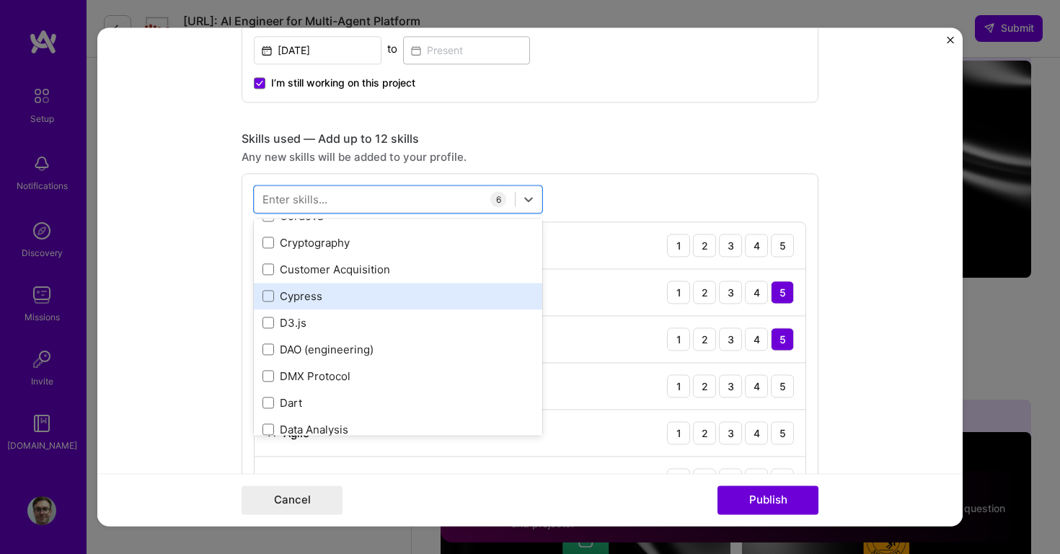
scroll to position [2183, 0]
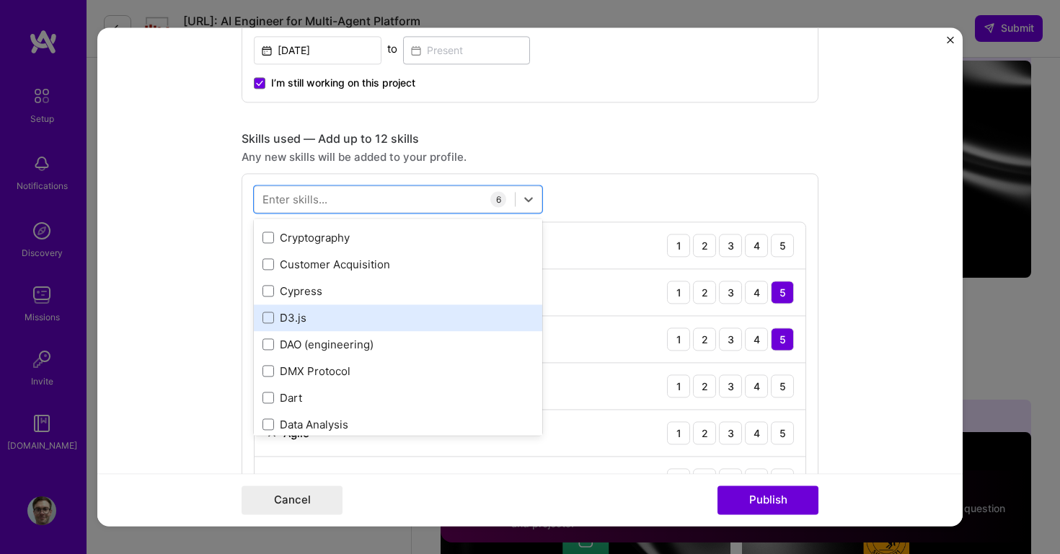
click at [407, 314] on div "D3.js" at bounding box center [397, 317] width 271 height 15
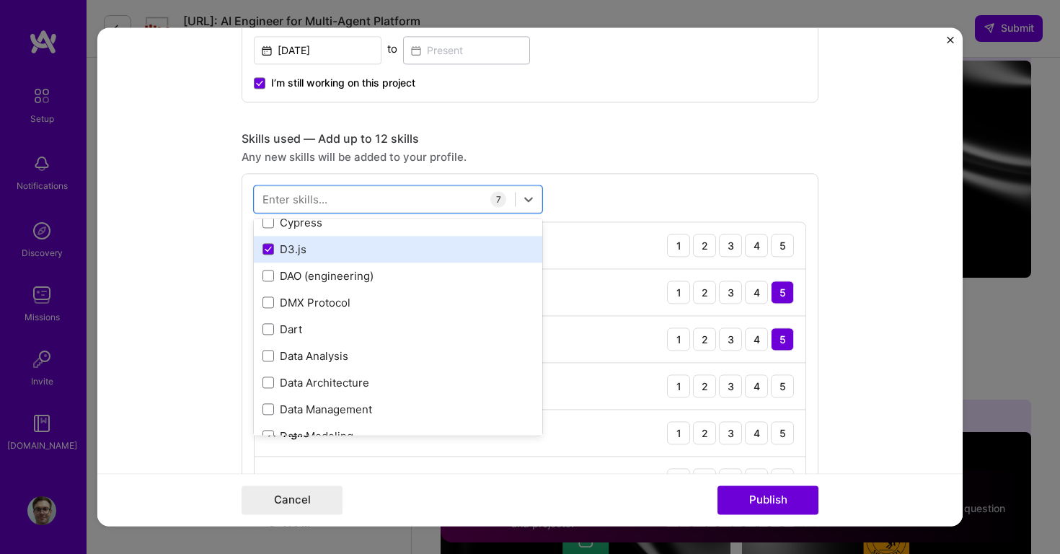
scroll to position [2244, 0]
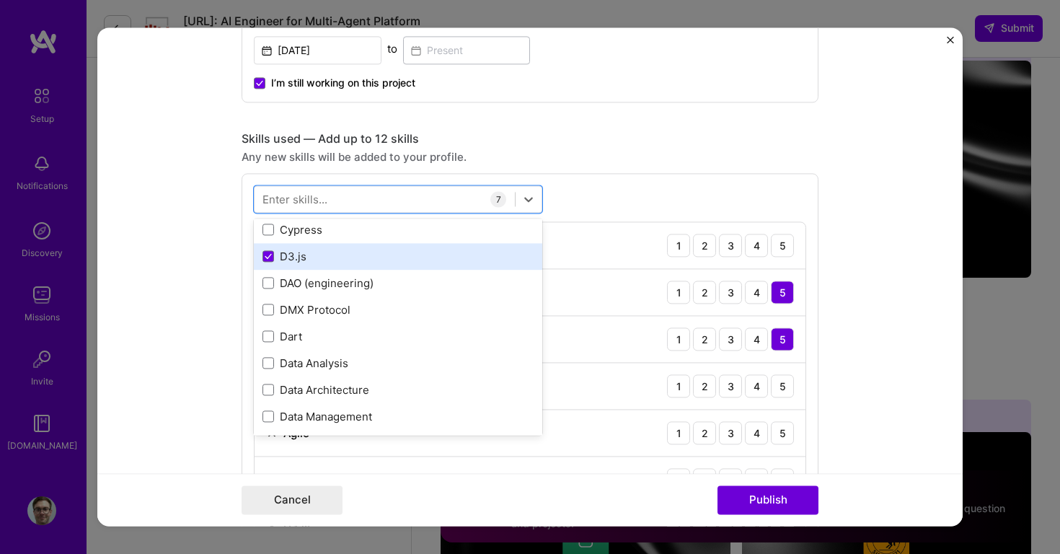
click at [346, 254] on div "D3.js" at bounding box center [397, 256] width 271 height 15
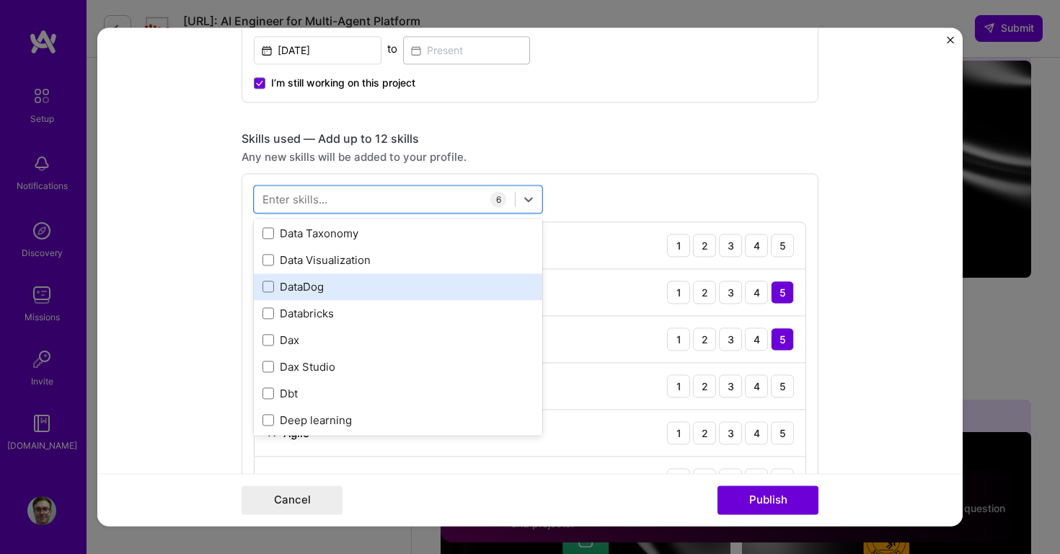
scroll to position [2519, 0]
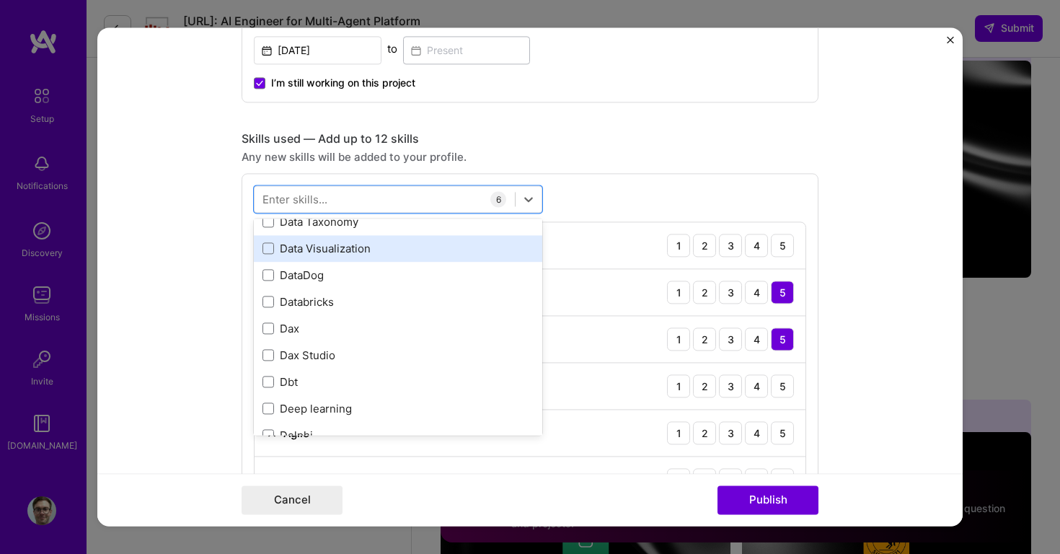
click at [401, 247] on div "Data Visualization" at bounding box center [397, 248] width 271 height 15
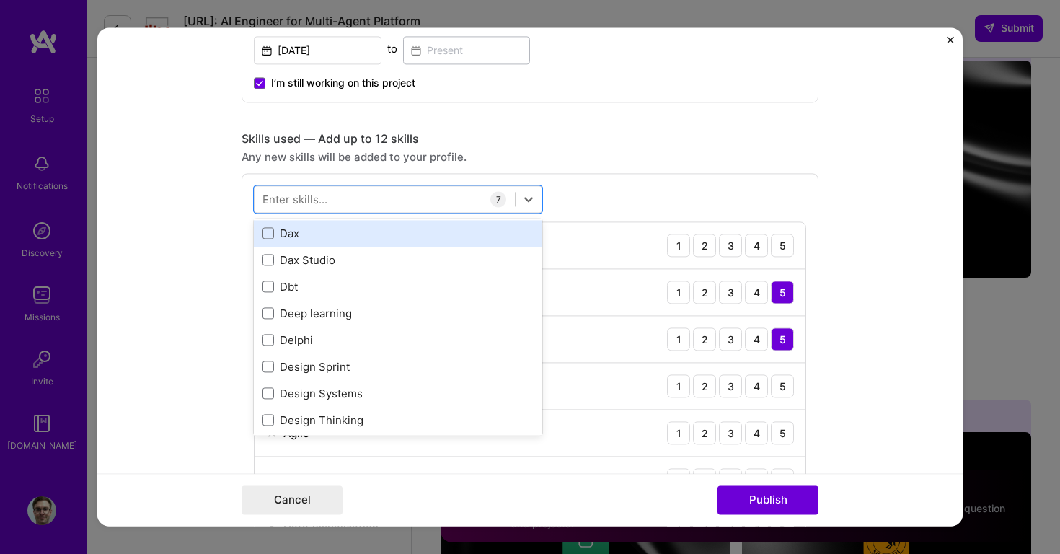
scroll to position [2623, 0]
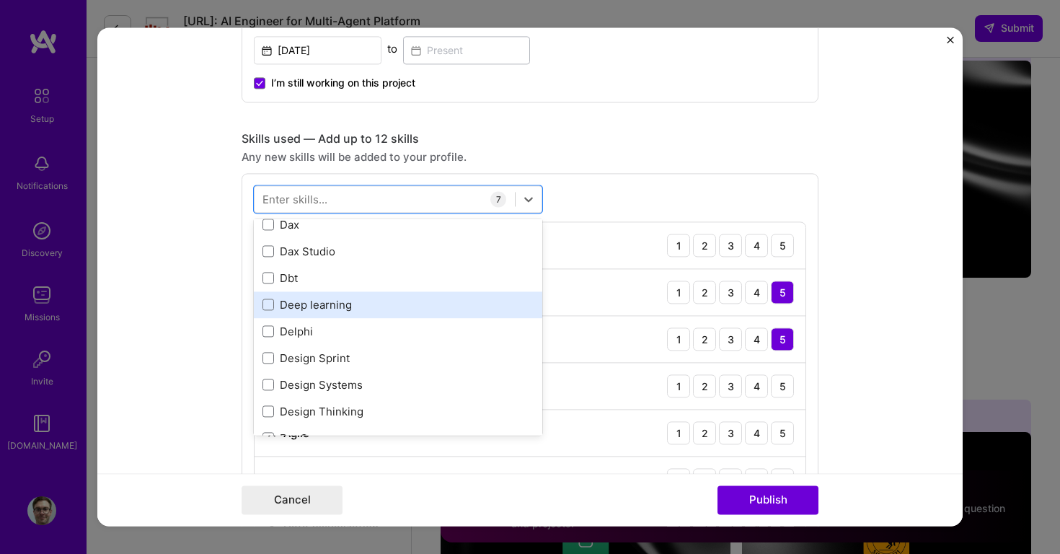
click at [412, 314] on div "Deep learning" at bounding box center [398, 304] width 288 height 27
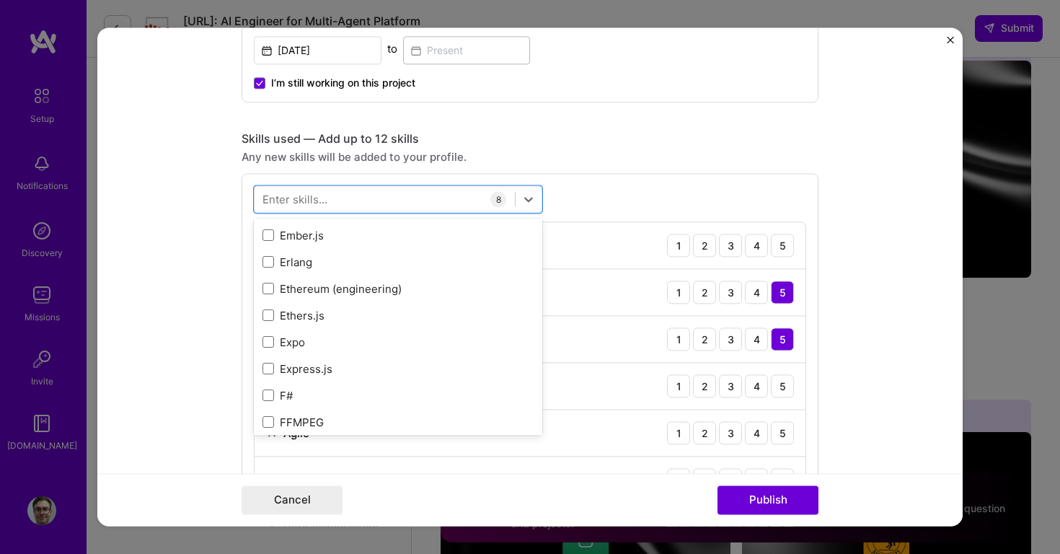
scroll to position [3484, 0]
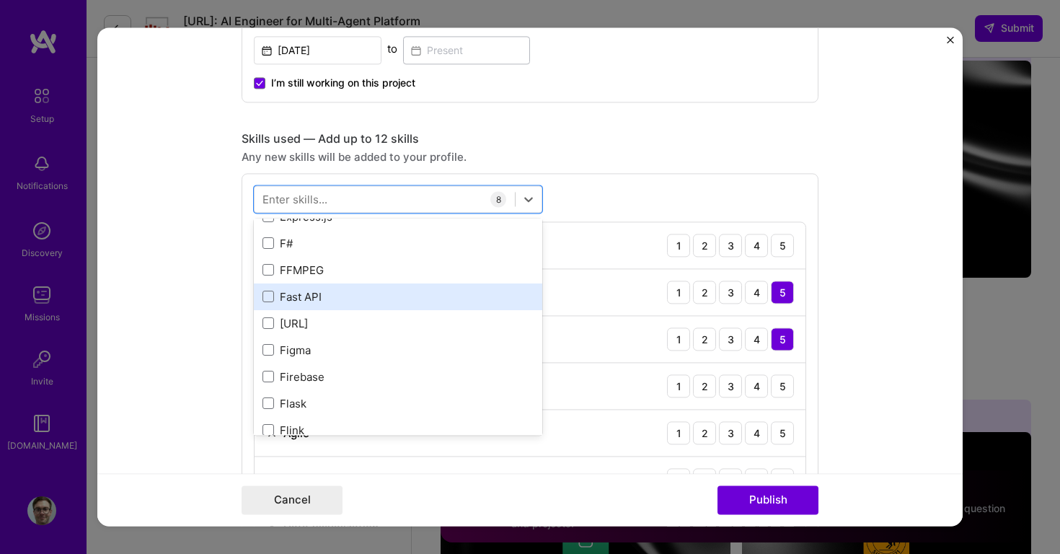
click at [404, 289] on div "Fast API" at bounding box center [397, 296] width 271 height 15
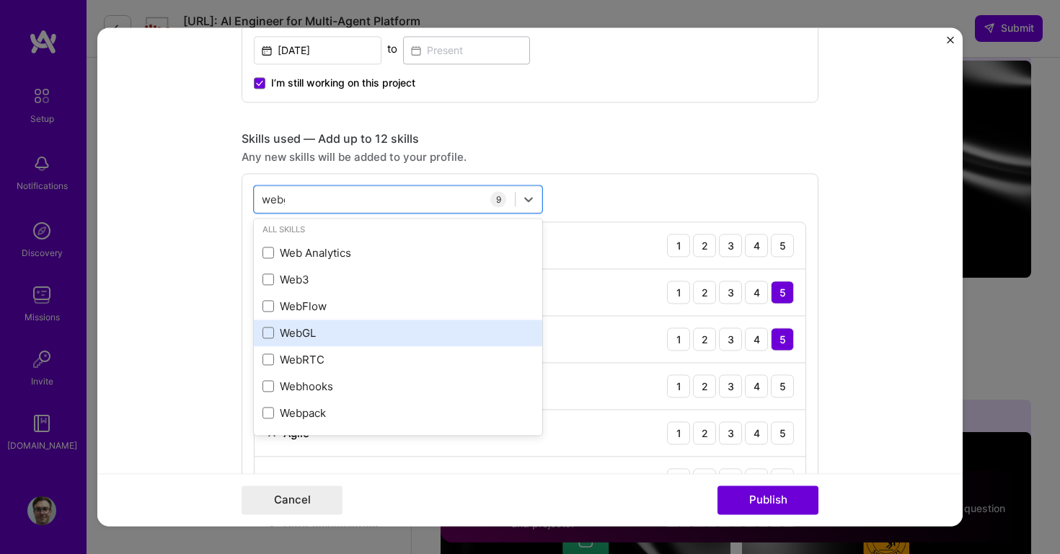
scroll to position [0, 0]
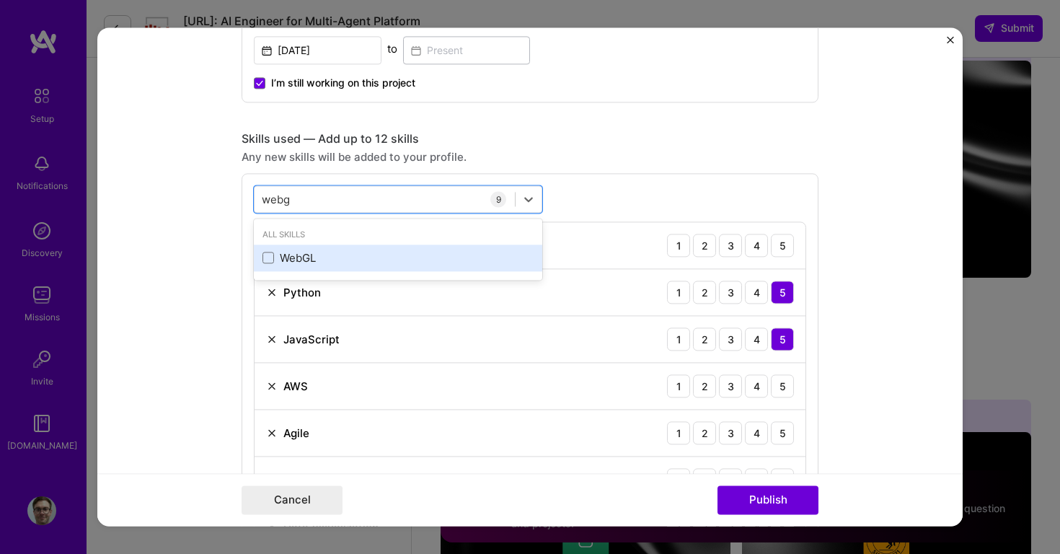
click at [398, 252] on div "WebGL" at bounding box center [397, 257] width 271 height 15
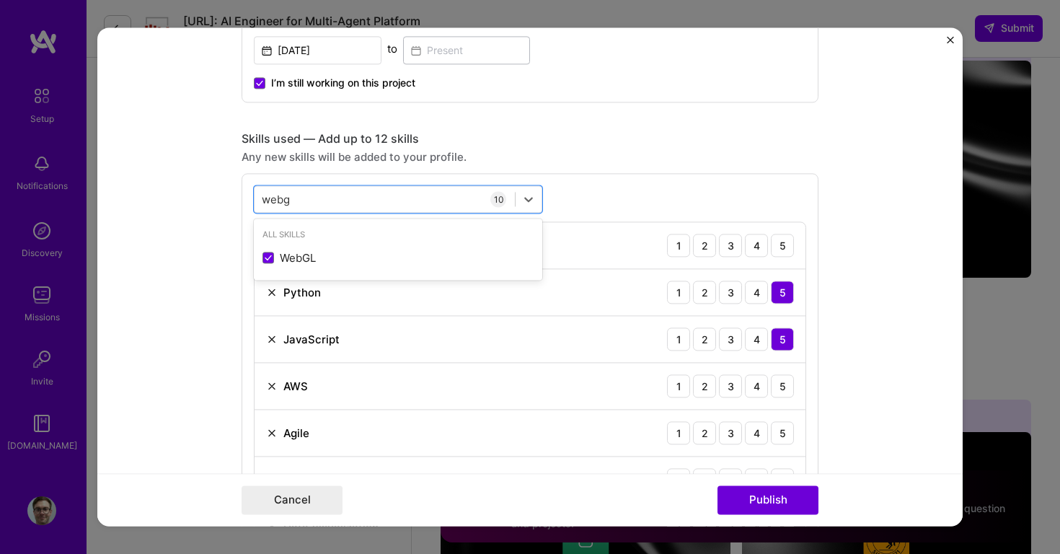
type input "webg"
click at [599, 196] on div "option WebGL, selected. option WebGL selected, 0 of 2. 1 result available for s…" at bounding box center [530, 438] width 577 height 530
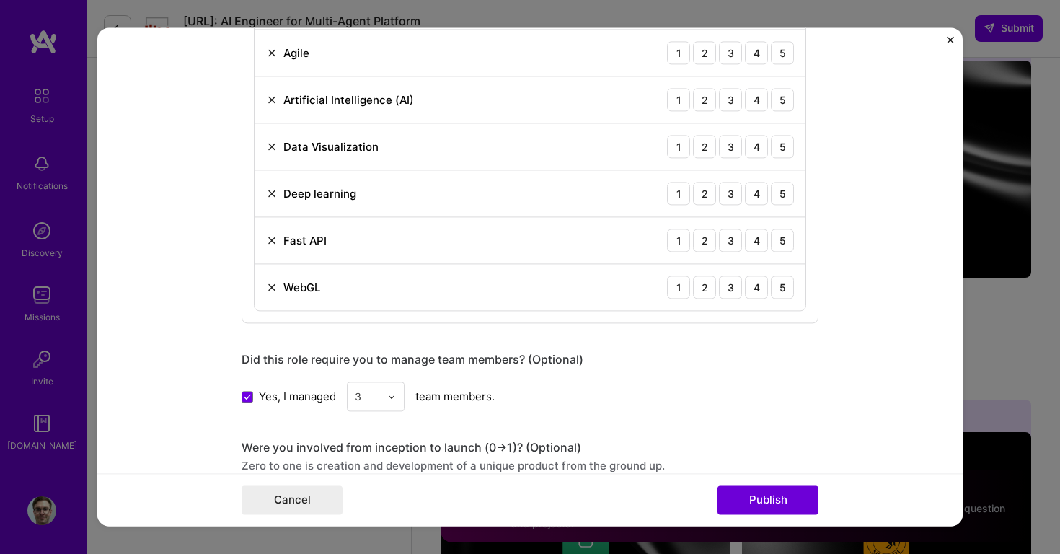
scroll to position [998, 0]
click at [769, 503] on button "Publish" at bounding box center [767, 500] width 101 height 29
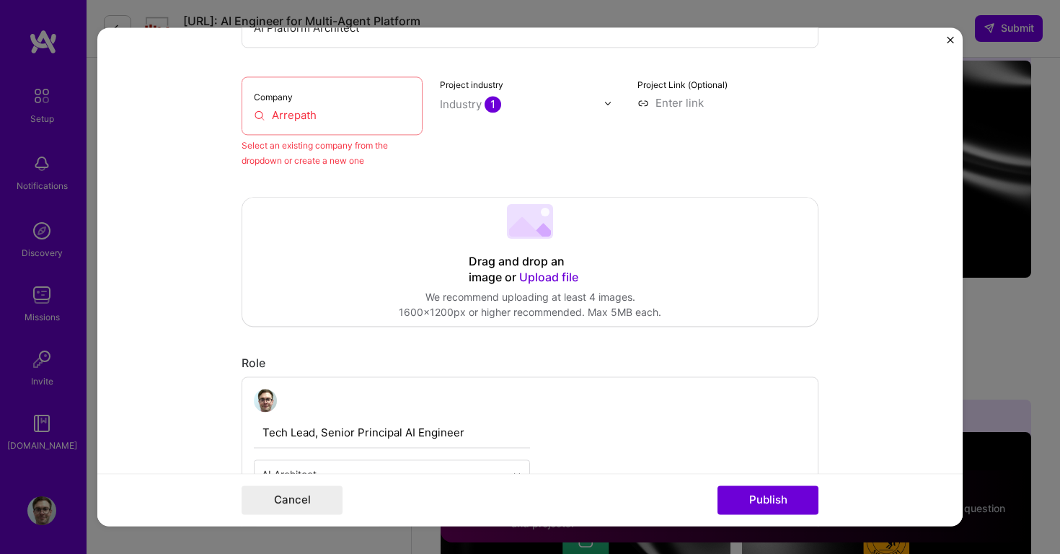
scroll to position [94, 0]
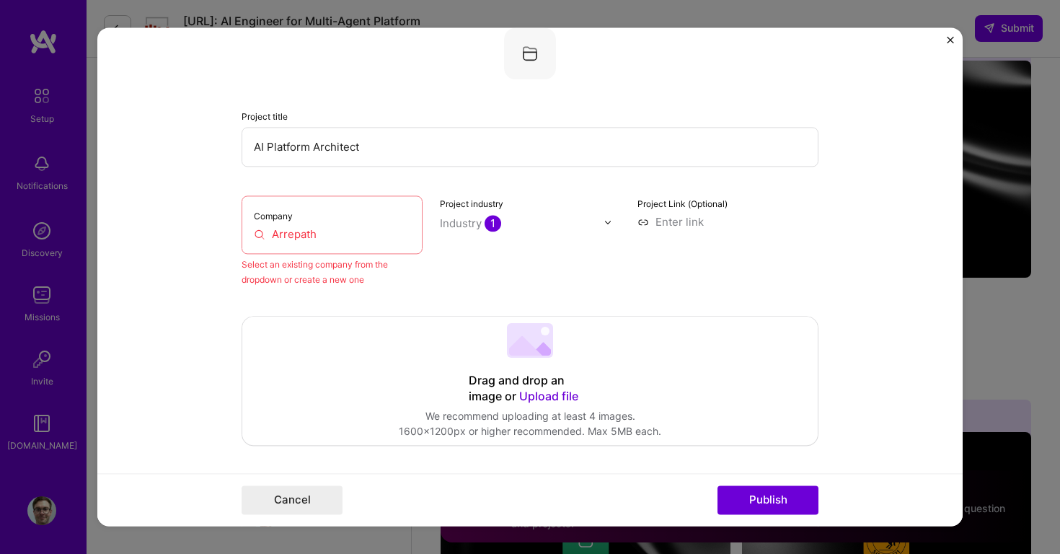
click at [285, 230] on input "Arrepath" at bounding box center [332, 233] width 156 height 15
click at [357, 232] on input "Arrepath" at bounding box center [332, 233] width 156 height 15
click at [406, 234] on input "Arrepath" at bounding box center [332, 233] width 156 height 15
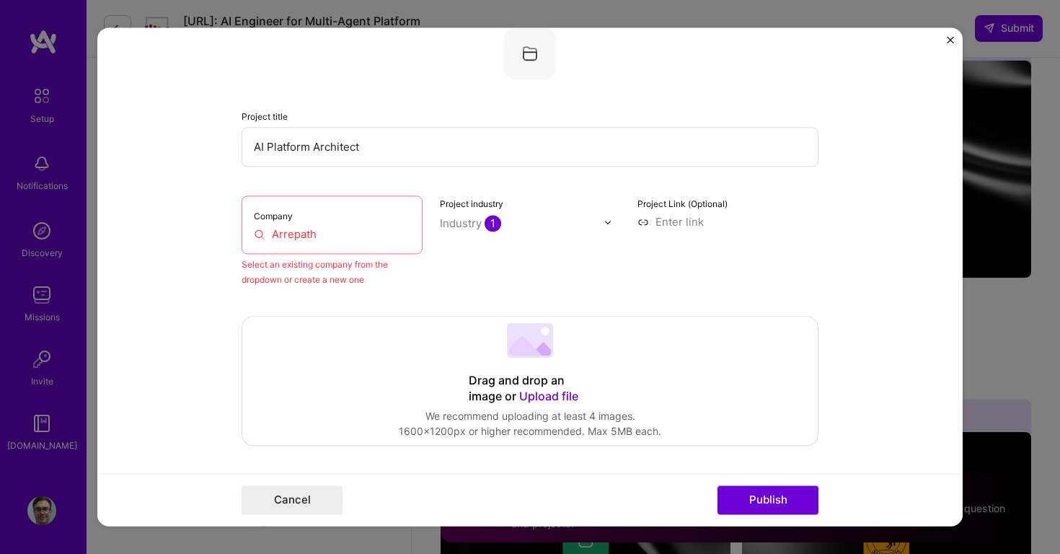
click at [562, 221] on input "text" at bounding box center [522, 223] width 164 height 15
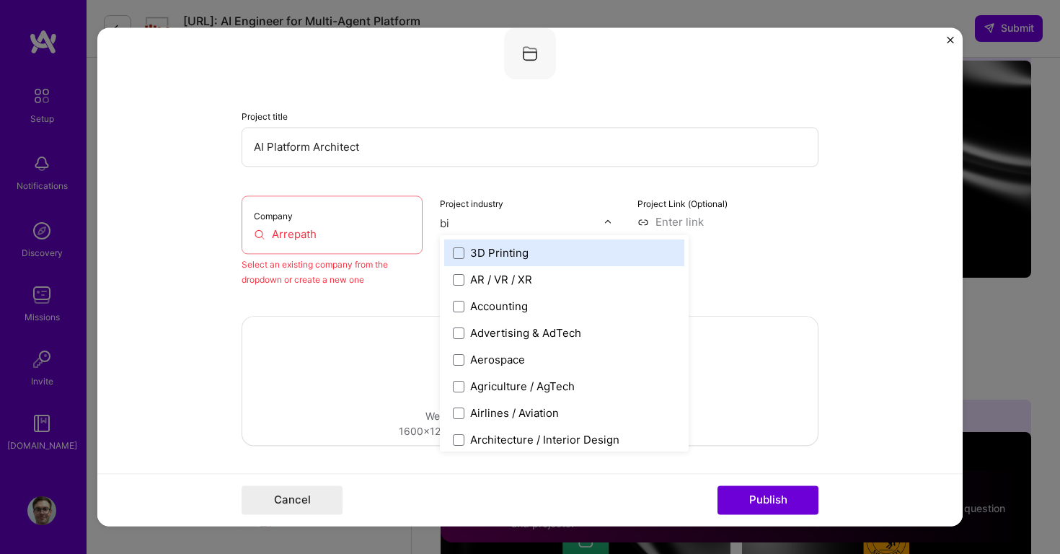
type input "bio"
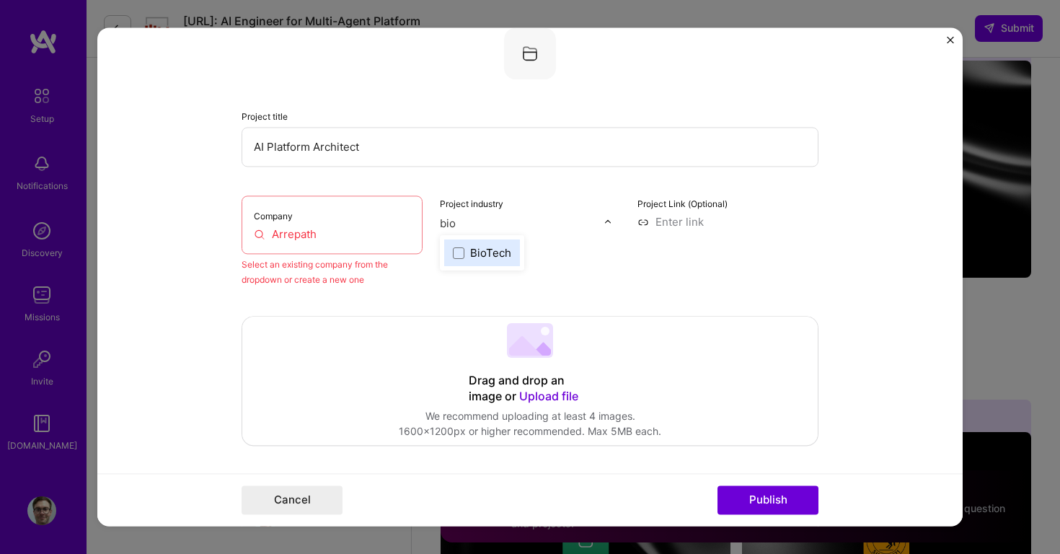
click at [485, 253] on div "BioTech" at bounding box center [490, 252] width 41 height 15
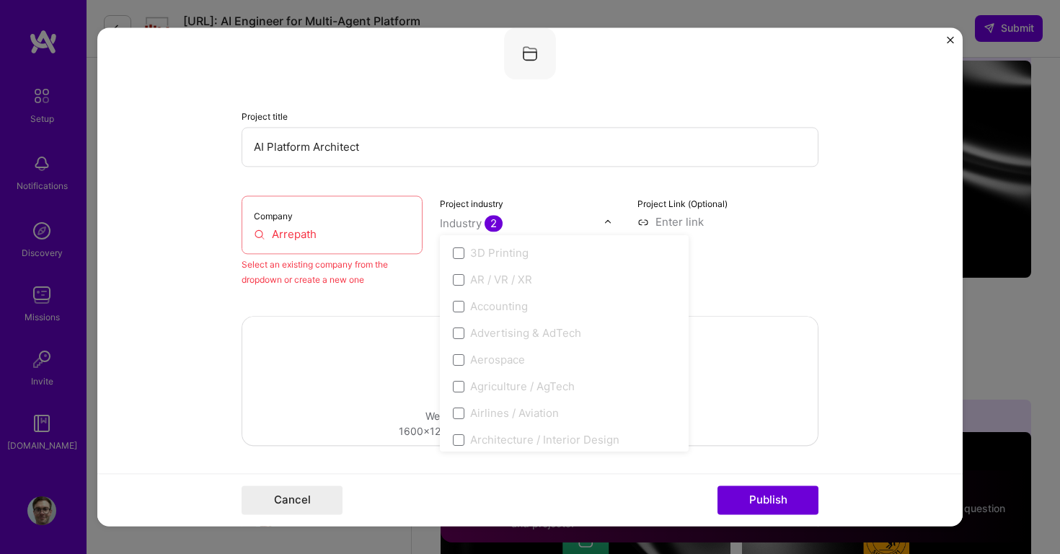
click at [767, 260] on div "Project Link (Optional)" at bounding box center [727, 241] width 181 height 92
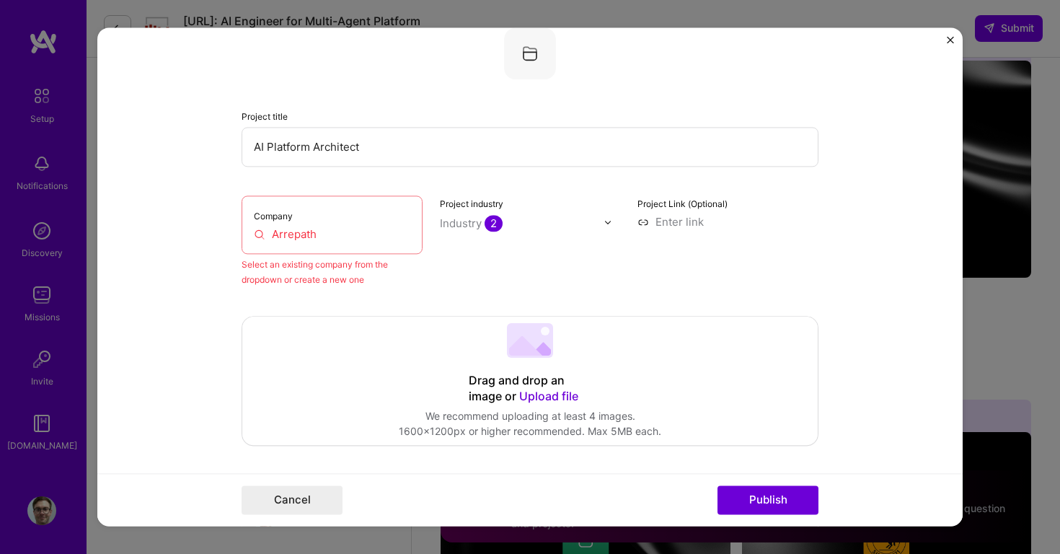
click at [477, 223] on div "Industry 2" at bounding box center [471, 223] width 63 height 15
click at [528, 214] on div "Project industry Industry 2" at bounding box center [530, 241] width 181 height 92
click at [492, 220] on span "2" at bounding box center [493, 223] width 18 height 17
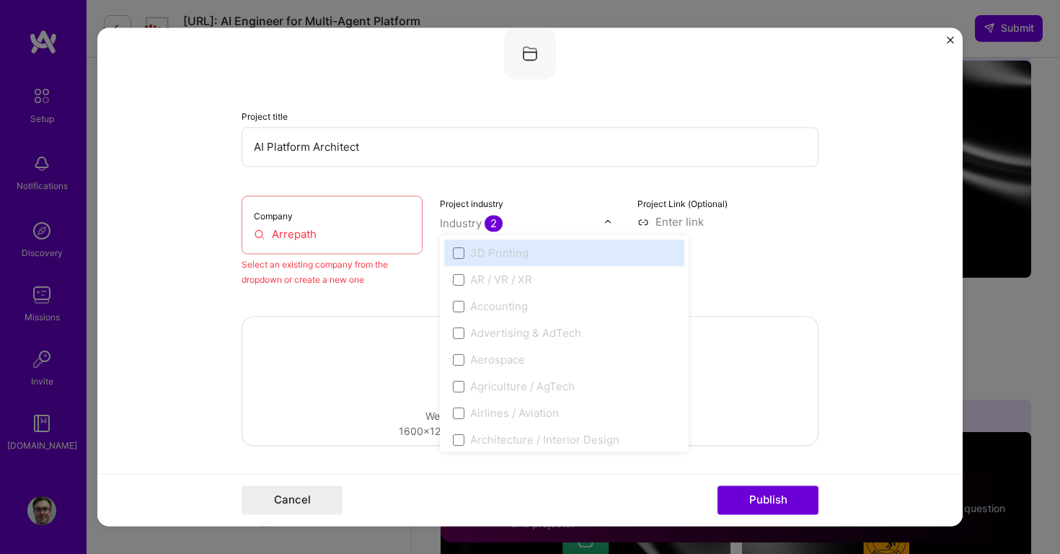
click at [492, 220] on span "2" at bounding box center [493, 223] width 18 height 17
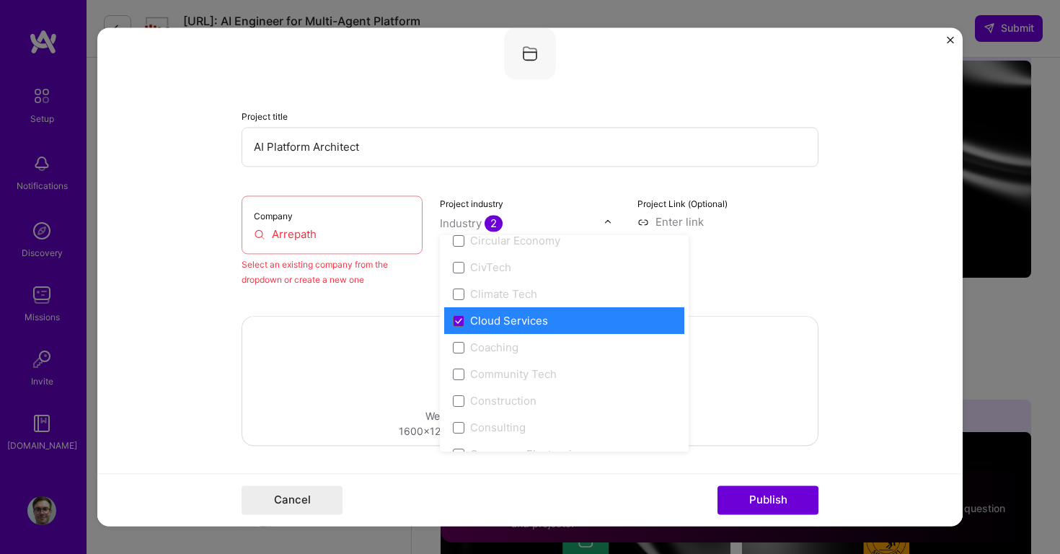
scroll to position [785, 0]
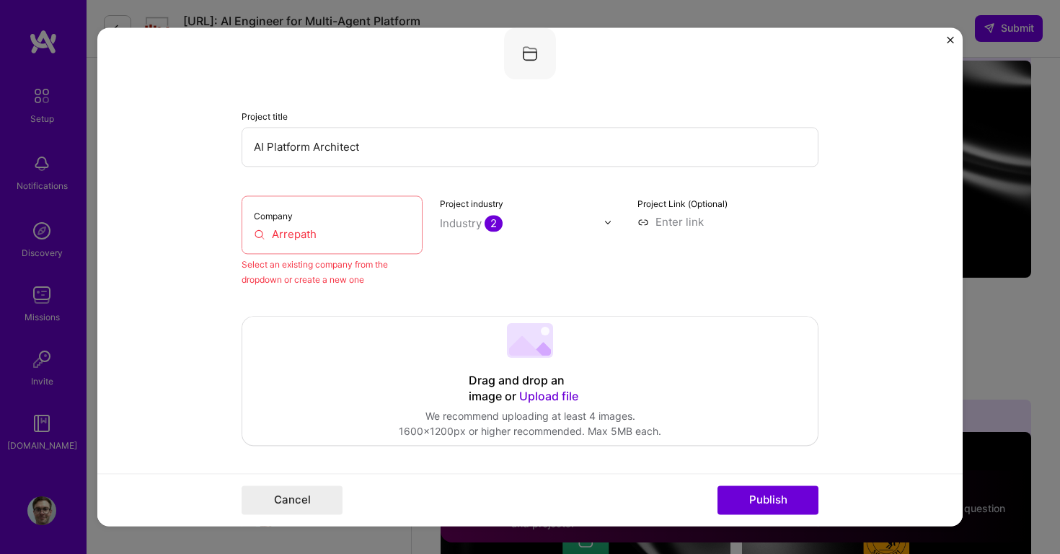
click at [780, 262] on div "Project Link (Optional)" at bounding box center [727, 241] width 181 height 92
click at [316, 229] on input "Arrepath" at bounding box center [332, 233] width 156 height 15
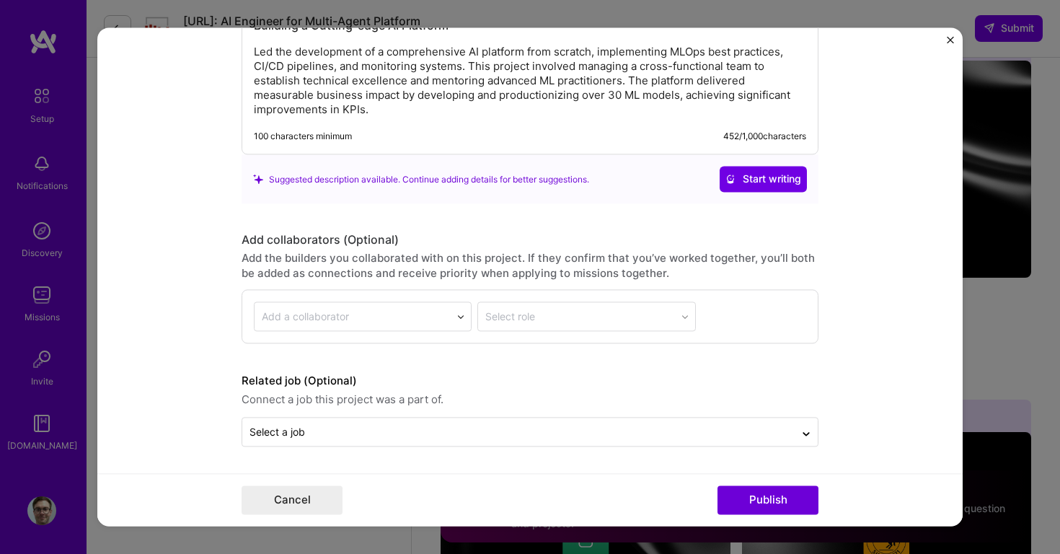
scroll to position [1842, 0]
click at [743, 498] on button "Publish" at bounding box center [767, 500] width 101 height 29
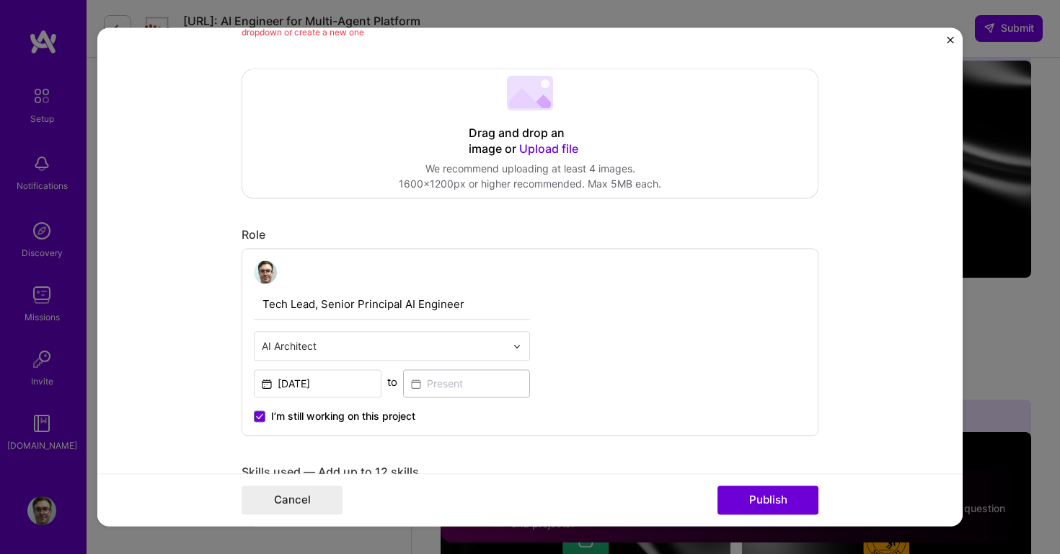
scroll to position [94, 0]
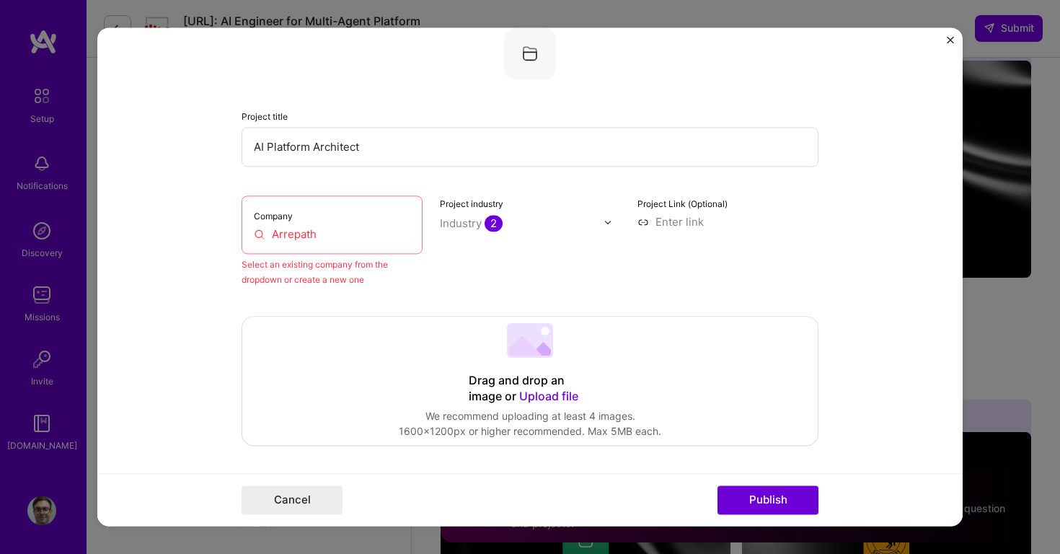
click at [283, 172] on div "Project title AI Platform Architect Company Arrepath Select an existing company…" at bounding box center [530, 157] width 577 height 260
click at [286, 230] on input "Arrepath" at bounding box center [332, 233] width 156 height 15
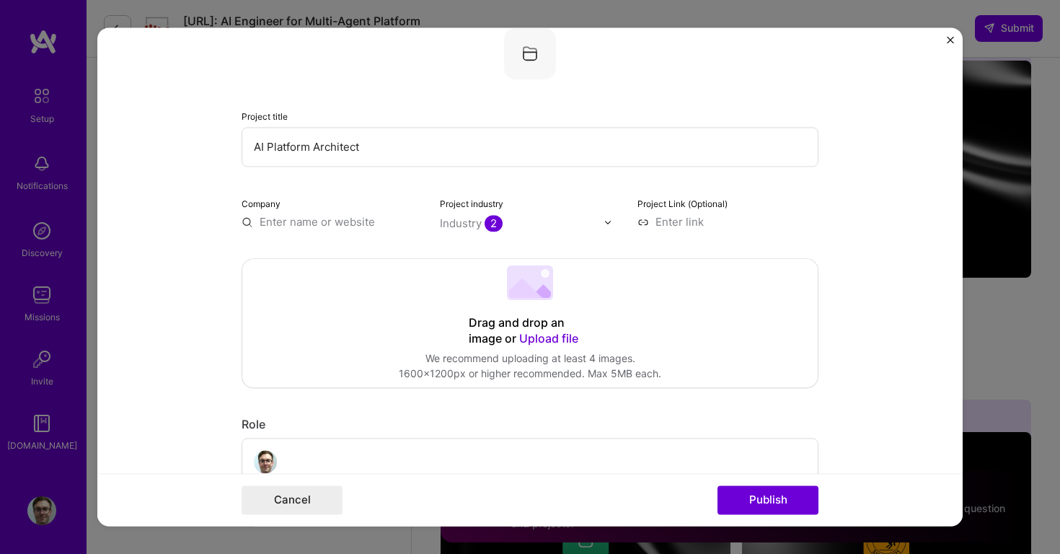
click at [337, 226] on input "text" at bounding box center [332, 221] width 181 height 15
click at [417, 220] on input "text" at bounding box center [332, 221] width 181 height 15
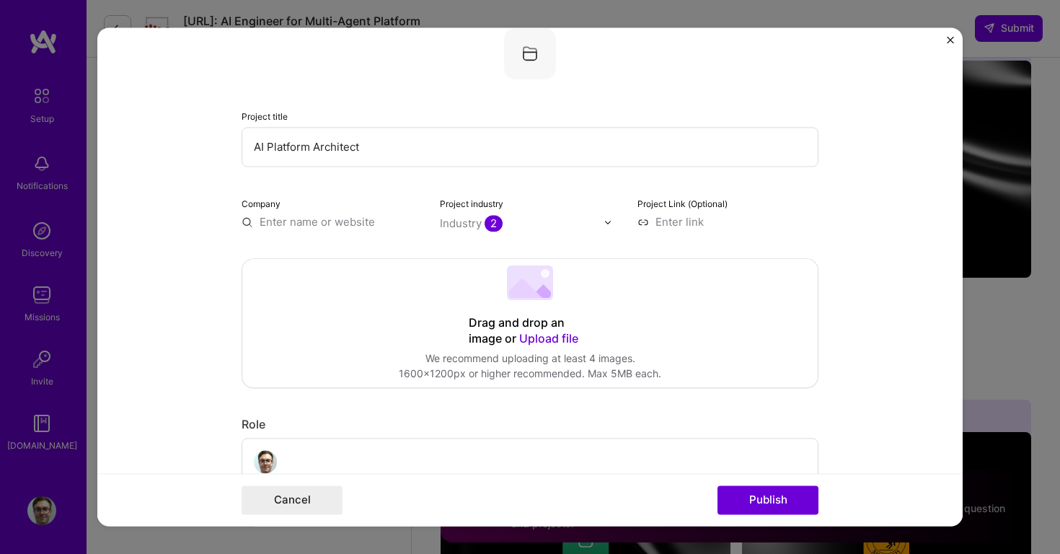
click at [351, 220] on input "text" at bounding box center [332, 221] width 181 height 15
click at [529, 56] on img at bounding box center [530, 53] width 52 height 52
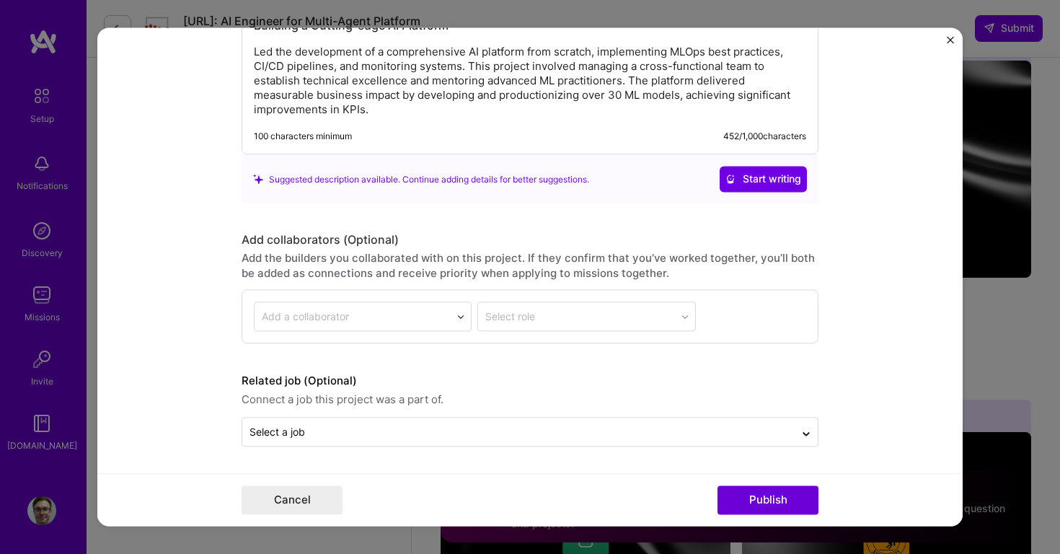
scroll to position [1827, 0]
click at [291, 499] on button "Cancel" at bounding box center [292, 500] width 101 height 29
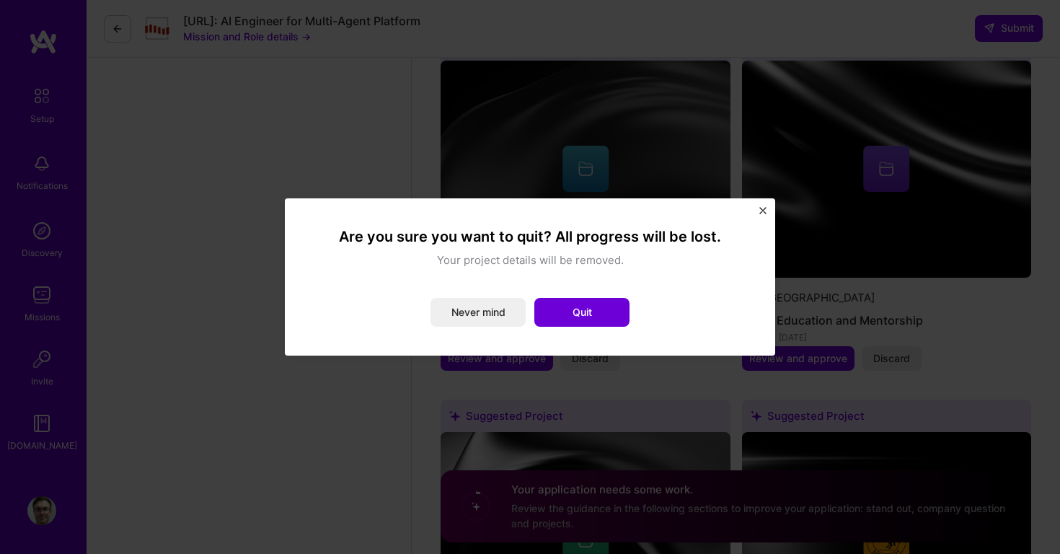
click at [602, 306] on button "Quit" at bounding box center [581, 312] width 95 height 29
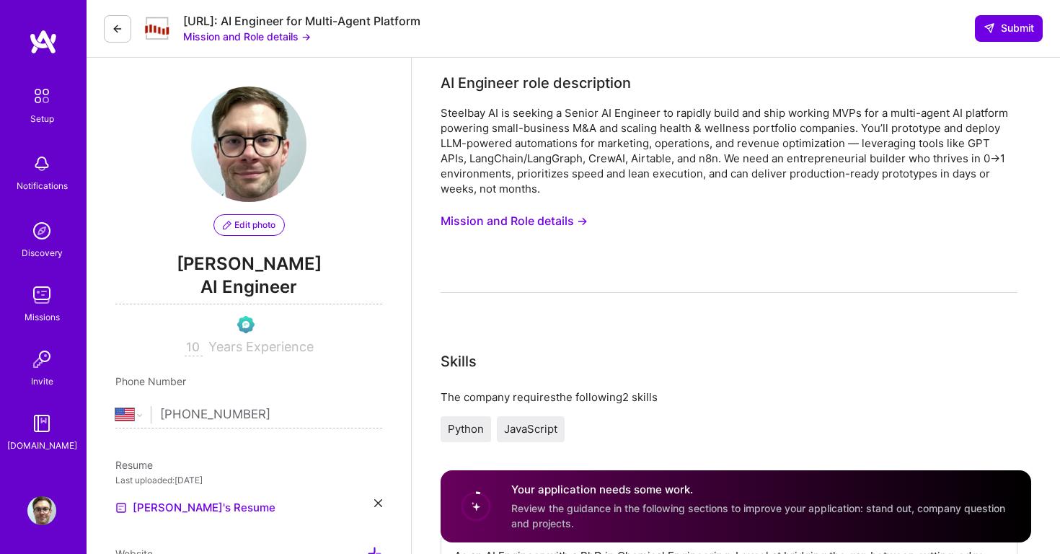
scroll to position [0, 0]
click at [126, 21] on button at bounding box center [117, 28] width 27 height 27
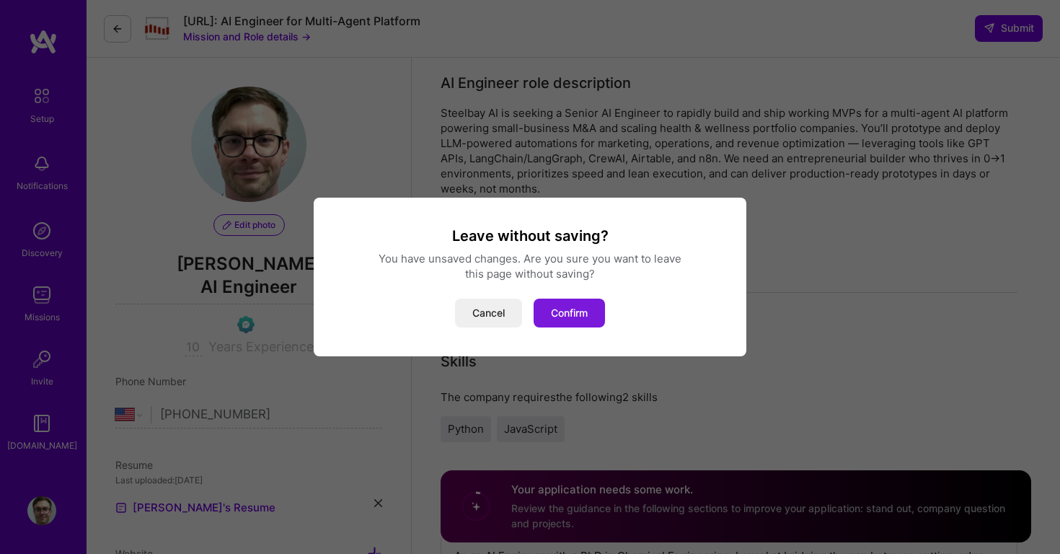
click at [572, 316] on button "Confirm" at bounding box center [569, 312] width 71 height 29
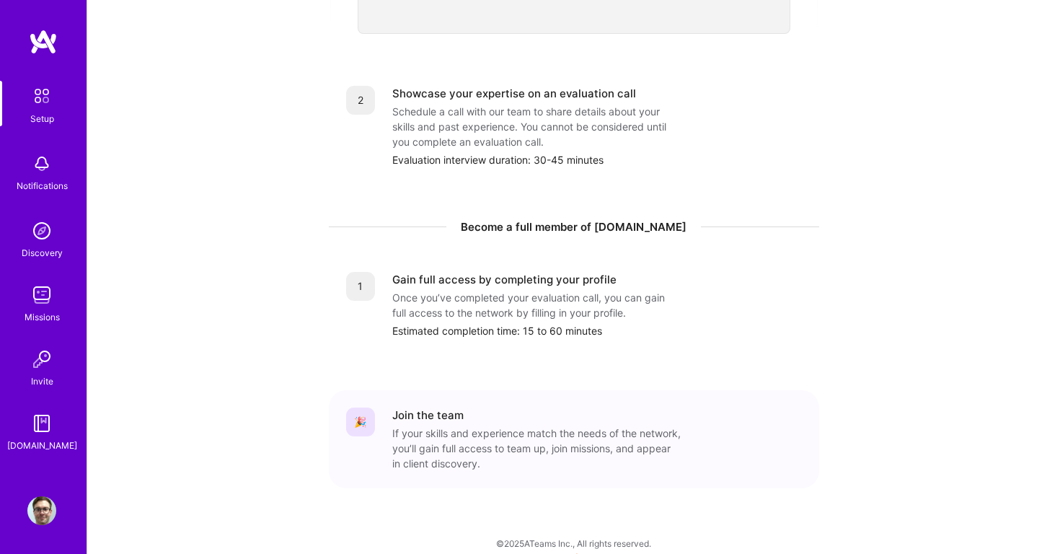
scroll to position [579, 0]
click at [52, 432] on img at bounding box center [41, 423] width 29 height 29
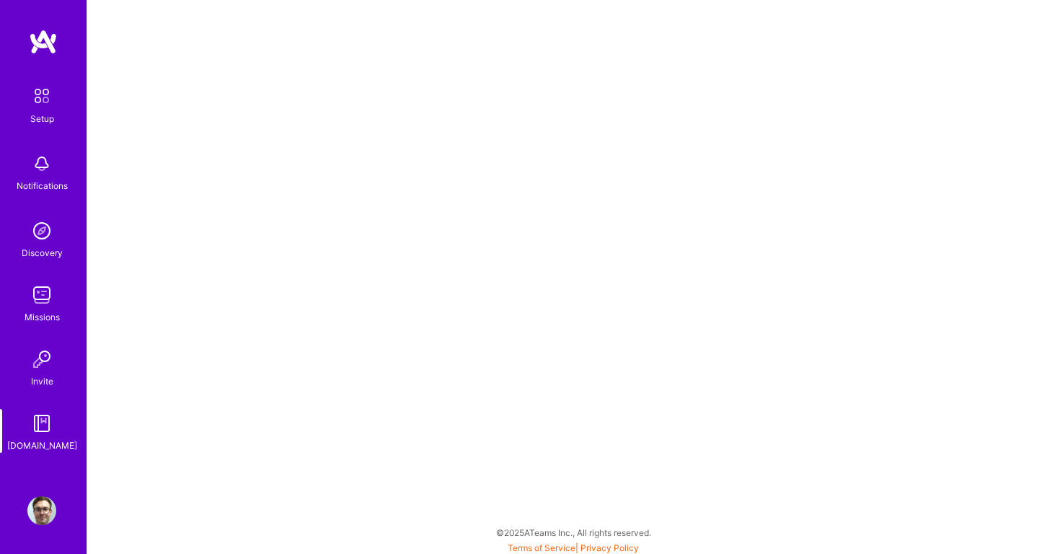
click at [46, 93] on img at bounding box center [42, 96] width 30 height 30
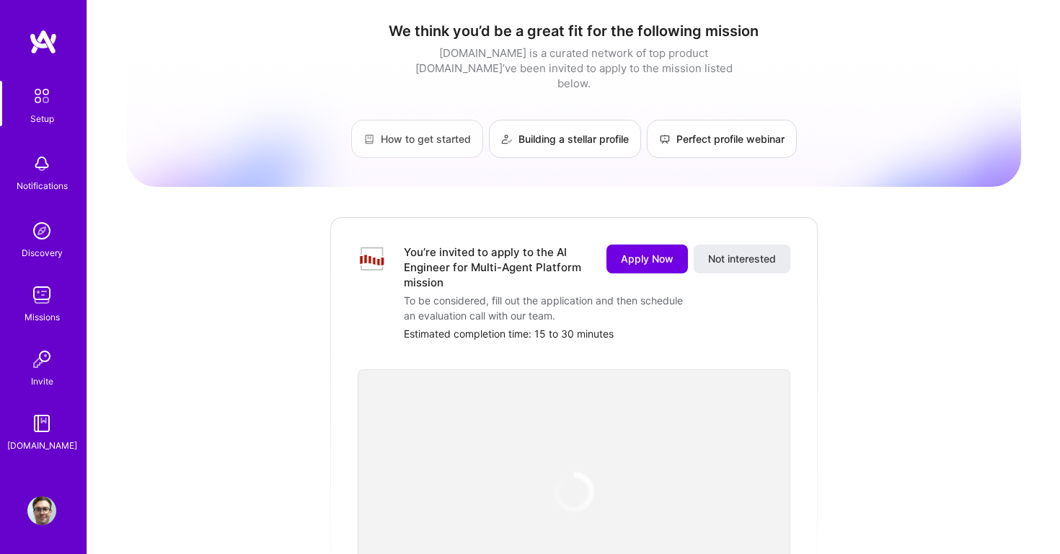
click at [409, 125] on link "How to get started" at bounding box center [417, 139] width 132 height 38
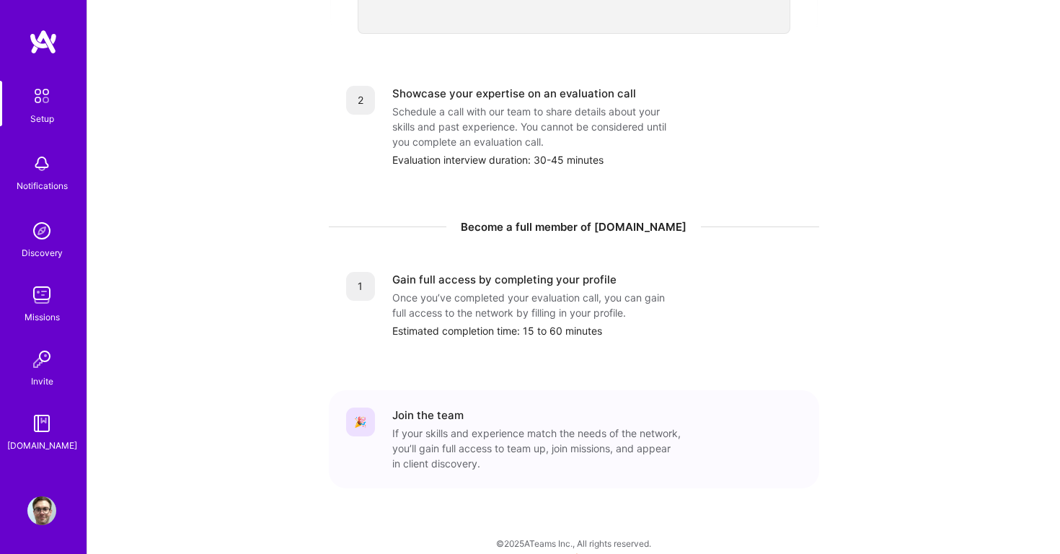
scroll to position [579, 0]
click at [41, 44] on img at bounding box center [43, 42] width 29 height 26
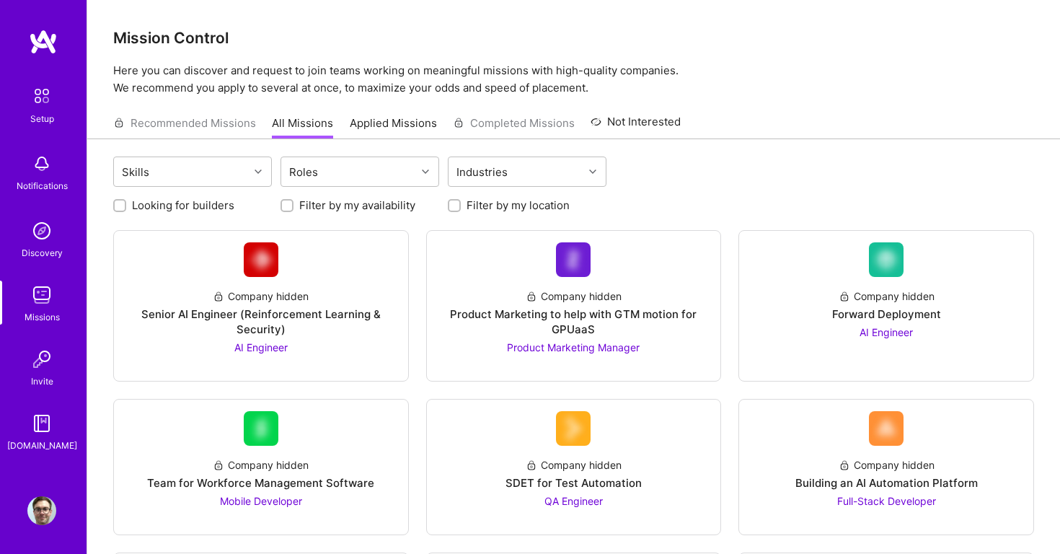
click at [55, 108] on img at bounding box center [42, 96] width 30 height 30
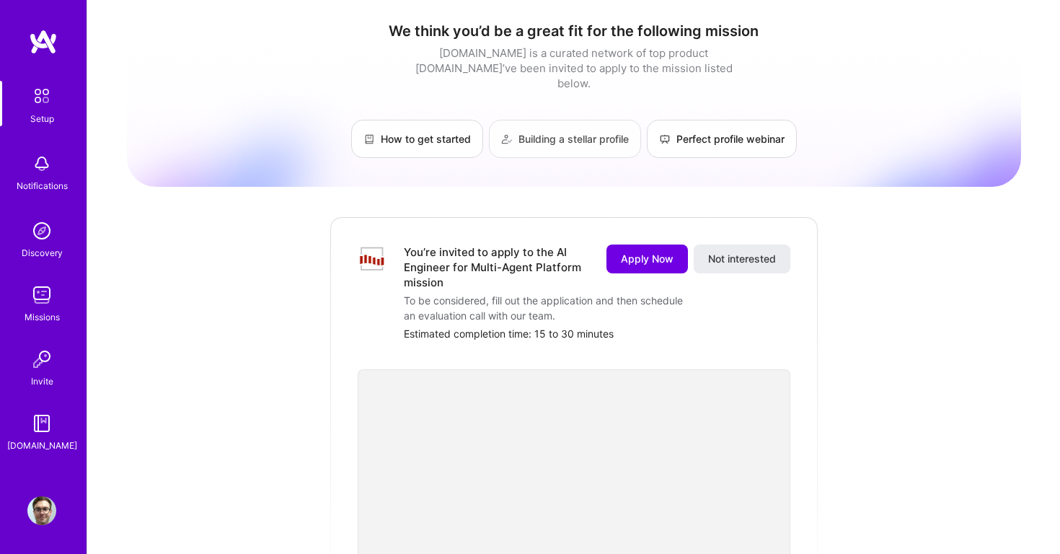
click at [578, 133] on link "Building a stellar profile" at bounding box center [565, 139] width 152 height 38
click at [642, 252] on span "Apply Now" at bounding box center [647, 259] width 53 height 14
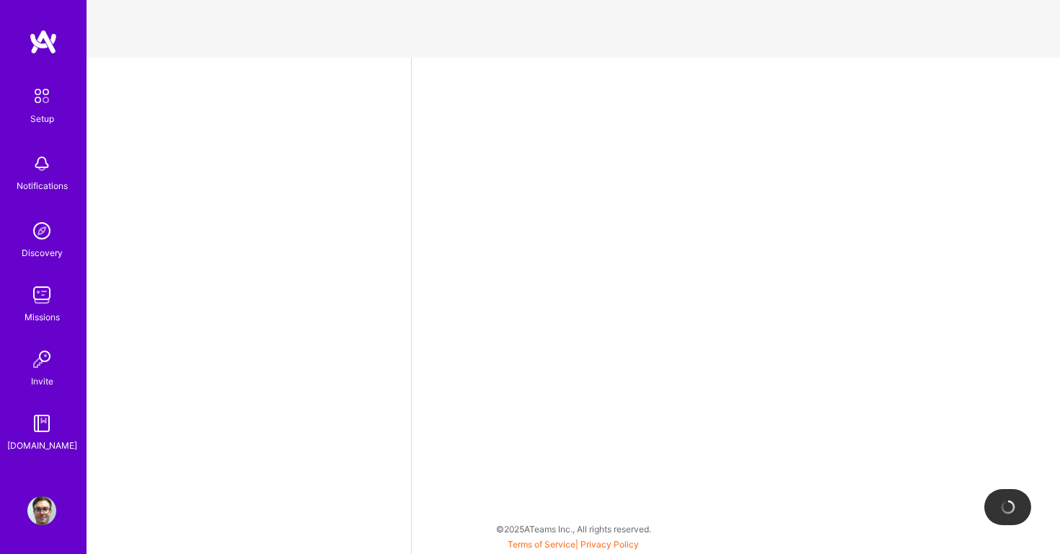
select select "US"
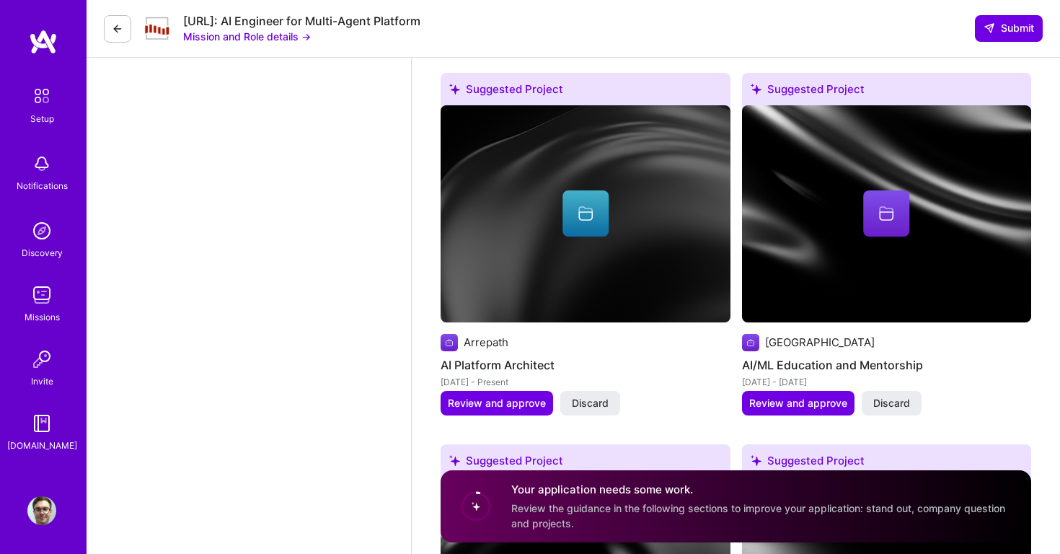
scroll to position [1735, 0]
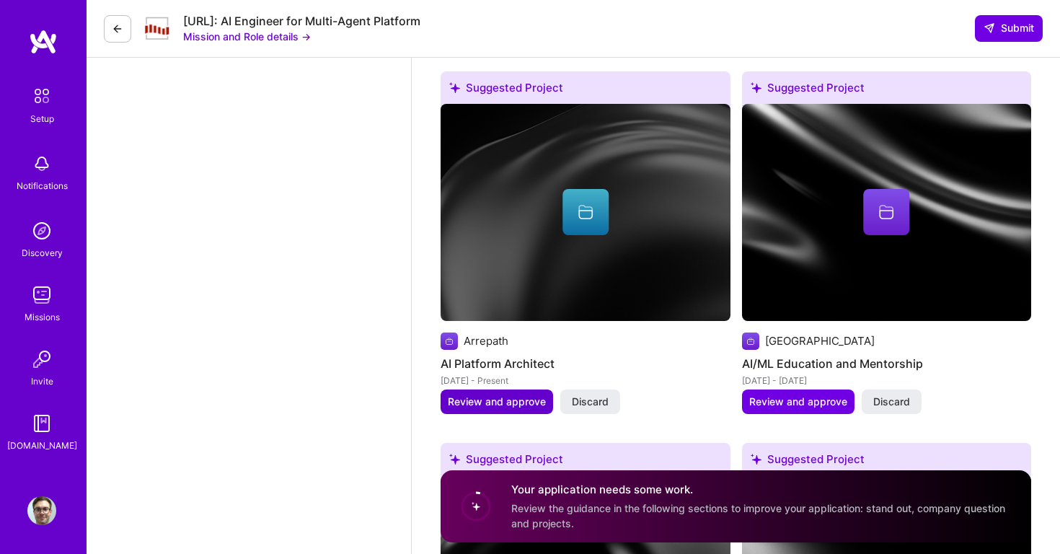
click at [491, 410] on button "Review and approve" at bounding box center [497, 401] width 112 height 25
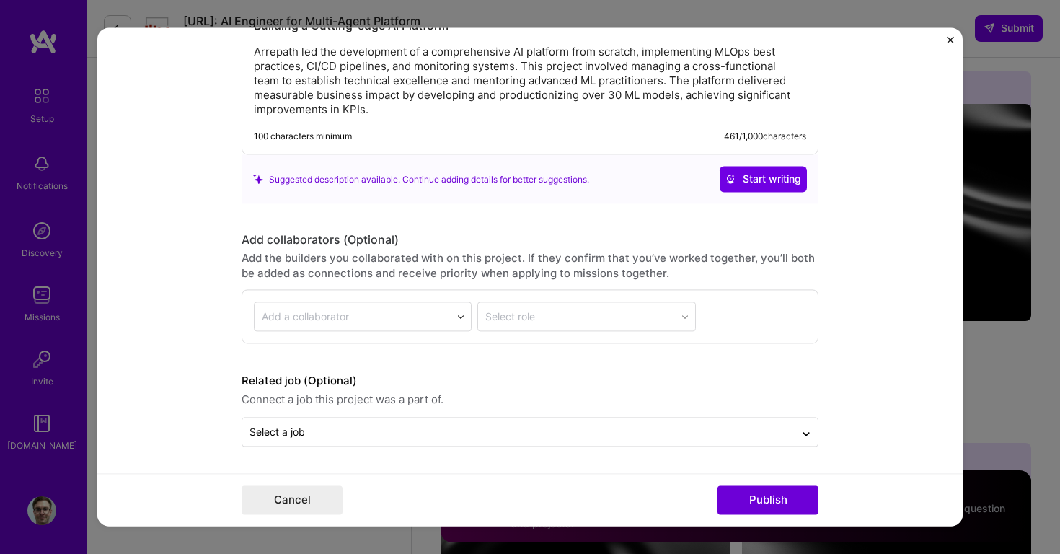
scroll to position [1345, 0]
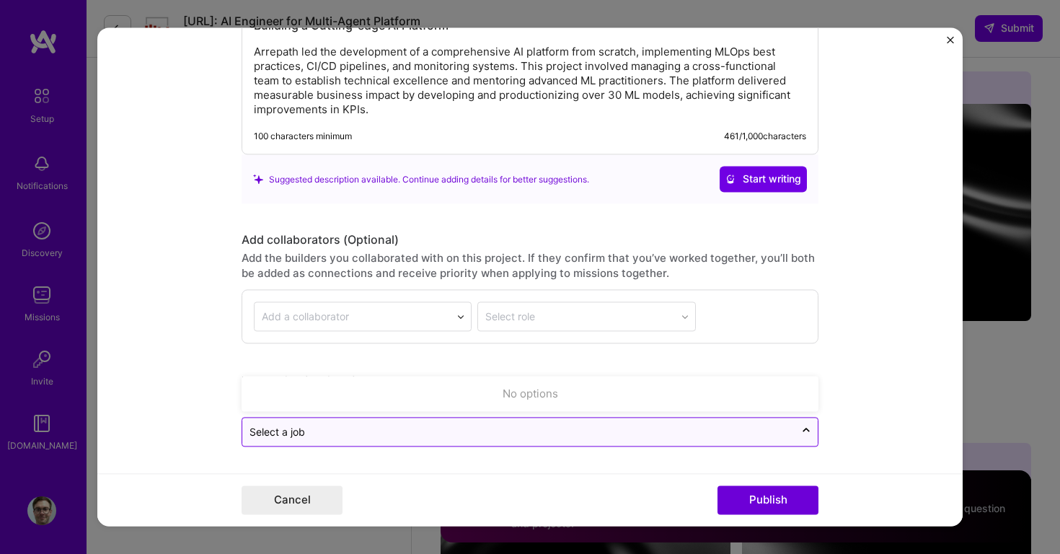
click at [378, 446] on div "Select a job" at bounding box center [530, 432] width 577 height 30
click at [382, 439] on input "text" at bounding box center [518, 432] width 538 height 15
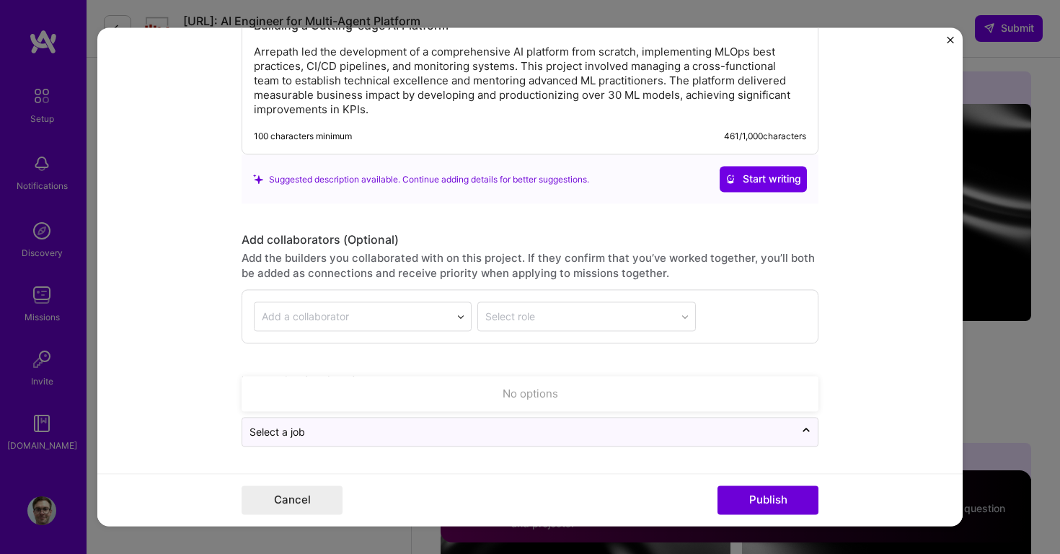
click at [218, 372] on form "Editing suggested project This project is suggested based on your LinkedIn, res…" at bounding box center [529, 276] width 865 height 498
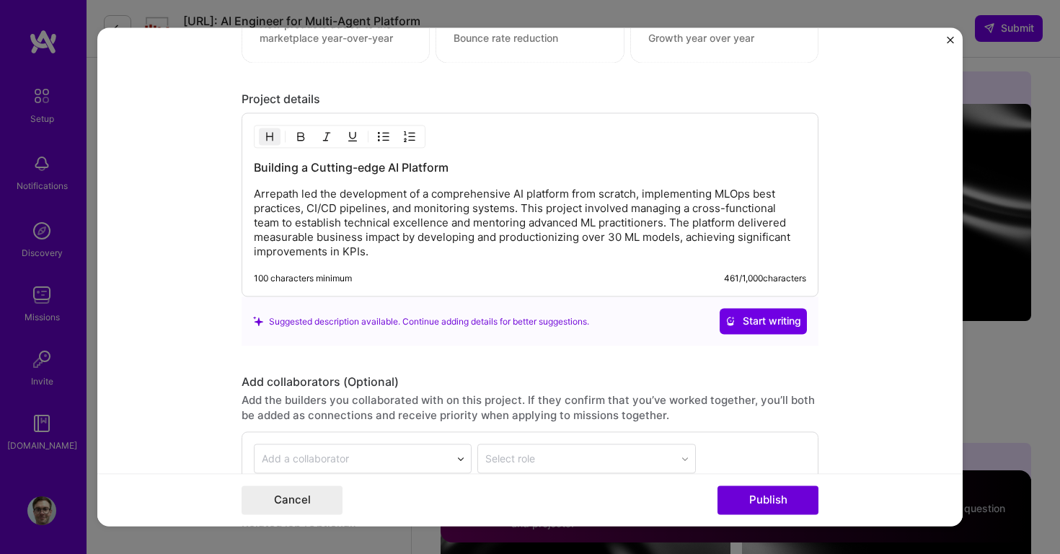
scroll to position [1157, 0]
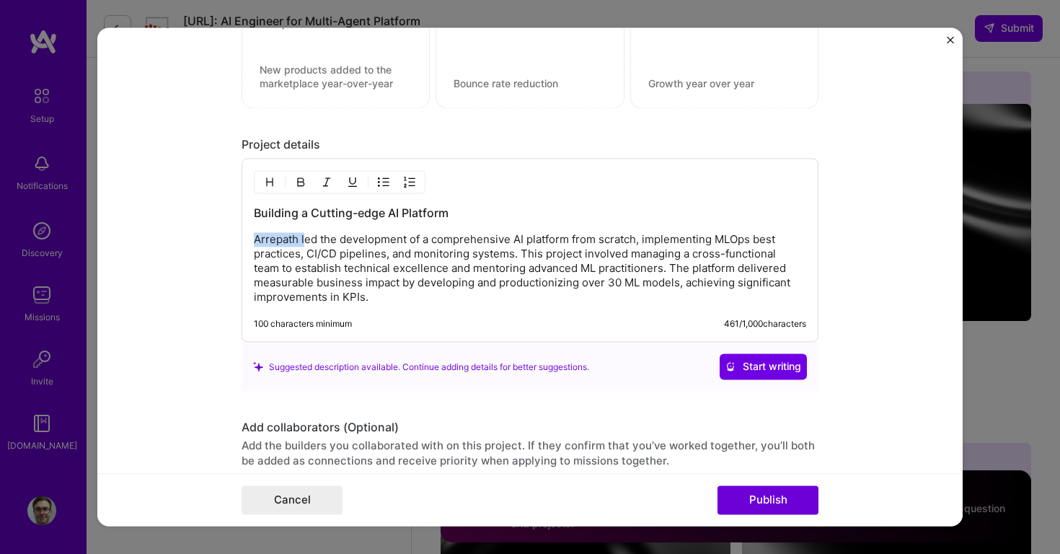
drag, startPoint x: 305, startPoint y: 242, endPoint x: 195, endPoint y: 237, distance: 109.7
click at [195, 237] on form "Editing suggested project This project is suggested based on your LinkedIn, res…" at bounding box center [529, 276] width 865 height 498
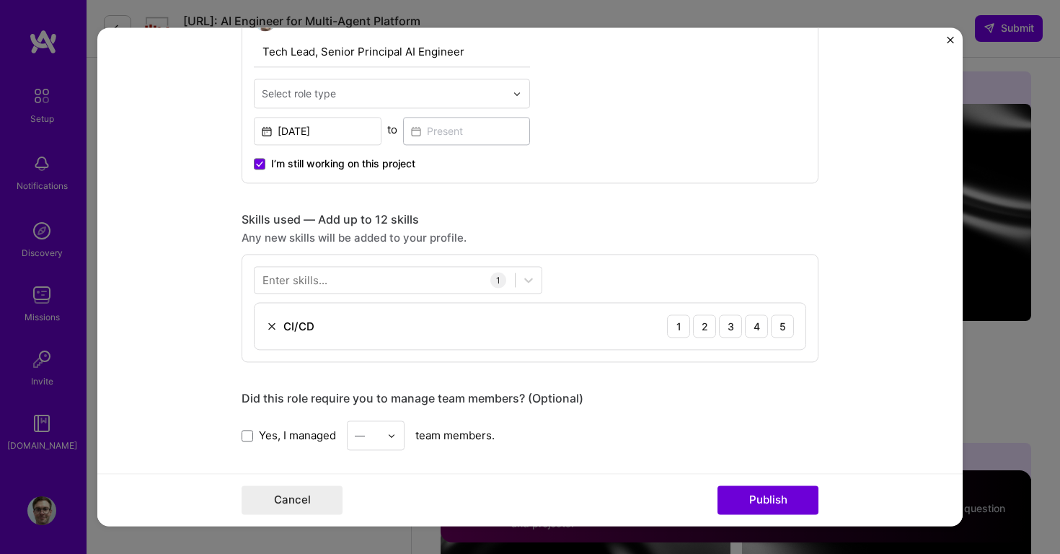
scroll to position [533, 0]
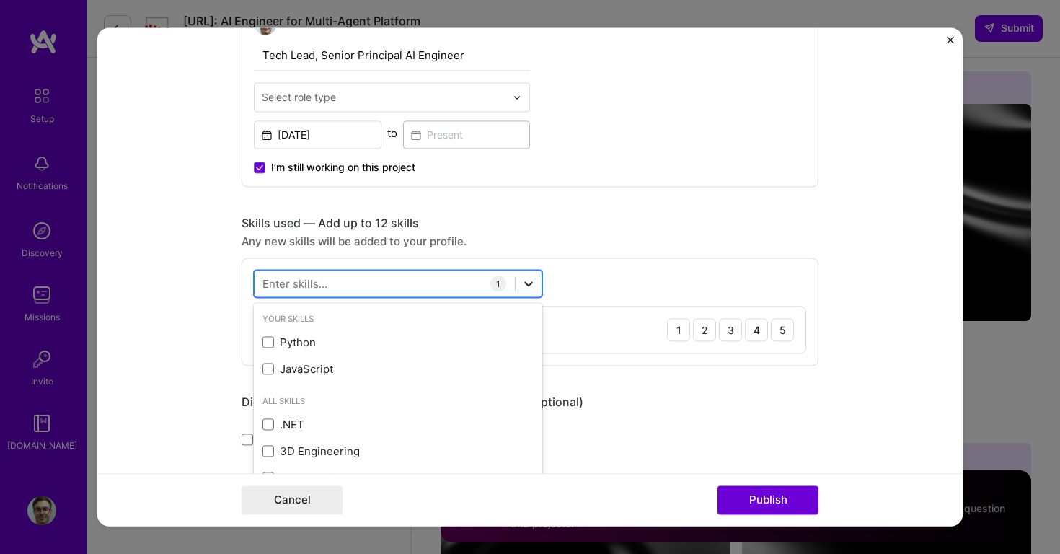
click at [527, 285] on icon at bounding box center [528, 284] width 9 height 5
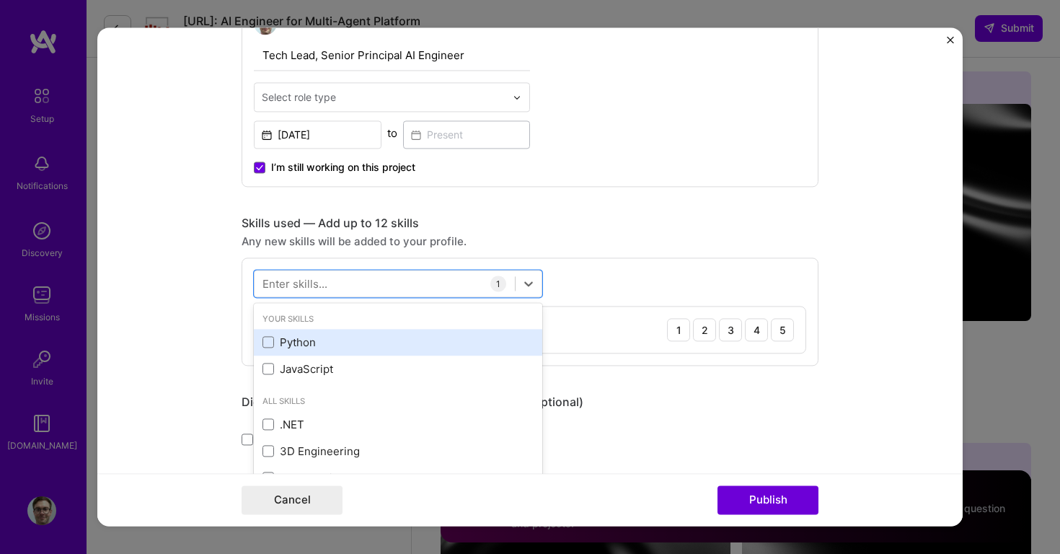
click at [337, 329] on div "Python" at bounding box center [398, 342] width 288 height 27
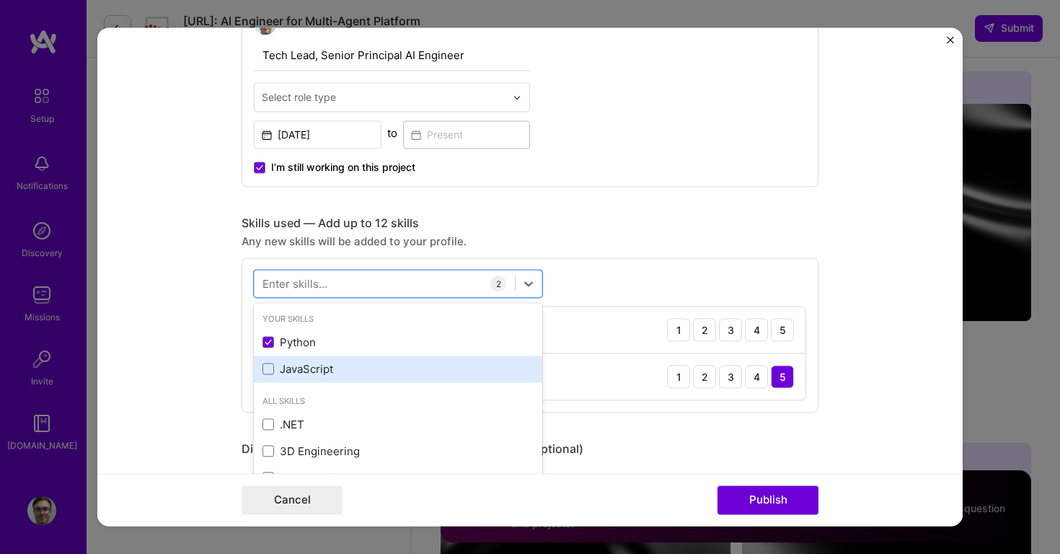
click at [337, 376] on div "JavaScript" at bounding box center [397, 368] width 271 height 15
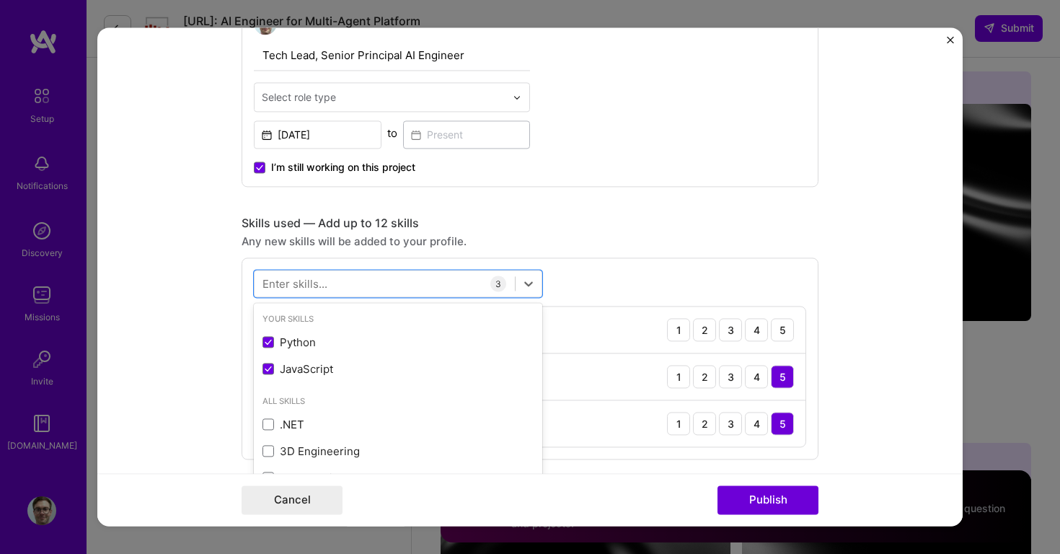
scroll to position [0, 0]
click at [347, 358] on div "All Skills WebGL" at bounding box center [398, 334] width 288 height 56
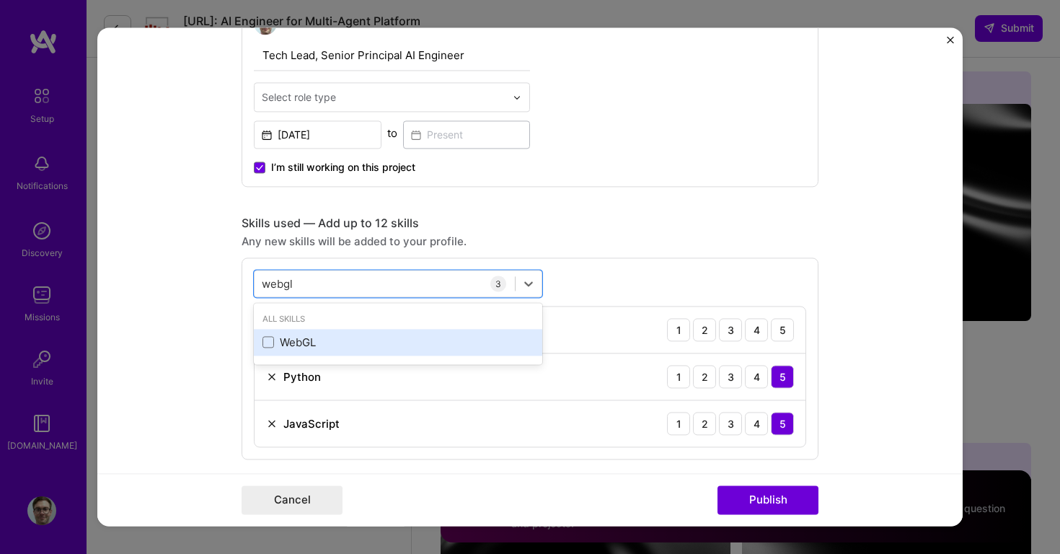
click at [362, 346] on div "WebGL" at bounding box center [397, 342] width 271 height 15
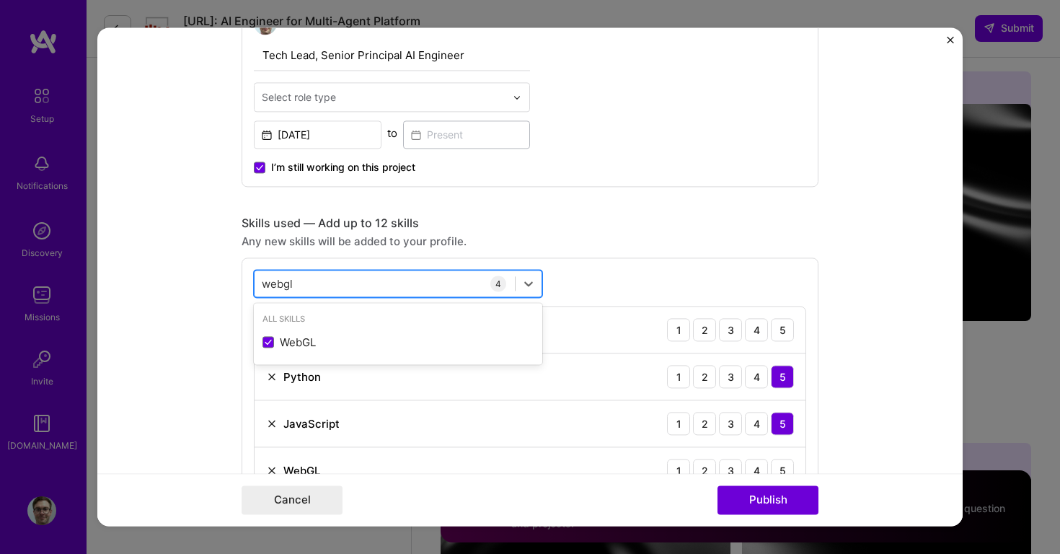
click at [347, 280] on div "webgl webgl" at bounding box center [384, 284] width 260 height 24
type input "w"
type input "l"
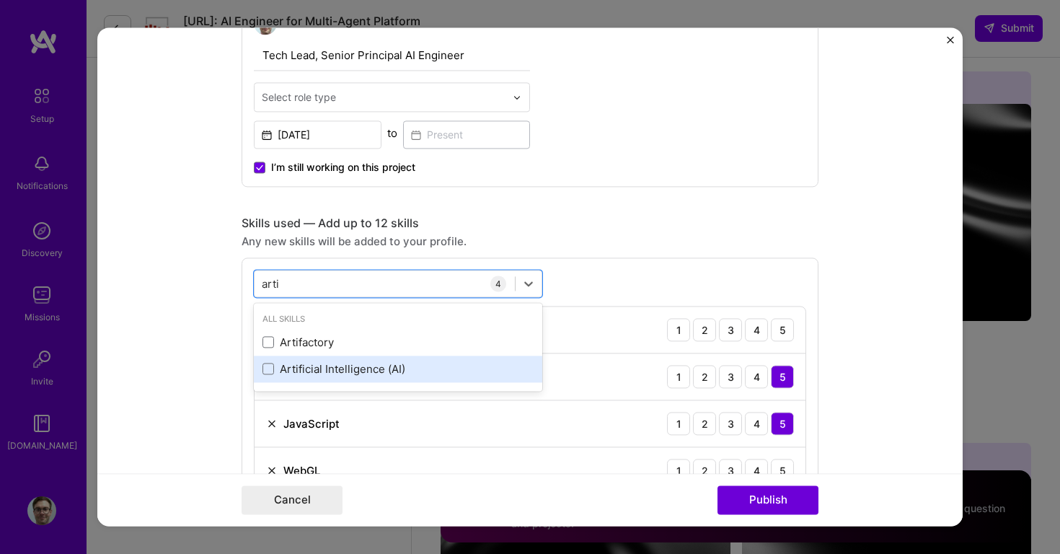
click at [331, 375] on div "Artificial Intelligence (AI)" at bounding box center [397, 368] width 271 height 15
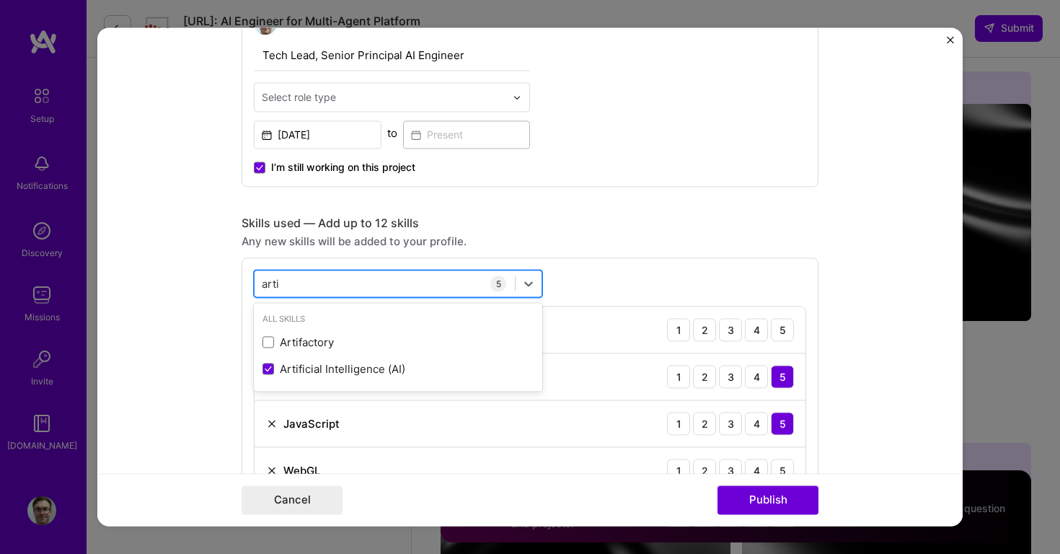
click at [335, 291] on div "arti arti" at bounding box center [384, 284] width 260 height 24
type input "a"
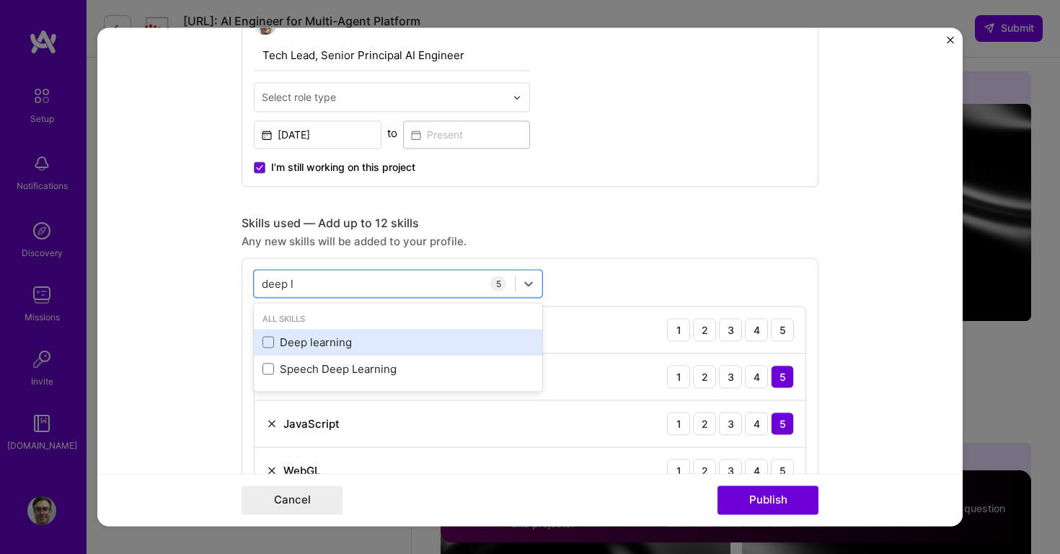
click at [316, 341] on div "Deep learning" at bounding box center [397, 342] width 271 height 15
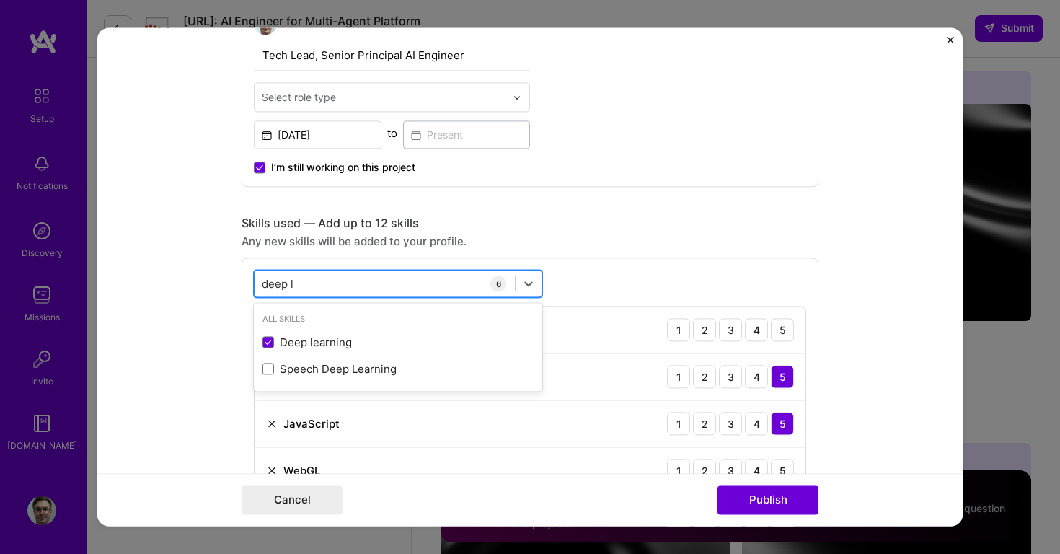
click at [349, 289] on div "deep l deep l" at bounding box center [384, 284] width 260 height 24
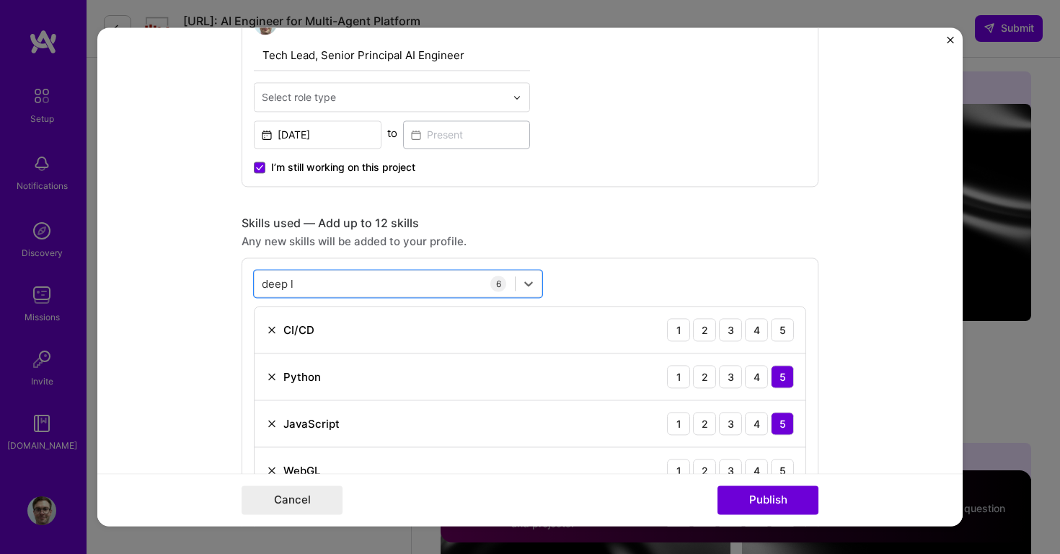
type input "deep l"
click at [623, 266] on div "deep l deep l 6 CI/CD 1 2 3 4 5 Python 1 2 3 4 5 JavaScript 1 2 3 4 5 WebGL 1 2…" at bounding box center [530, 428] width 577 height 342
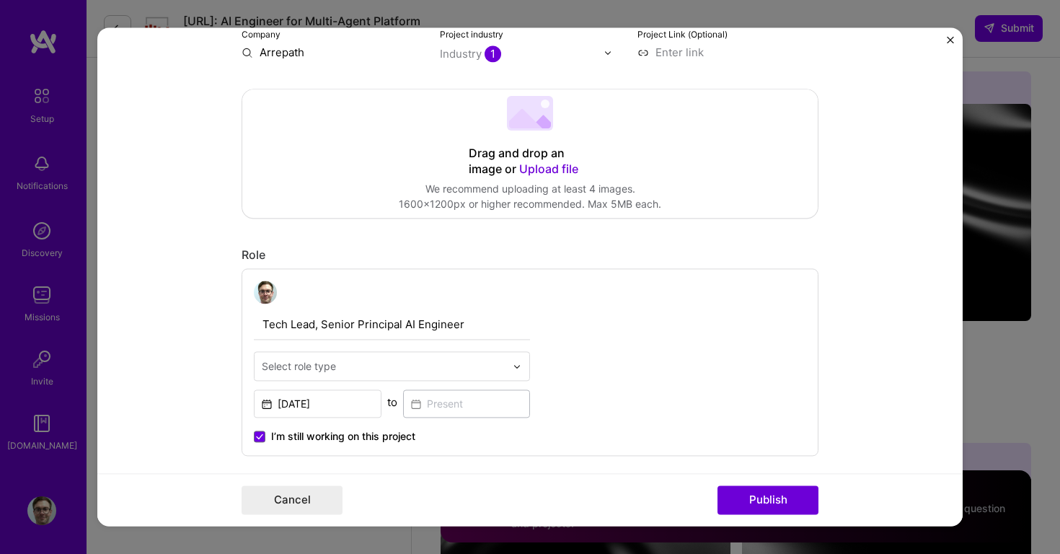
scroll to position [265, 0]
click at [323, 402] on input "[DATE]" at bounding box center [318, 403] width 128 height 28
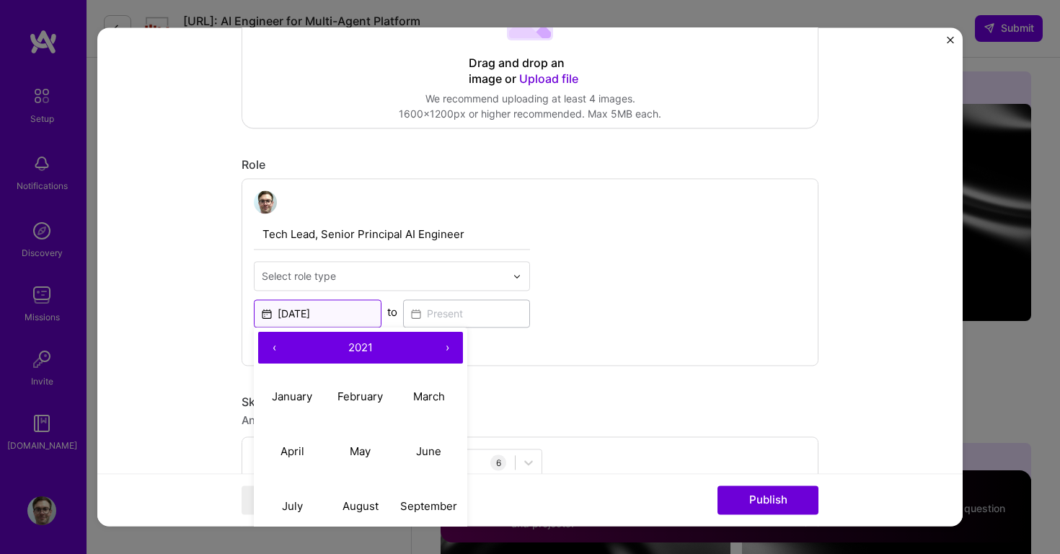
scroll to position [378, 0]
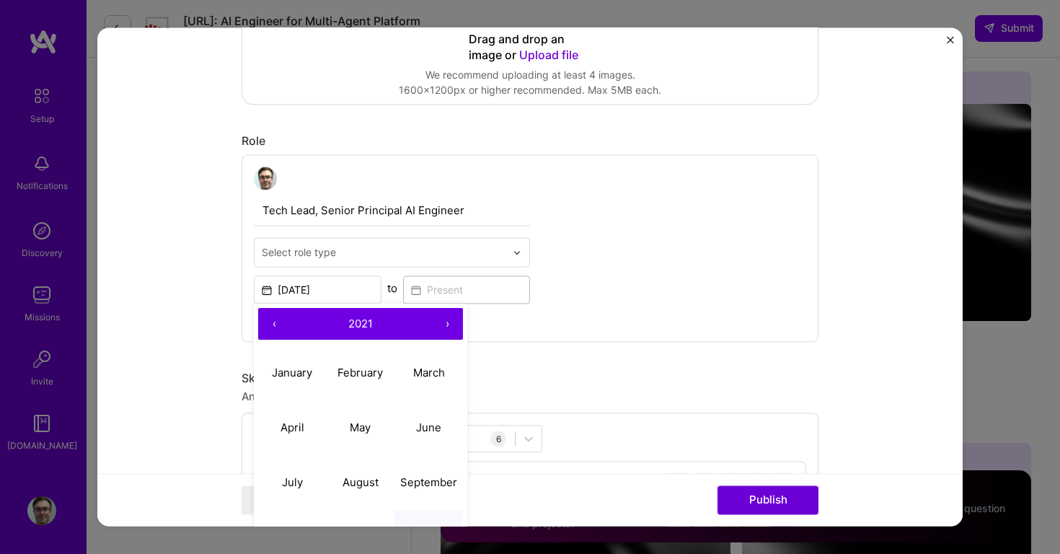
click at [446, 323] on button "›" at bounding box center [447, 324] width 32 height 32
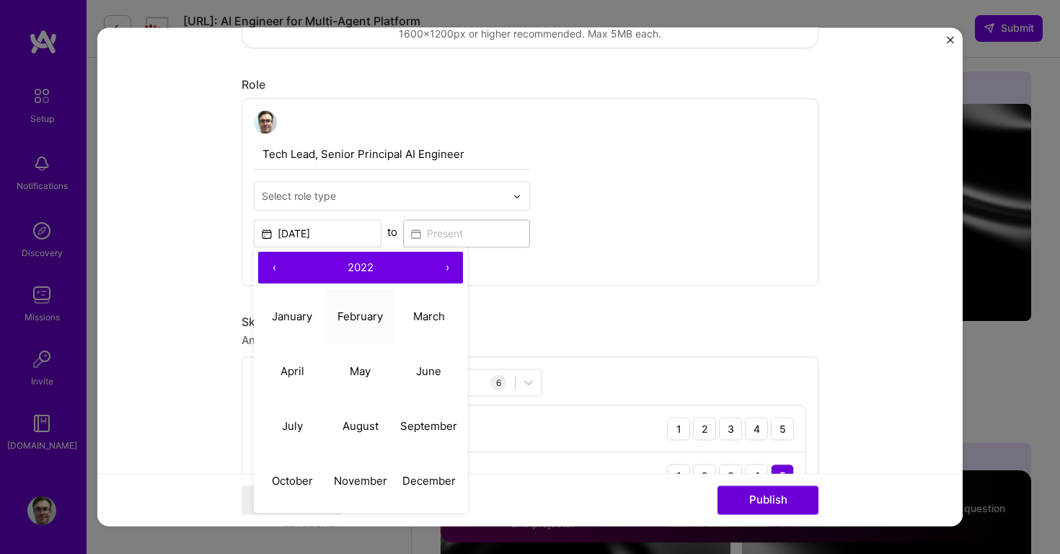
scroll to position [435, 0]
click at [419, 375] on abbr "June" at bounding box center [428, 370] width 25 height 14
type input "Jun, 2022"
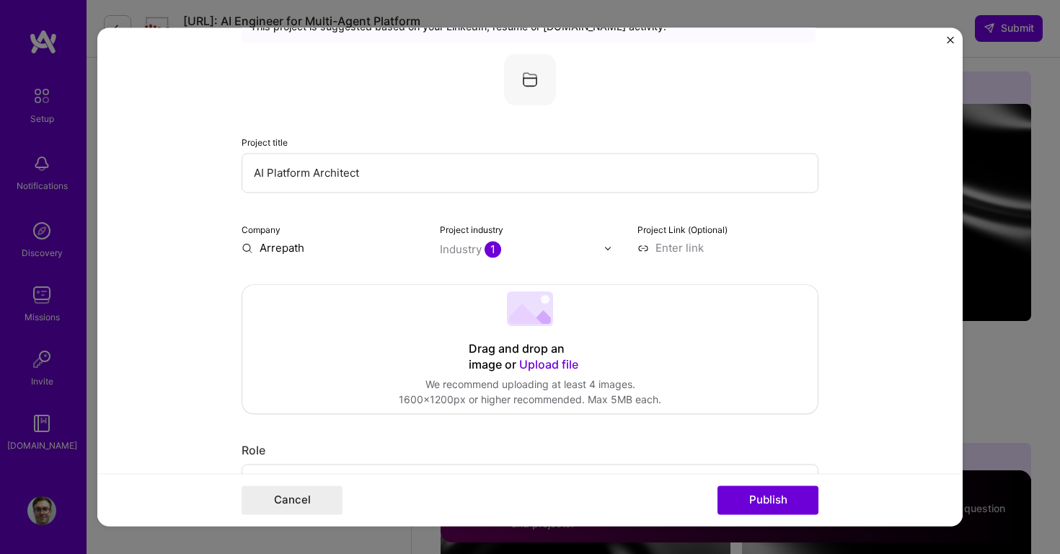
scroll to position [72, 0]
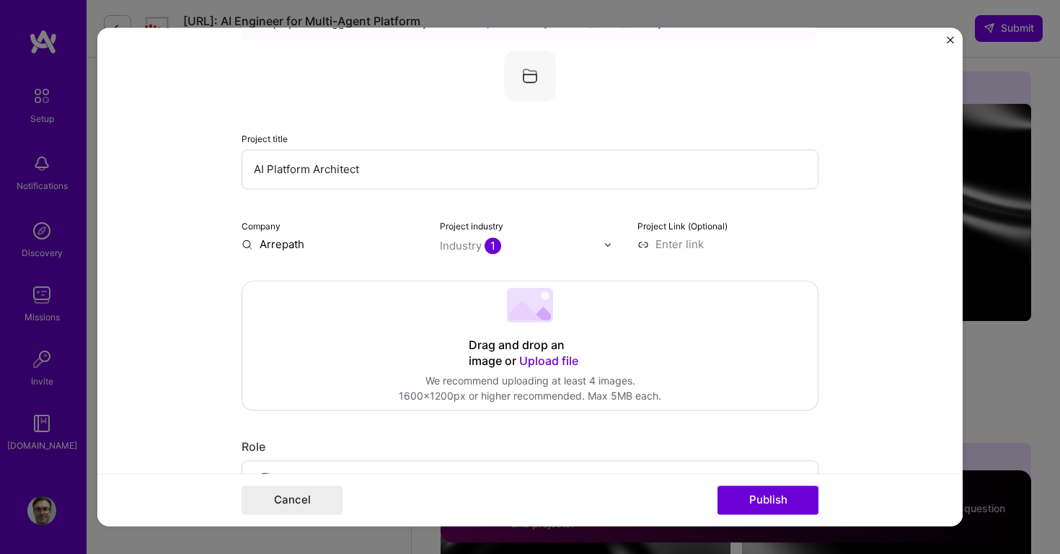
click at [606, 243] on img at bounding box center [607, 244] width 9 height 9
type input "biote"
click at [466, 265] on div "BioTech" at bounding box center [482, 275] width 76 height 27
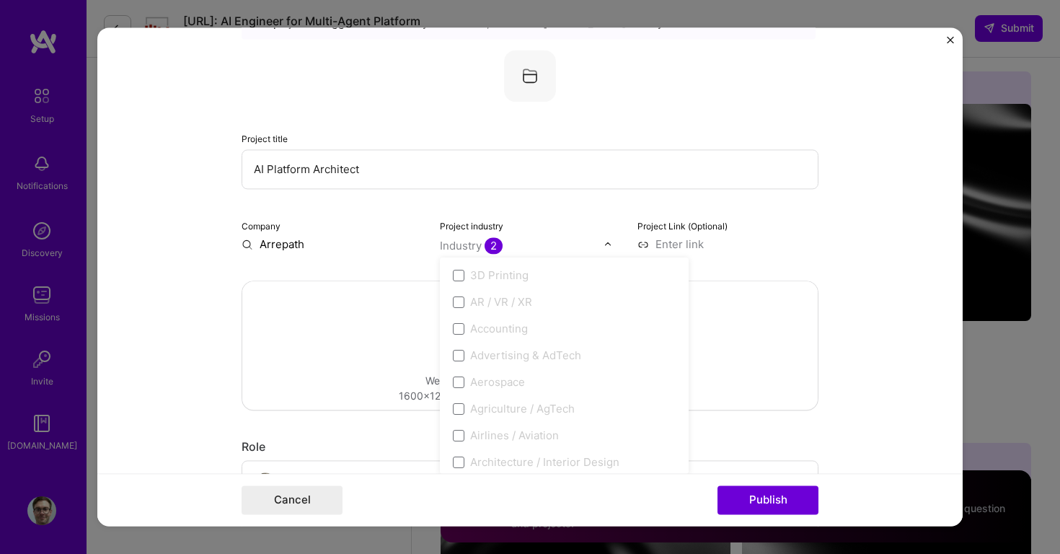
click at [756, 252] on input at bounding box center [727, 243] width 181 height 15
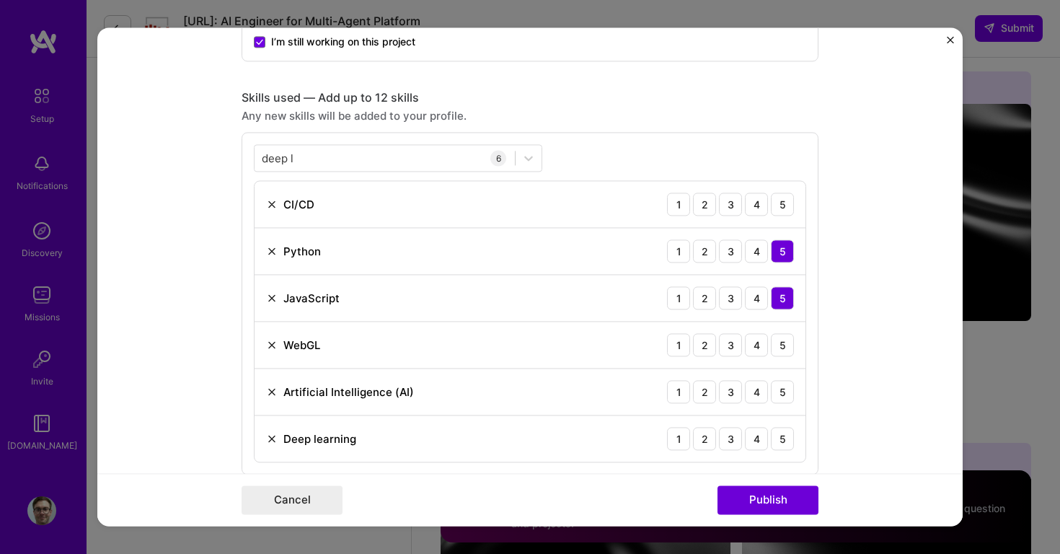
scroll to position [698, 0]
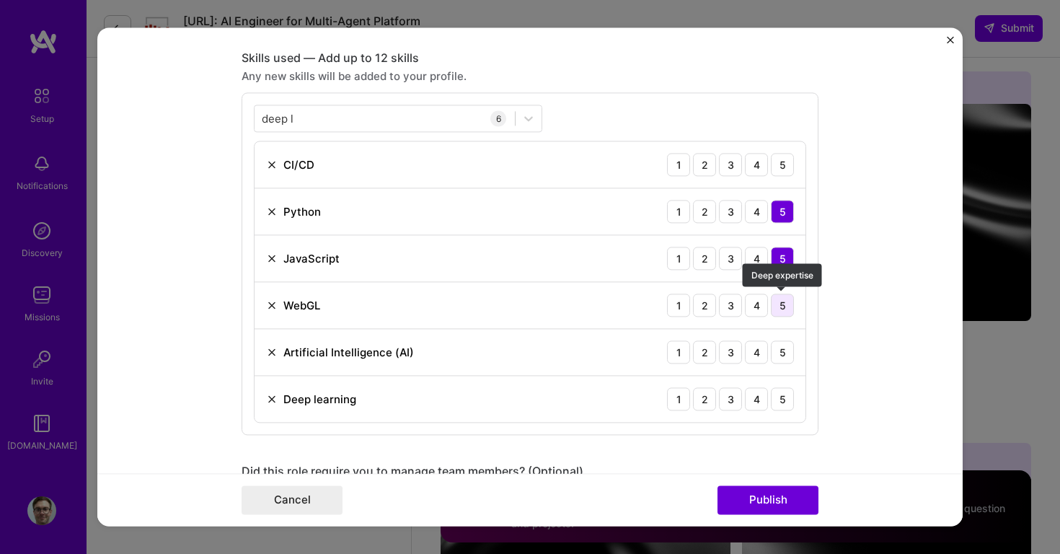
click at [772, 309] on div "5" at bounding box center [782, 304] width 23 height 23
click at [773, 359] on div "5" at bounding box center [782, 351] width 23 height 23
click at [787, 403] on div "5" at bounding box center [782, 398] width 23 height 23
click at [757, 306] on div "4" at bounding box center [756, 304] width 23 height 23
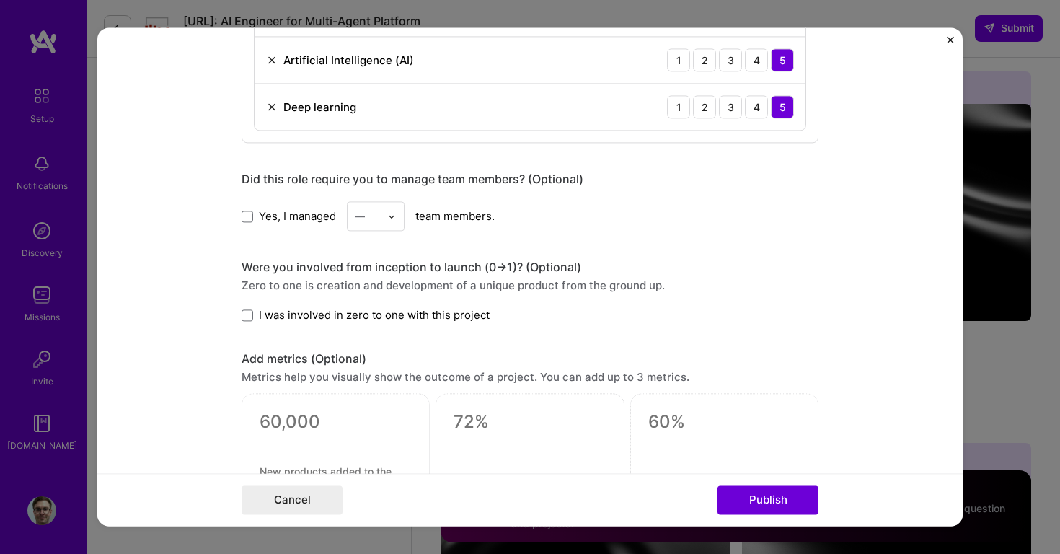
scroll to position [1005, 0]
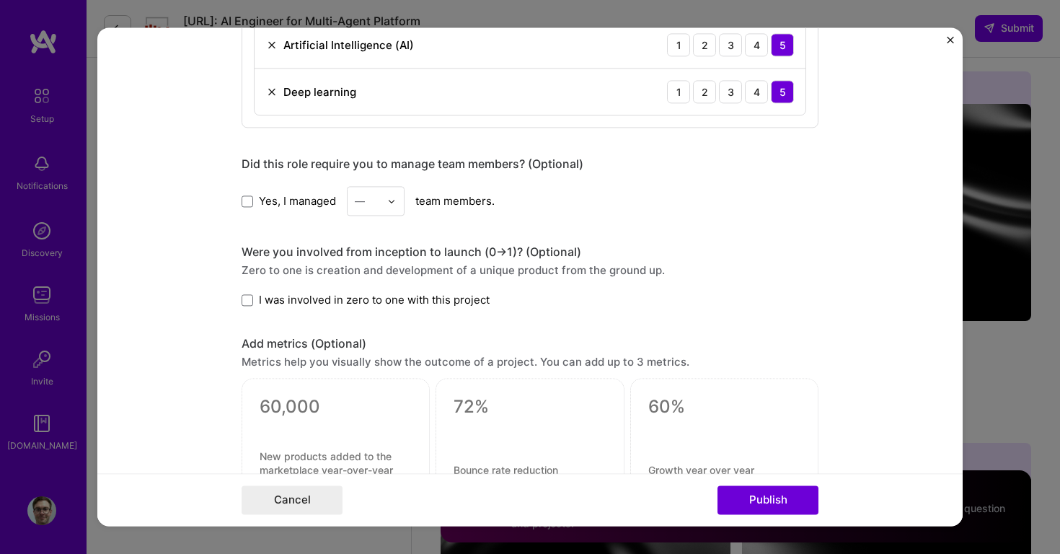
click at [304, 197] on span "Yes, I managed" at bounding box center [297, 200] width 77 height 15
click at [0, 0] on input "Yes, I managed" at bounding box center [0, 0] width 0 height 0
click at [392, 198] on img at bounding box center [391, 201] width 9 height 9
click at [376, 298] on div "3" at bounding box center [375, 292] width 49 height 27
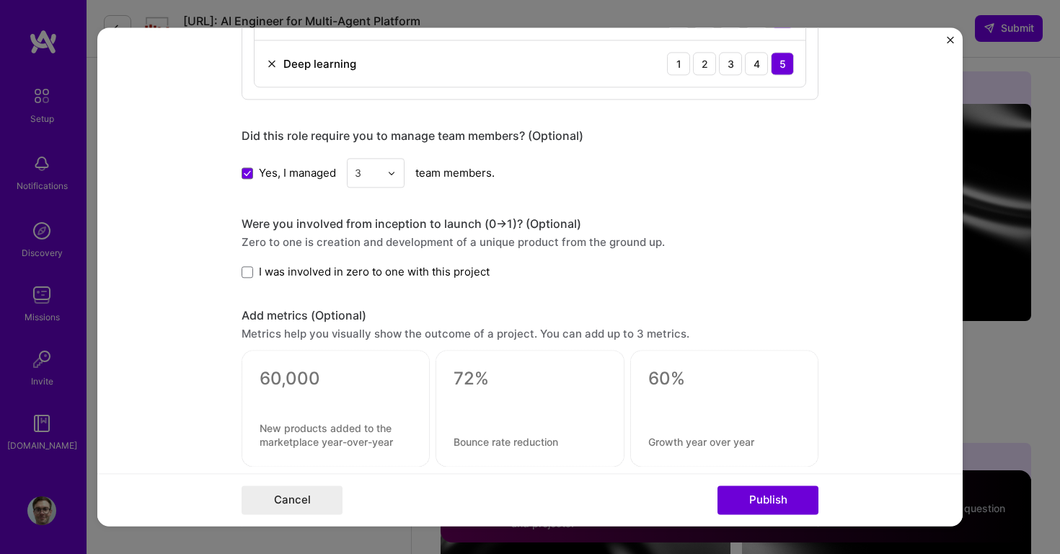
scroll to position [1045, 0]
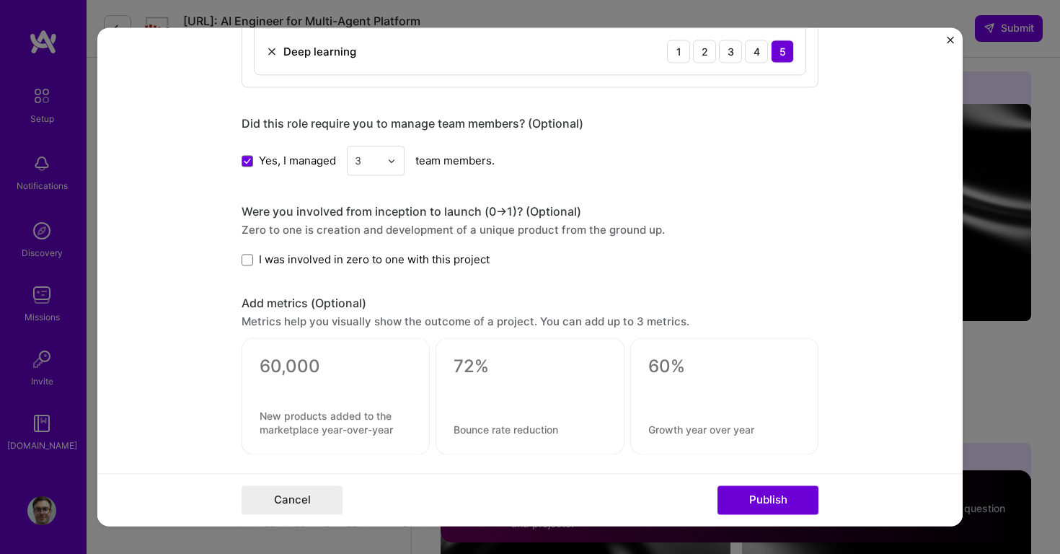
click at [440, 262] on span "I was involved in zero to one with this project" at bounding box center [374, 259] width 231 height 15
click at [0, 0] on input "I was involved in zero to one with this project" at bounding box center [0, 0] width 0 height 0
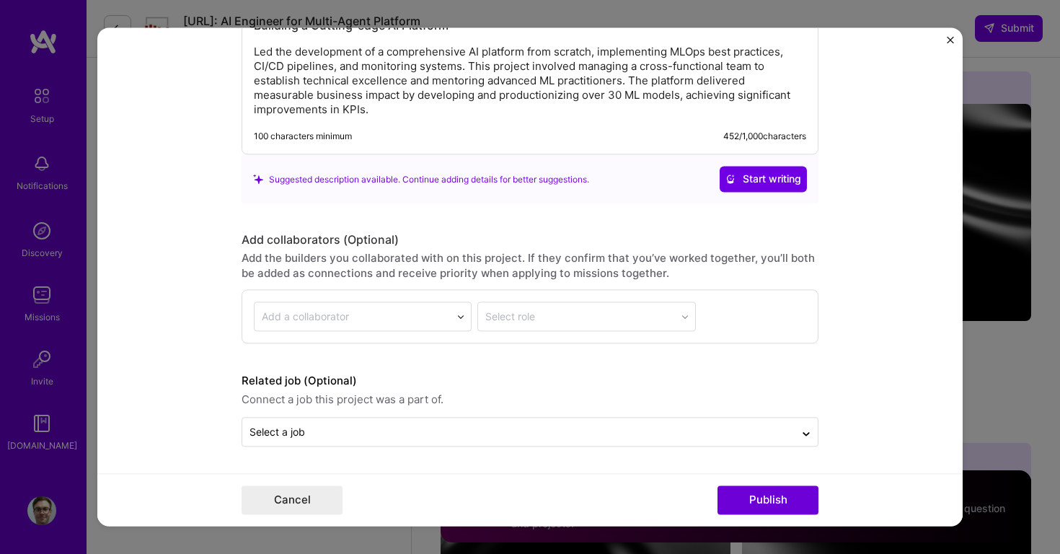
scroll to position [1579, 0]
click at [761, 507] on button "Publish" at bounding box center [767, 500] width 101 height 29
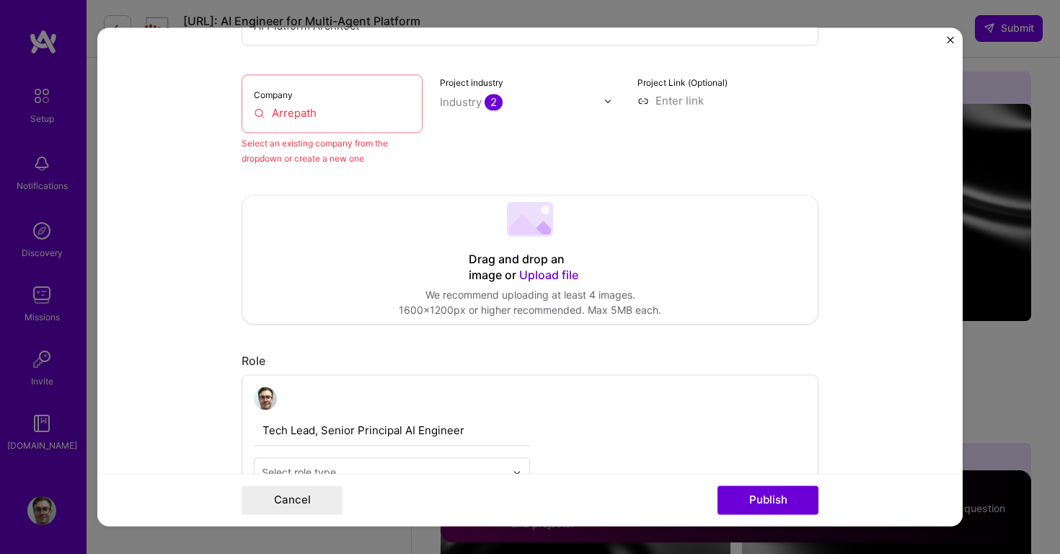
scroll to position [94, 0]
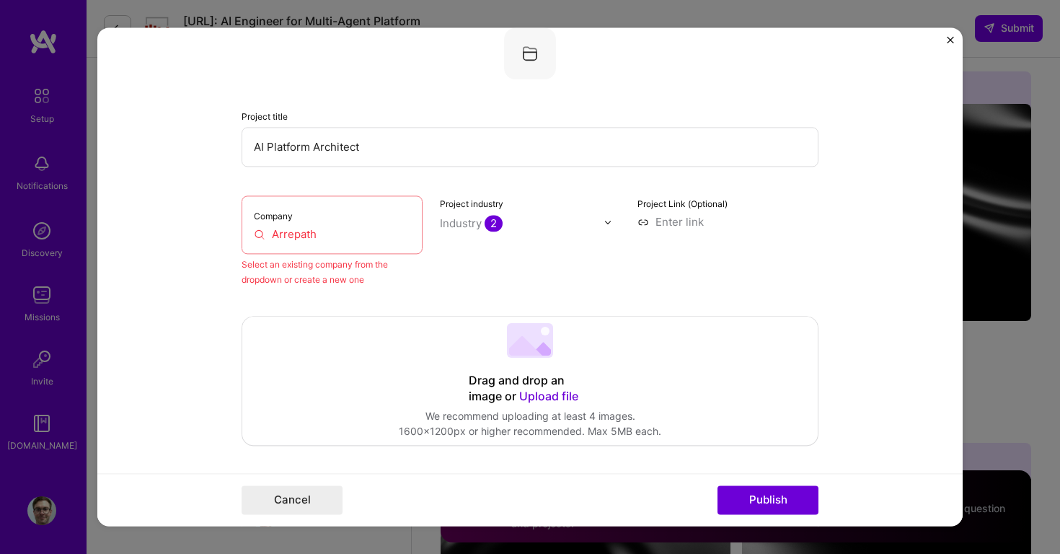
click at [299, 236] on input "Arrepath" at bounding box center [332, 233] width 156 height 15
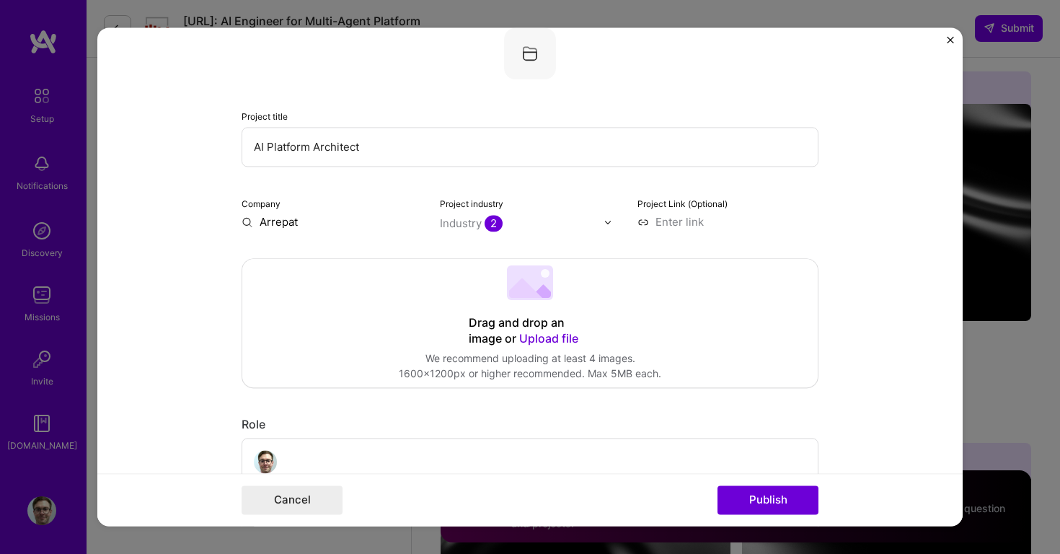
type input "Arrepath"
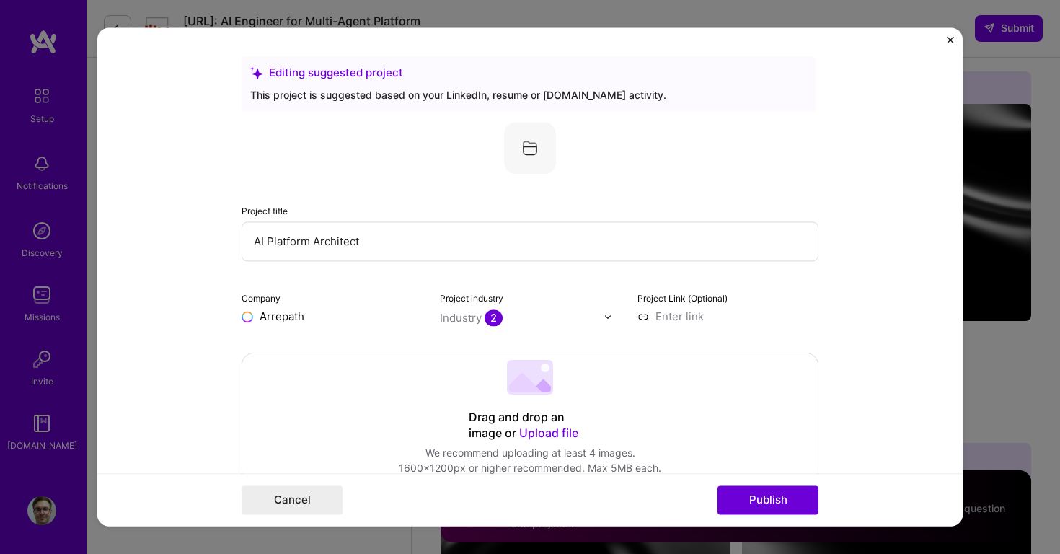
scroll to position [0, 0]
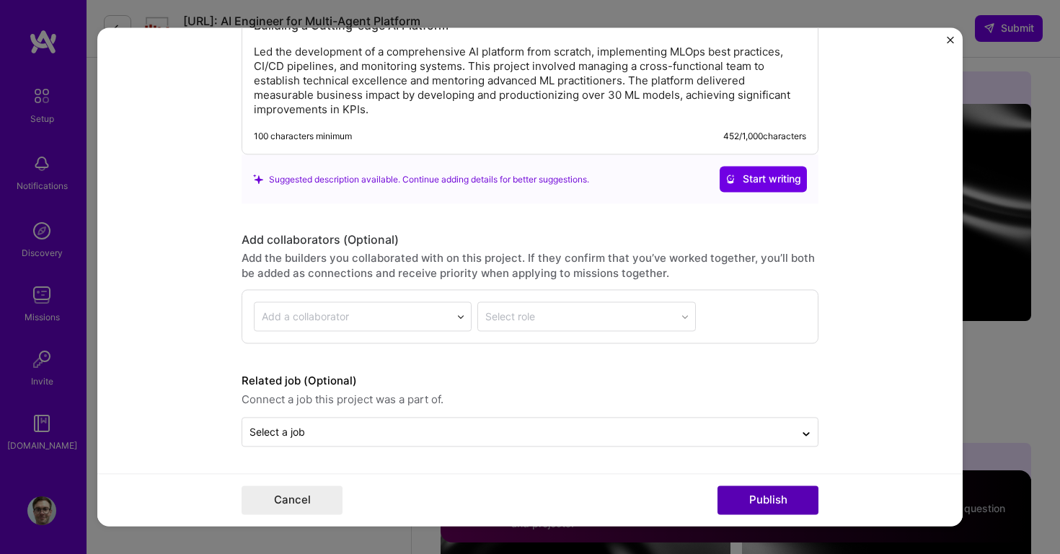
click at [763, 503] on button "Publish" at bounding box center [767, 500] width 101 height 29
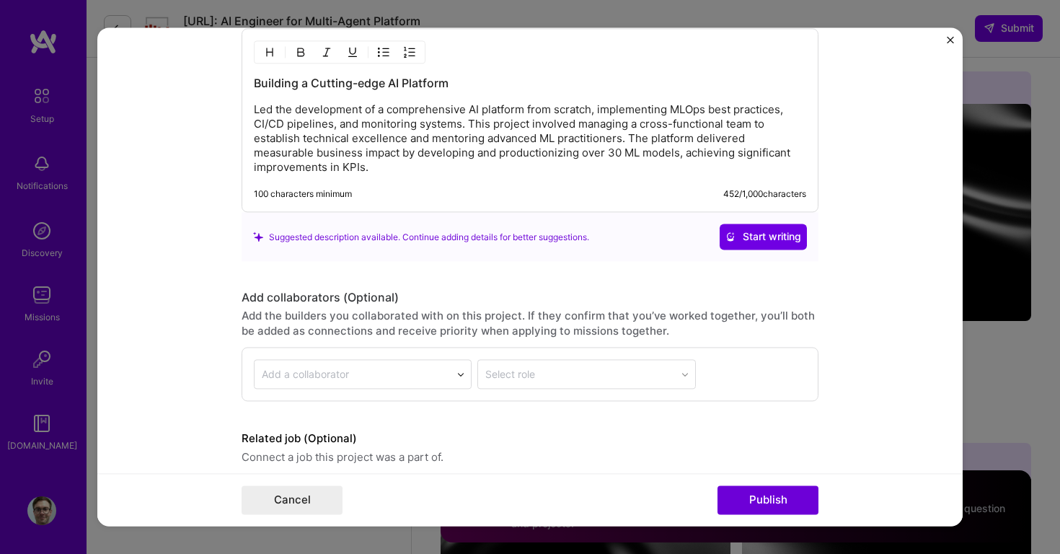
scroll to position [94, 0]
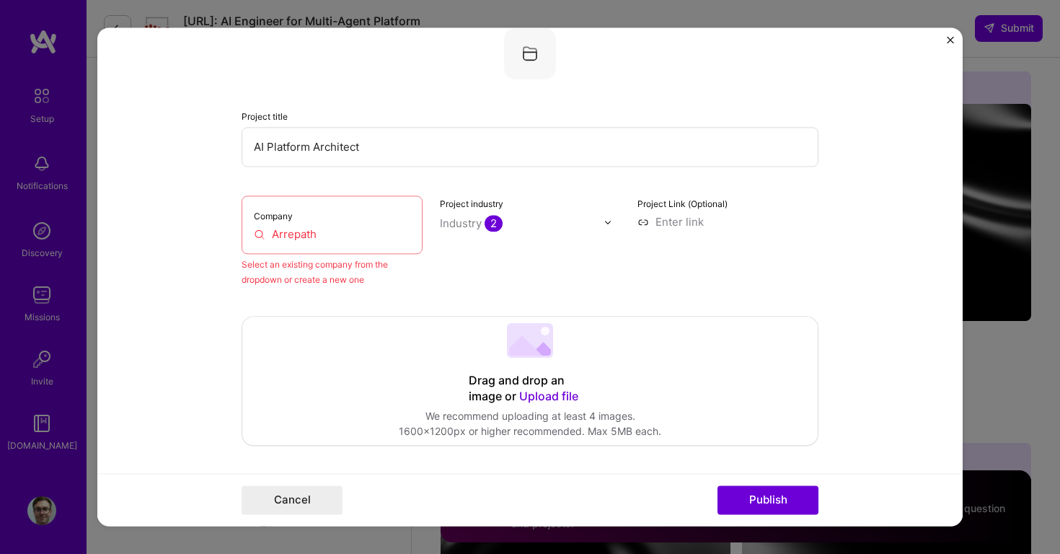
click at [371, 227] on input "Arrepath" at bounding box center [332, 233] width 156 height 15
click at [417, 241] on div "Company Arrepath" at bounding box center [332, 224] width 181 height 58
click at [407, 232] on input "Arrepath" at bounding box center [332, 233] width 156 height 15
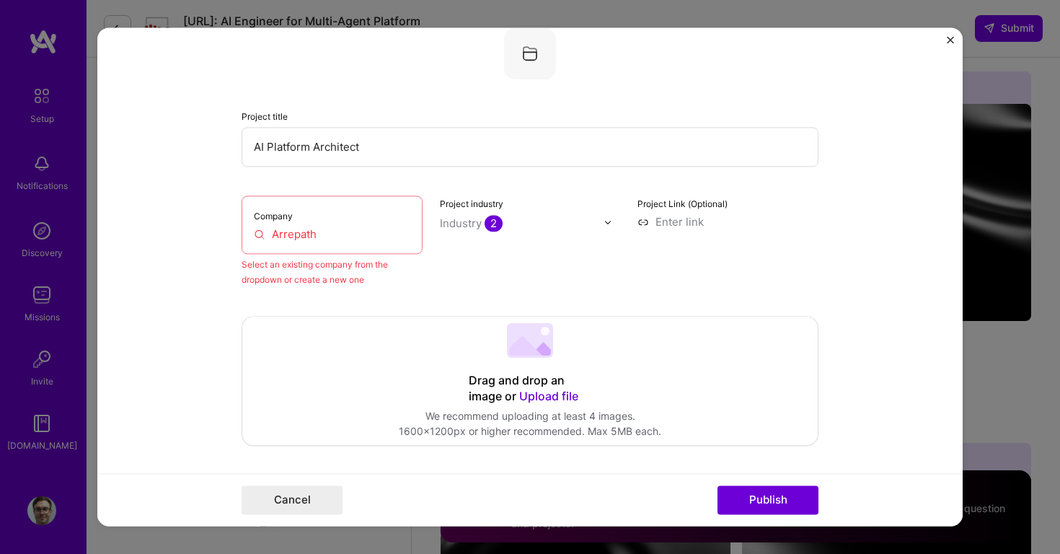
click at [407, 232] on input "Arrepath" at bounding box center [332, 233] width 156 height 15
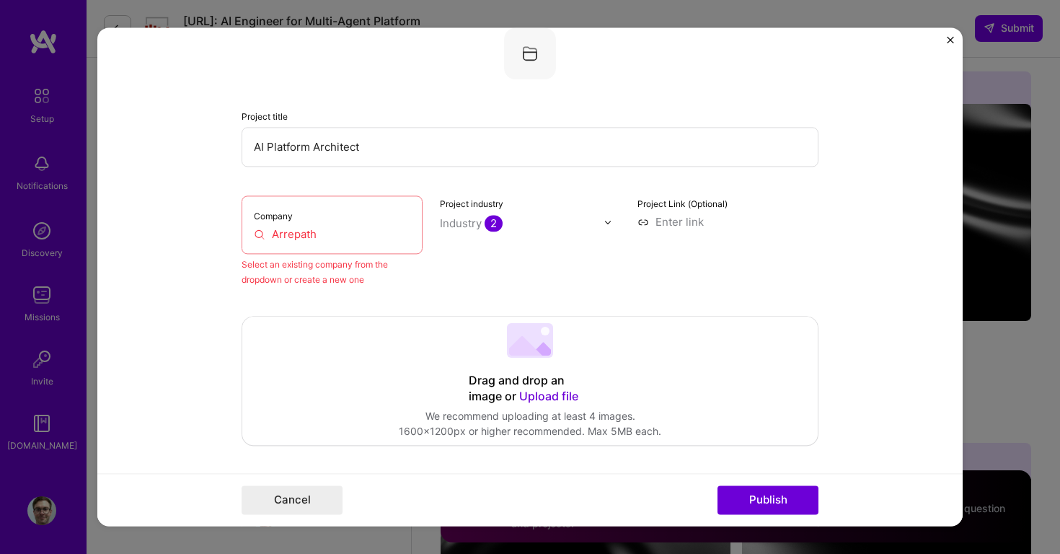
click at [407, 232] on input "Arrepath" at bounding box center [332, 233] width 156 height 15
click at [405, 233] on input "Arrepath" at bounding box center [332, 233] width 156 height 15
click at [188, 221] on form "Editing suggested project This project is suggested based on your LinkedIn, res…" at bounding box center [529, 276] width 865 height 498
